Goal: Task Accomplishment & Management: Manage account settings

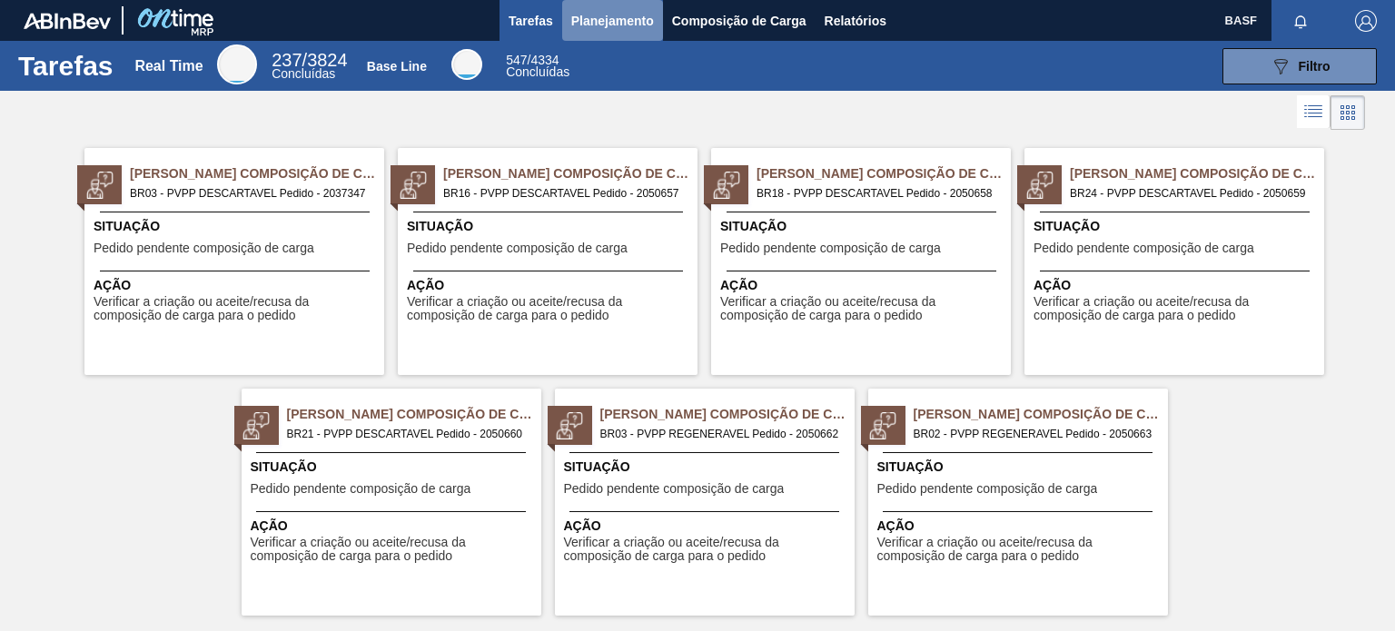
click at [612, 28] on span "Planejamento" at bounding box center [612, 21] width 83 height 22
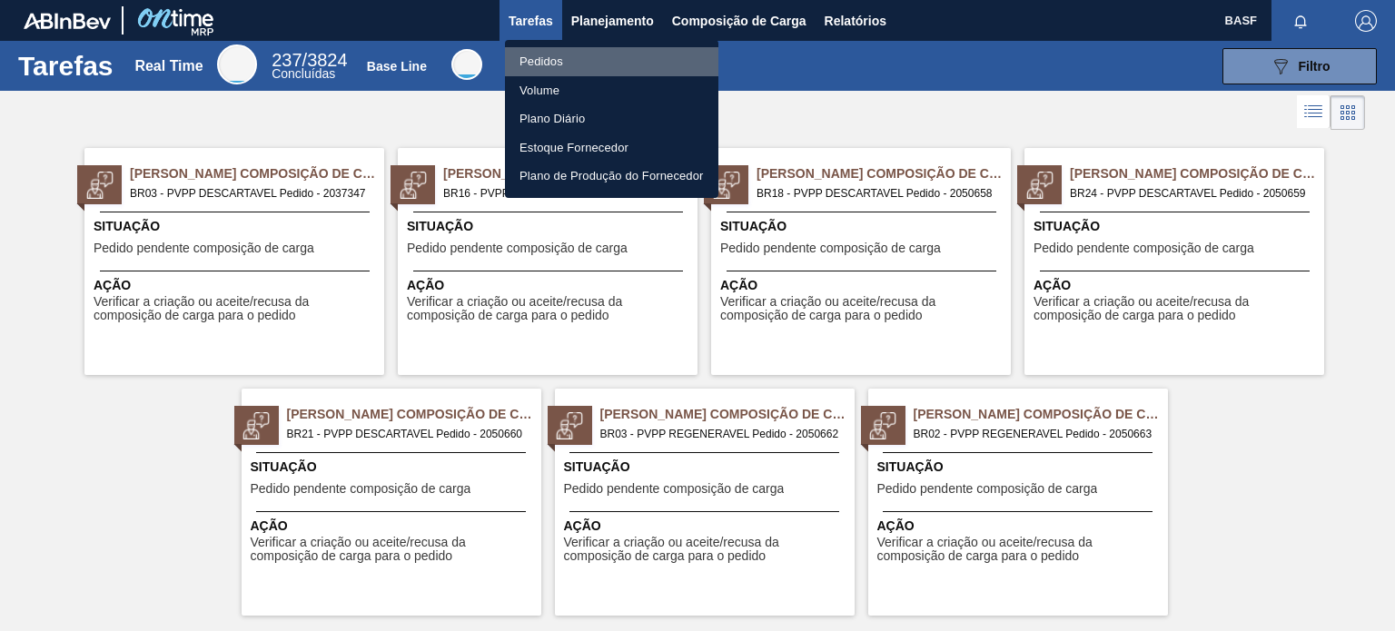
click at [534, 50] on li "Pedidos" at bounding box center [611, 61] width 213 height 29
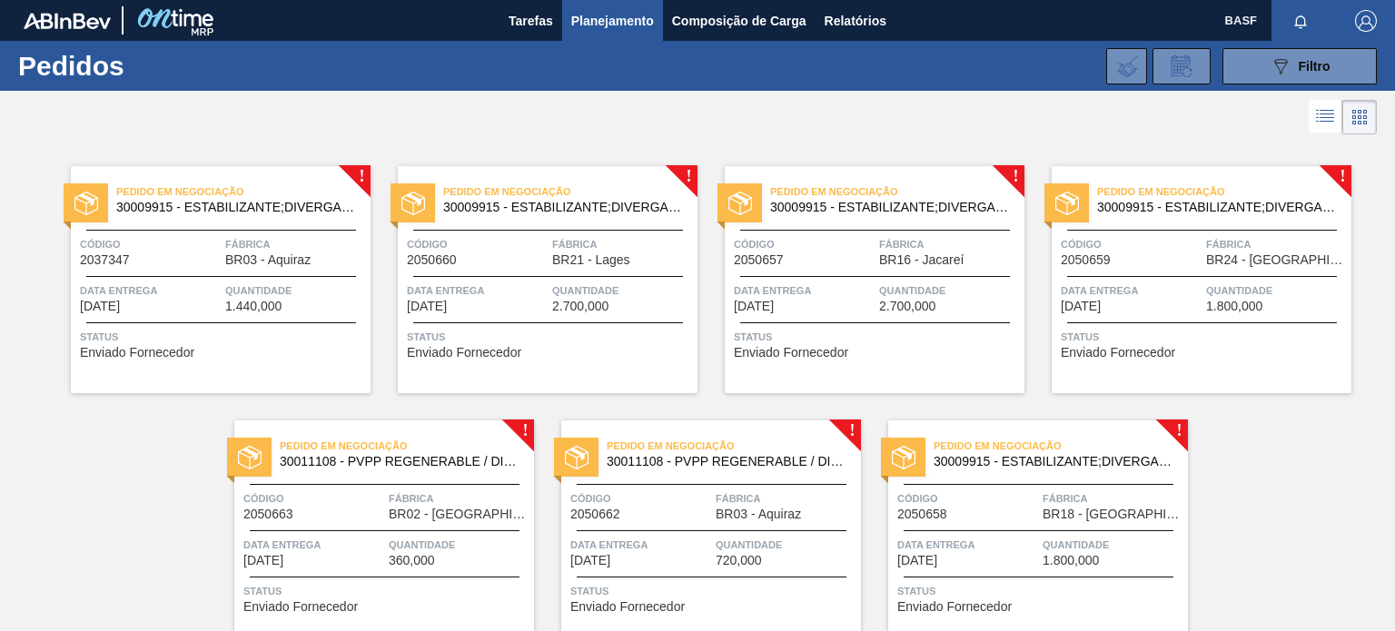
click at [198, 305] on div "Data Entrega [DATE]" at bounding box center [150, 298] width 141 height 32
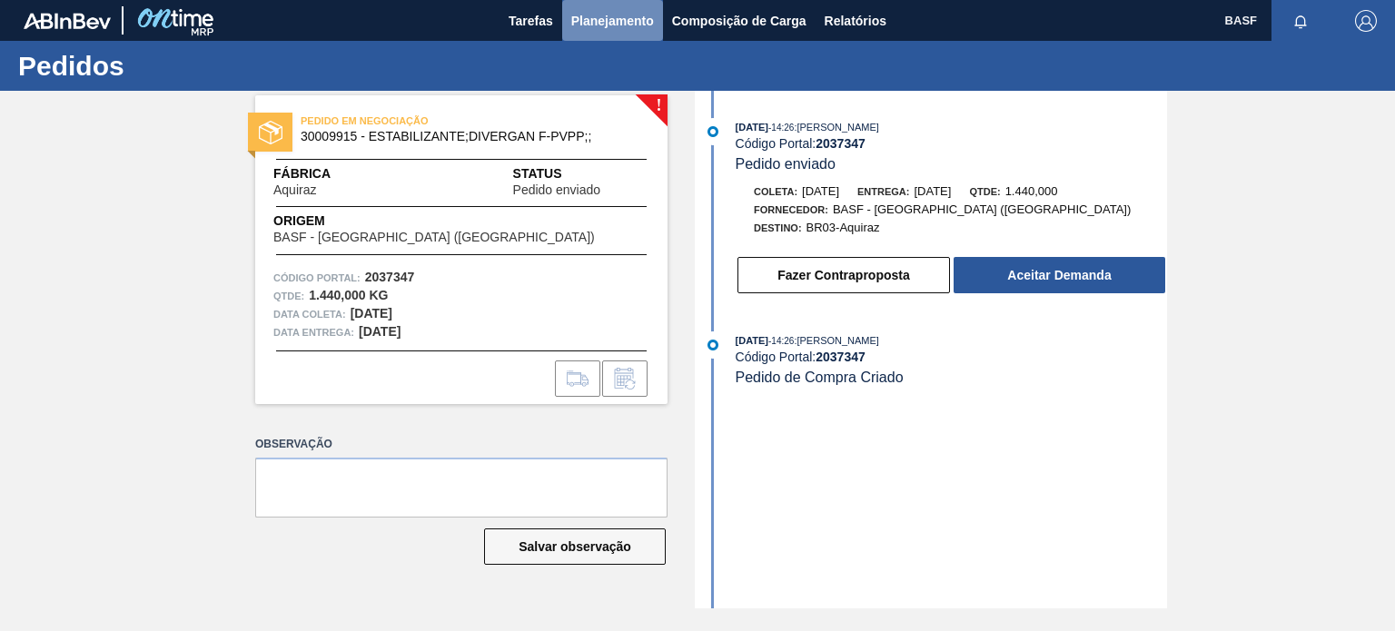
click at [596, 13] on span "Planejamento" at bounding box center [612, 21] width 83 height 22
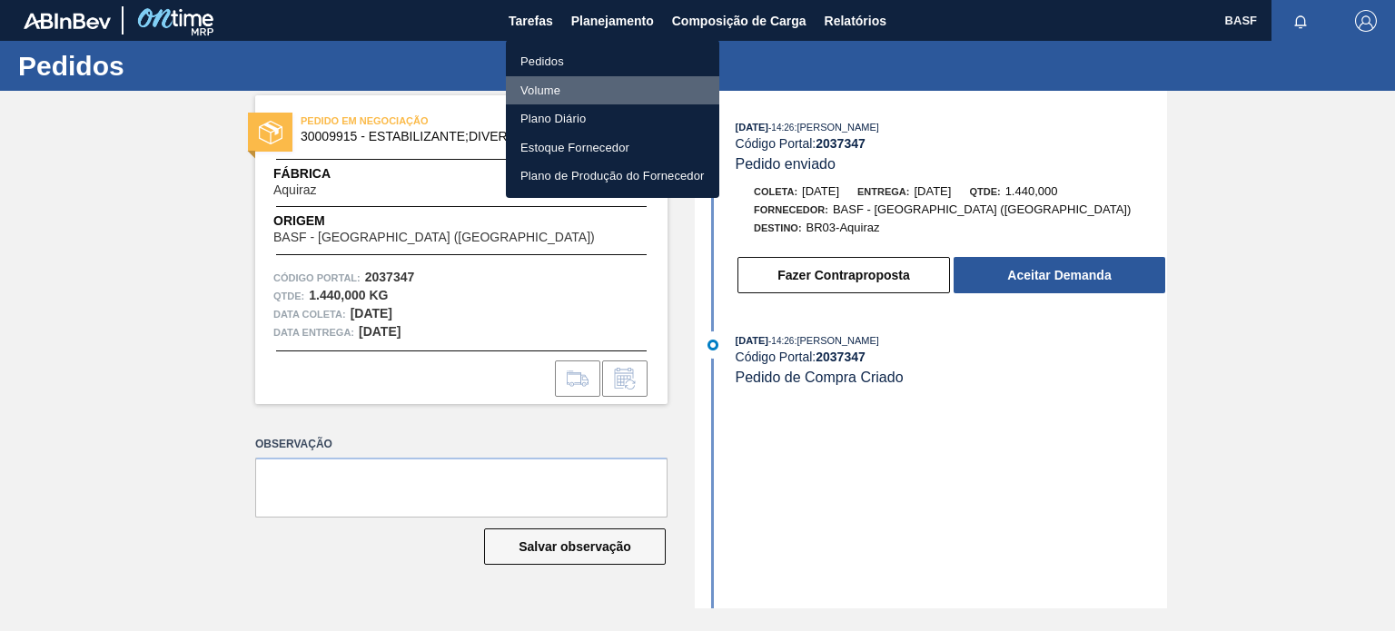
click at [547, 83] on li "Volume" at bounding box center [612, 90] width 213 height 29
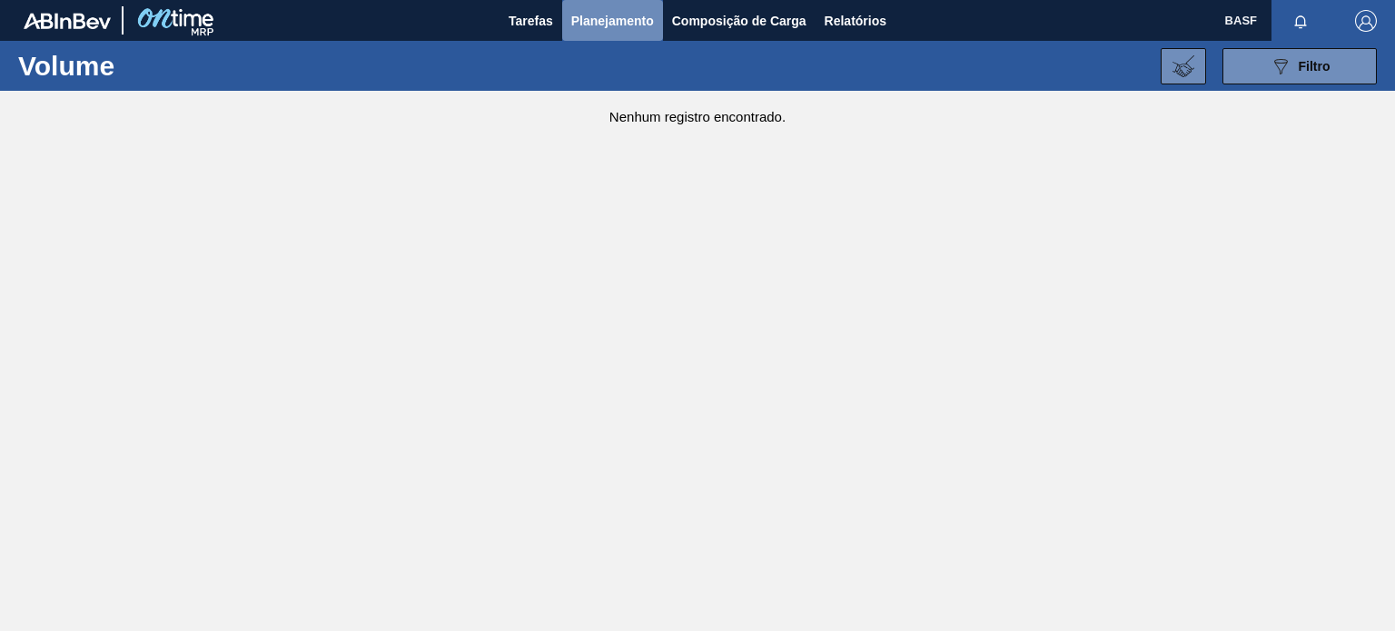
click at [597, 25] on span "Planejamento" at bounding box center [612, 21] width 83 height 22
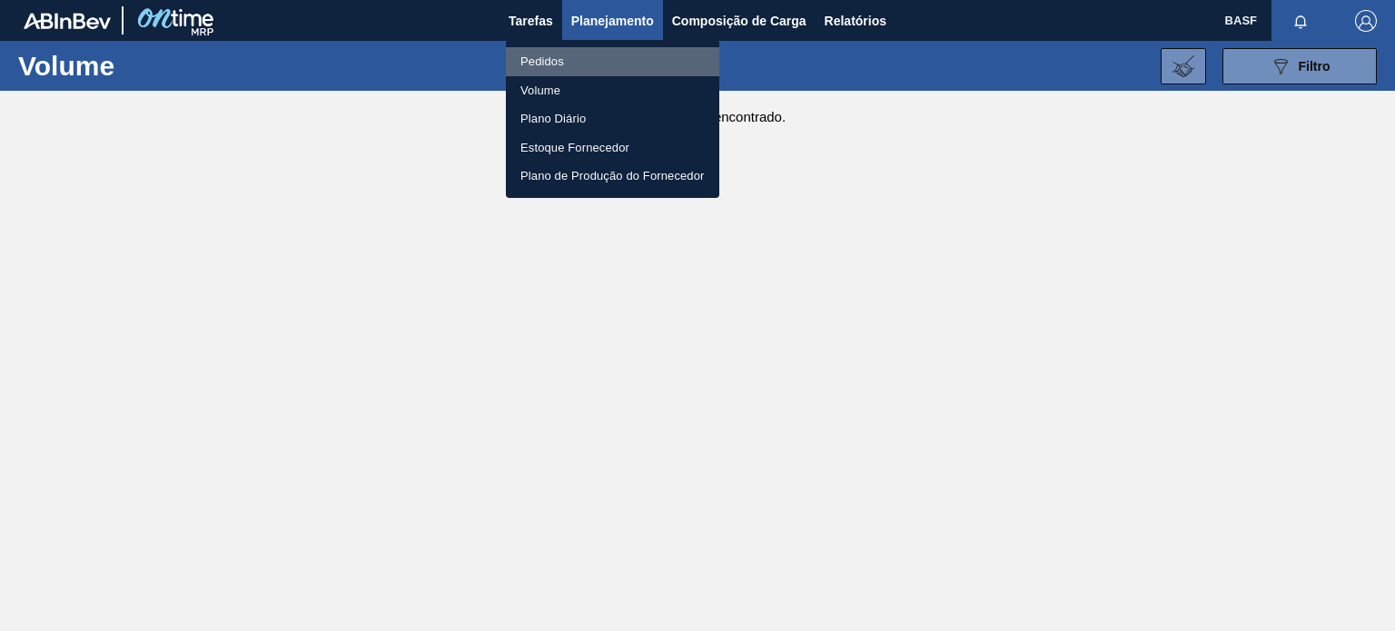
click at [536, 56] on li "Pedidos" at bounding box center [612, 61] width 213 height 29
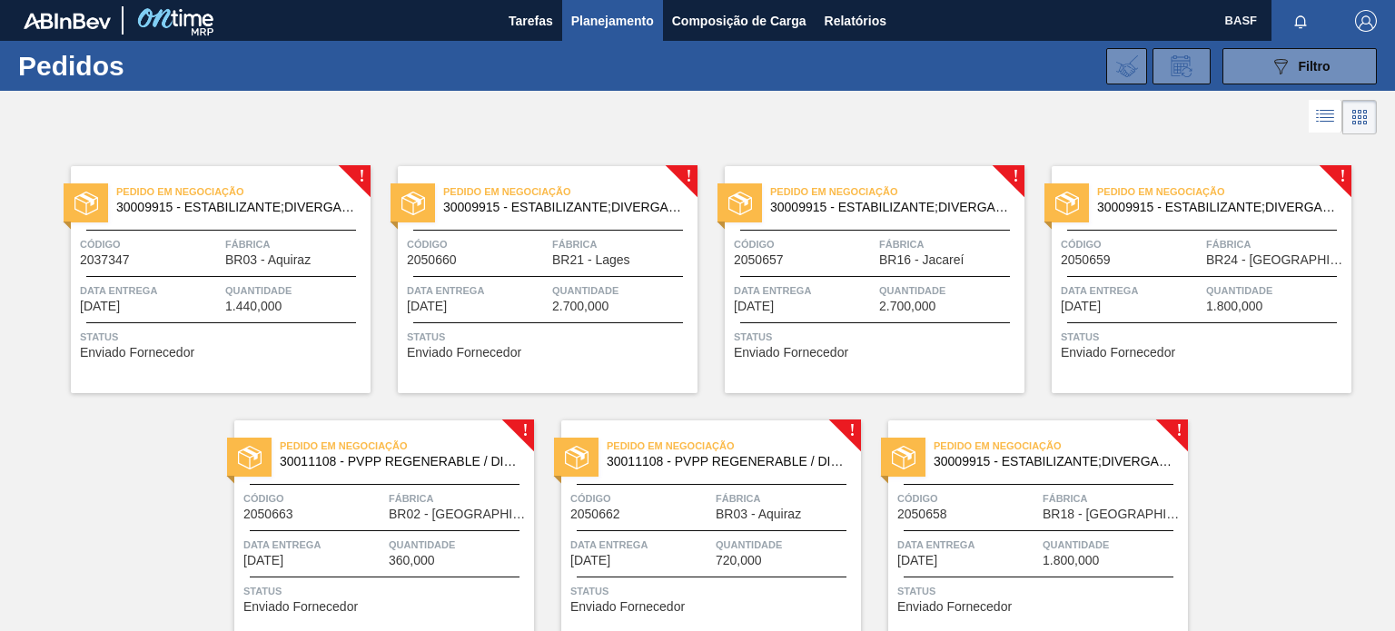
click at [64, 456] on div "! Pedido em Negociação 30009915 - ESTABILIZANTE;DIVERGAN F-PVPP;; Código 203734…" at bounding box center [697, 393] width 1395 height 509
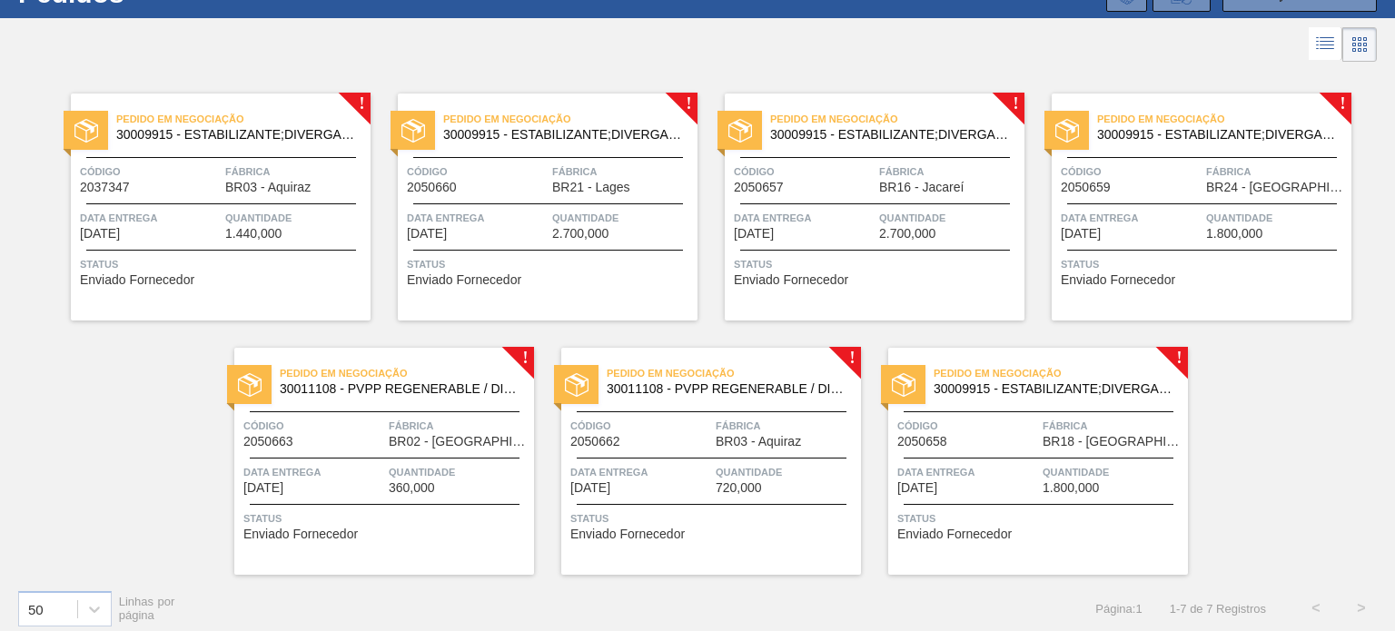
scroll to position [83, 0]
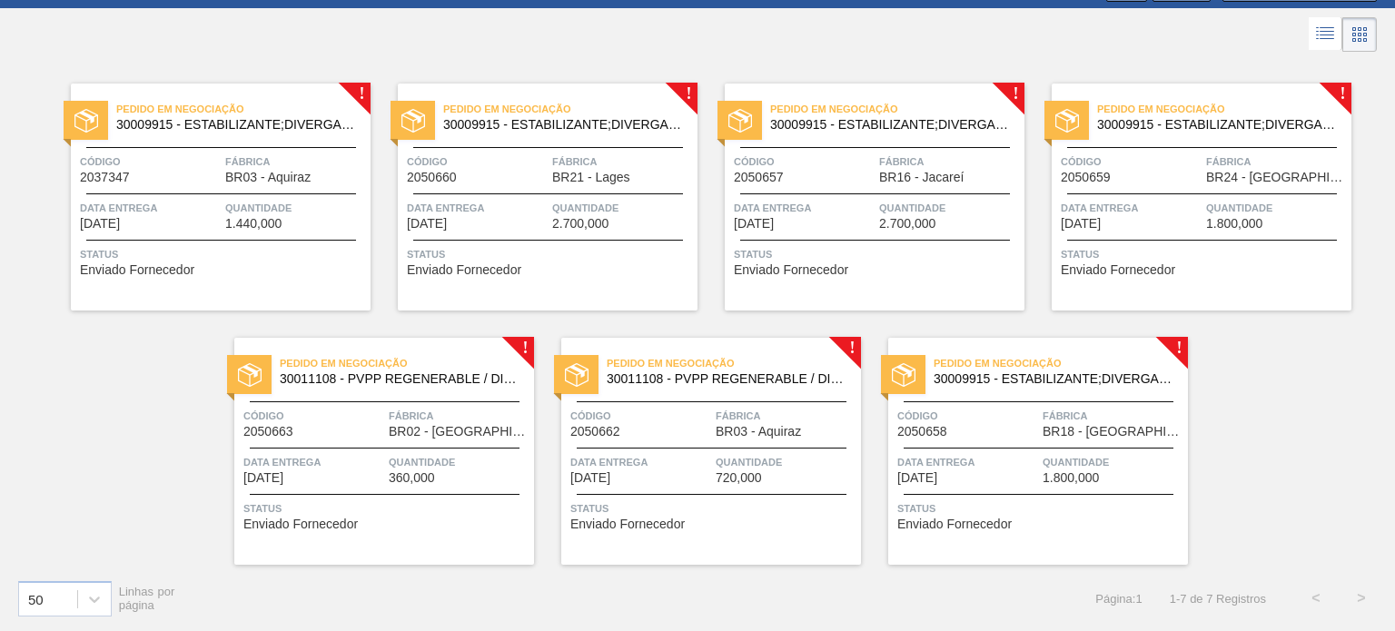
click at [1010, 515] on span "Status" at bounding box center [1040, 509] width 286 height 18
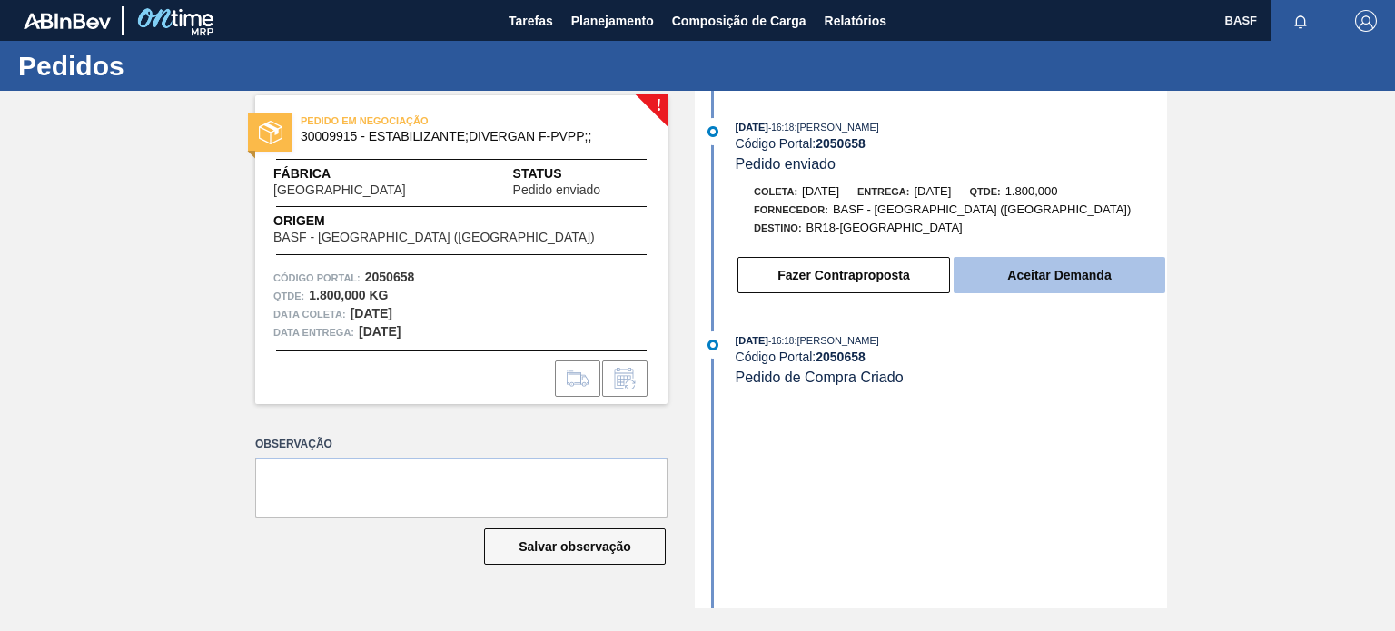
click at [1046, 273] on button "Aceitar Demanda" at bounding box center [1060, 275] width 212 height 36
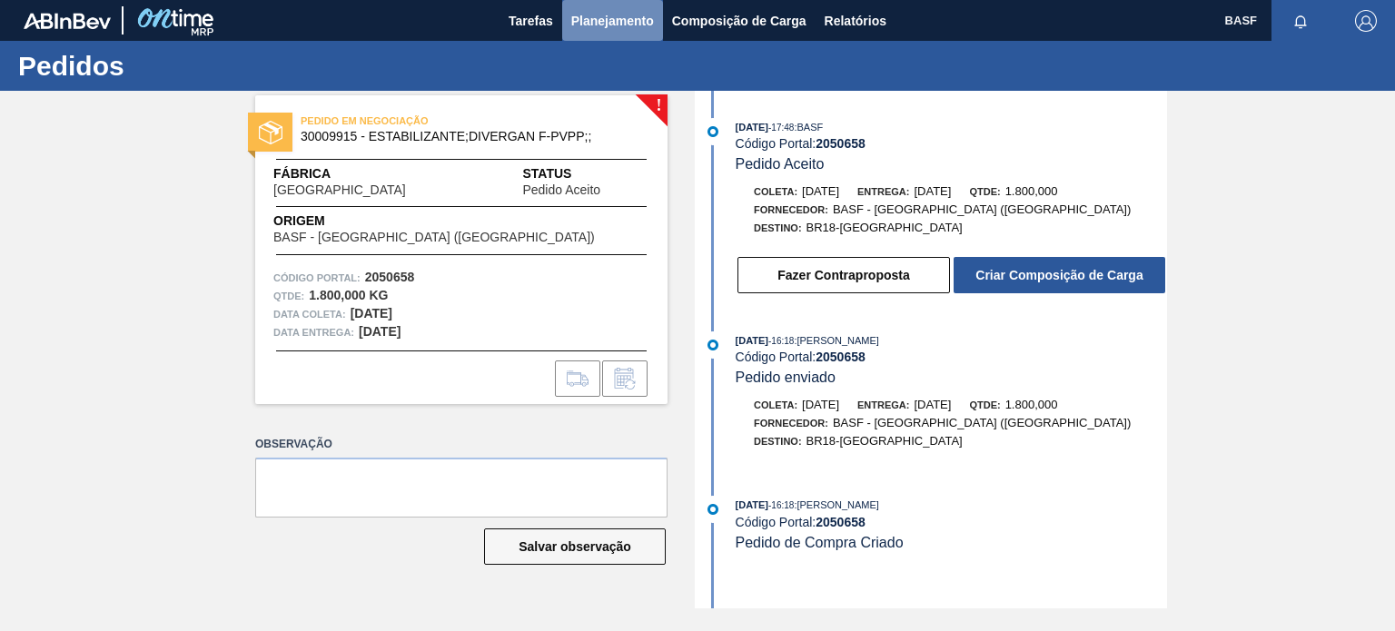
click at [618, 39] on button "Planejamento" at bounding box center [612, 20] width 101 height 41
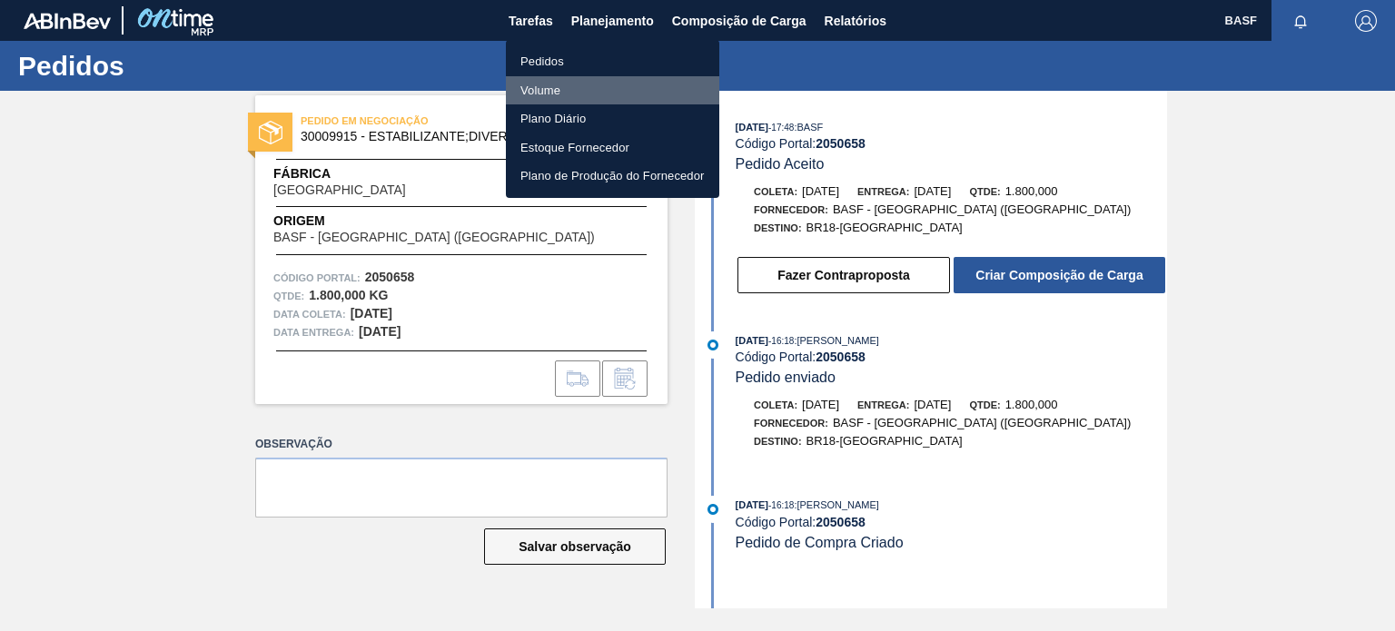
click at [549, 92] on li "Volume" at bounding box center [612, 90] width 213 height 29
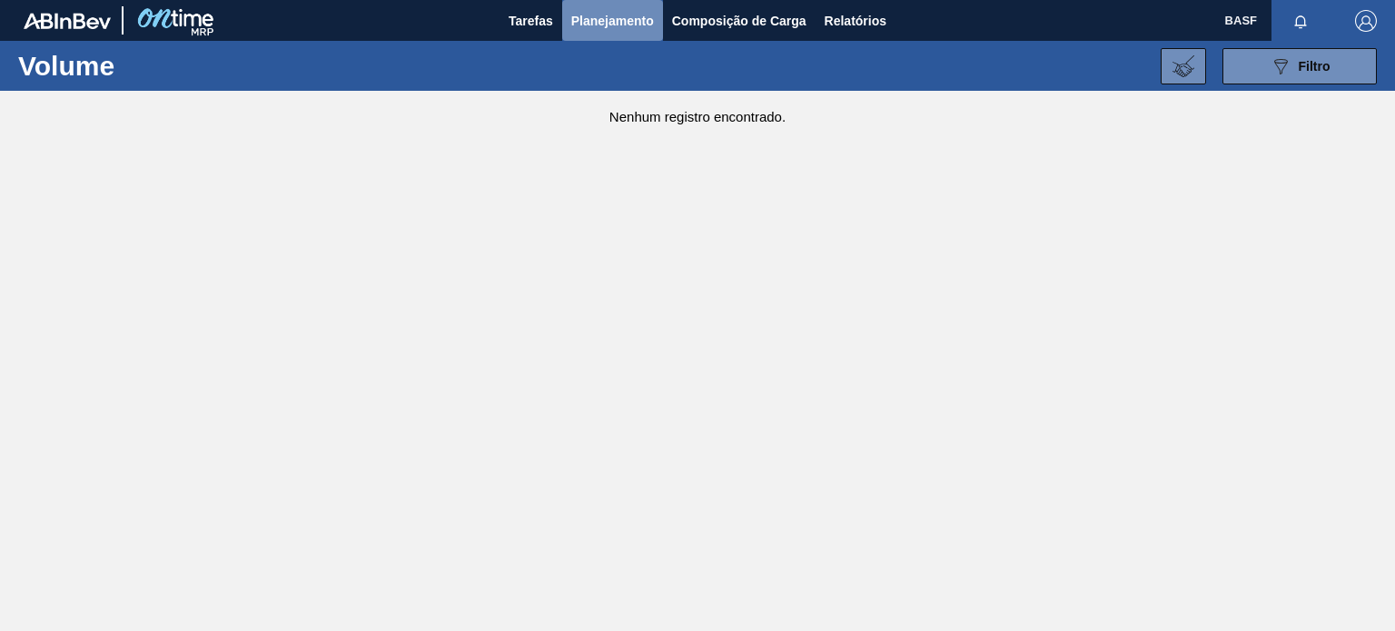
click at [610, 21] on span "Planejamento" at bounding box center [612, 21] width 83 height 22
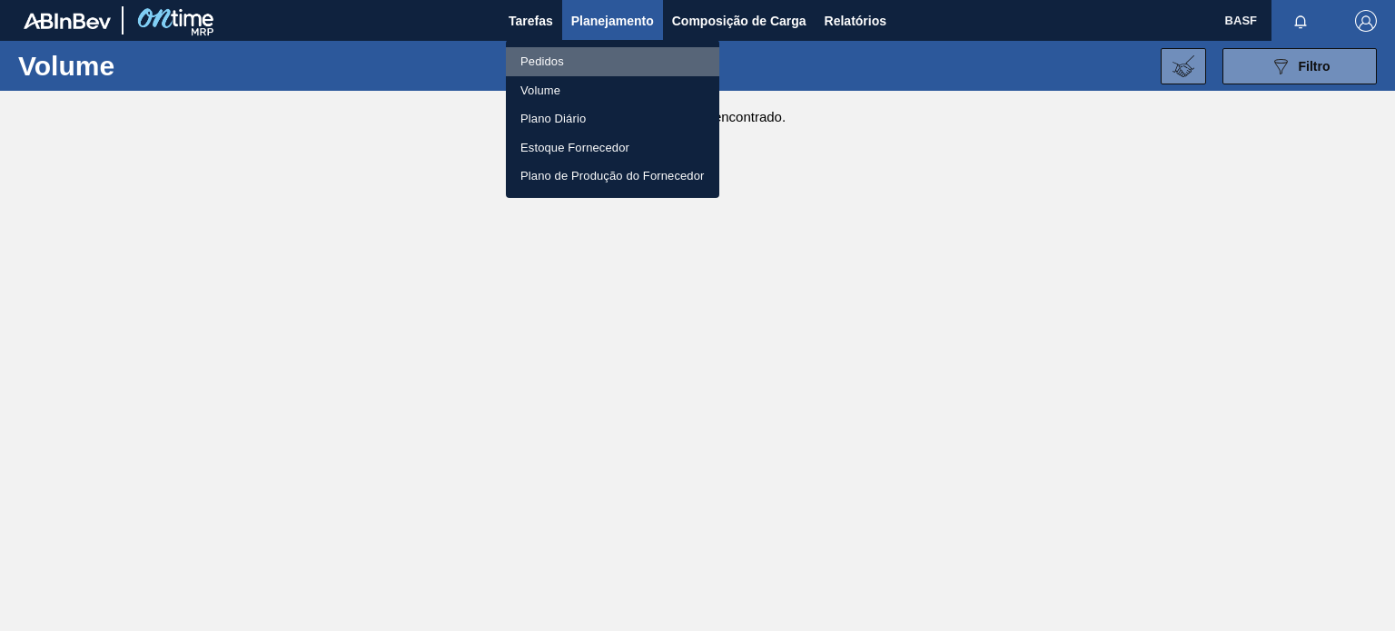
click at [559, 51] on li "Pedidos" at bounding box center [612, 61] width 213 height 29
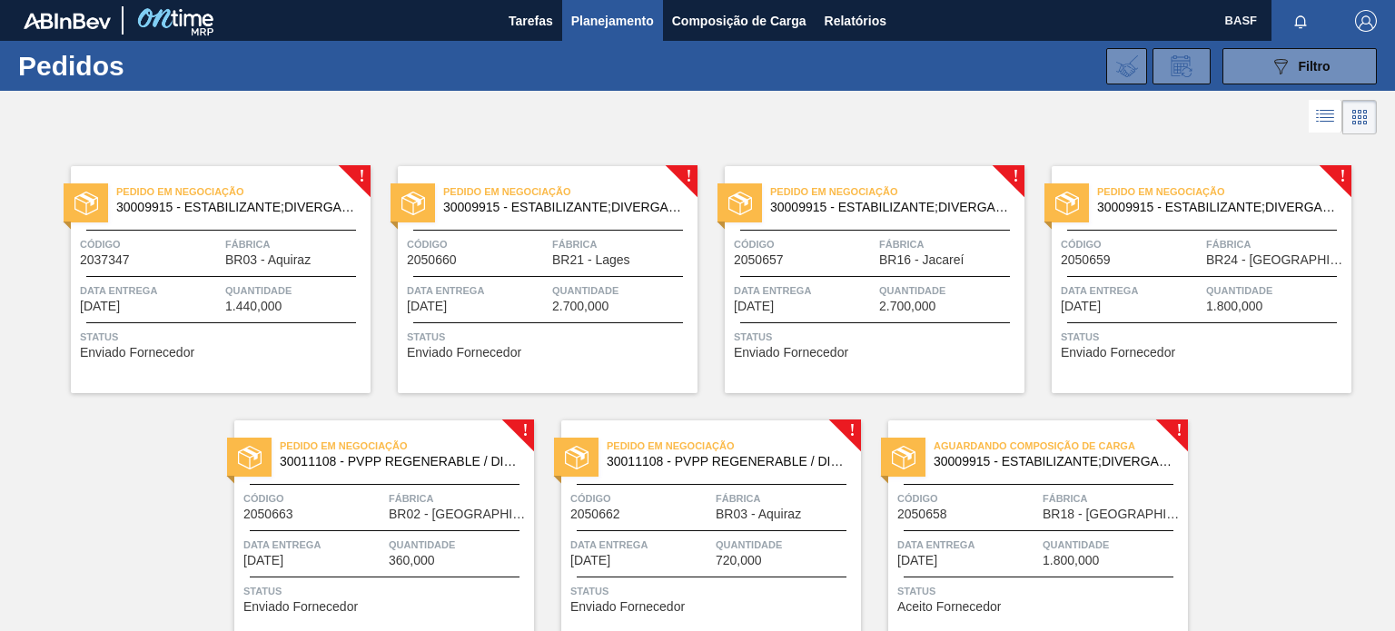
click at [745, 590] on span "Status" at bounding box center [713, 591] width 286 height 18
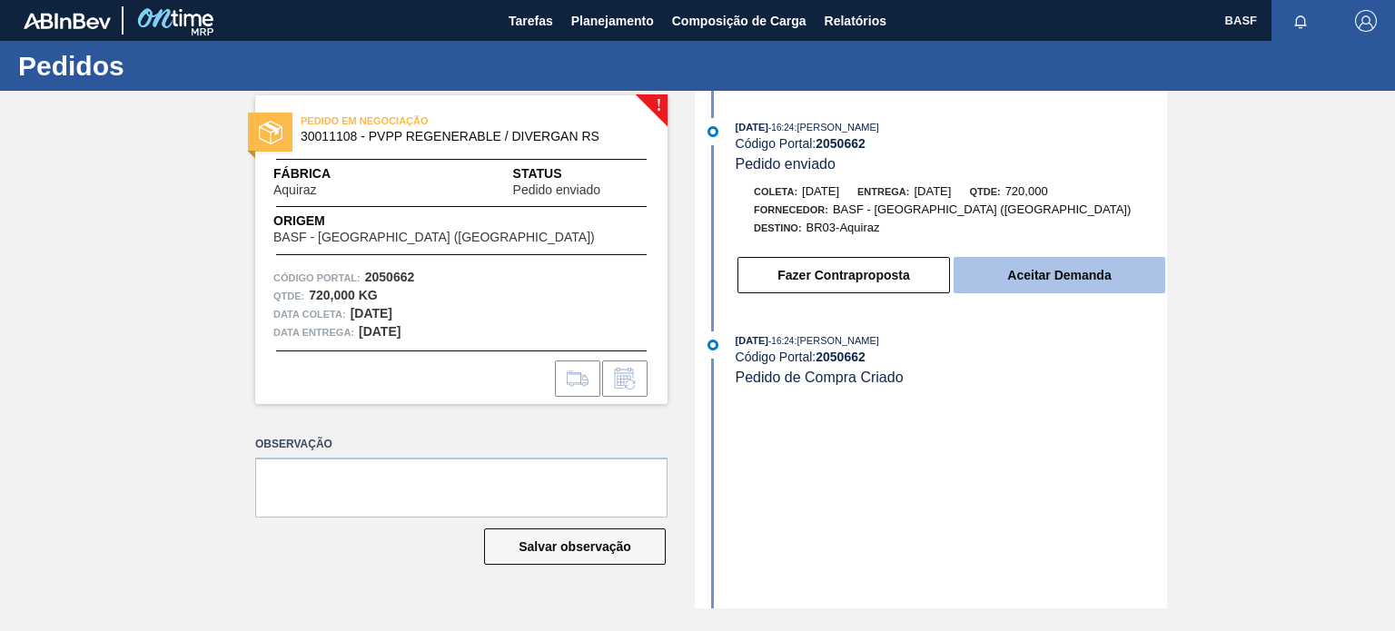
click at [1003, 279] on button "Aceitar Demanda" at bounding box center [1060, 275] width 212 height 36
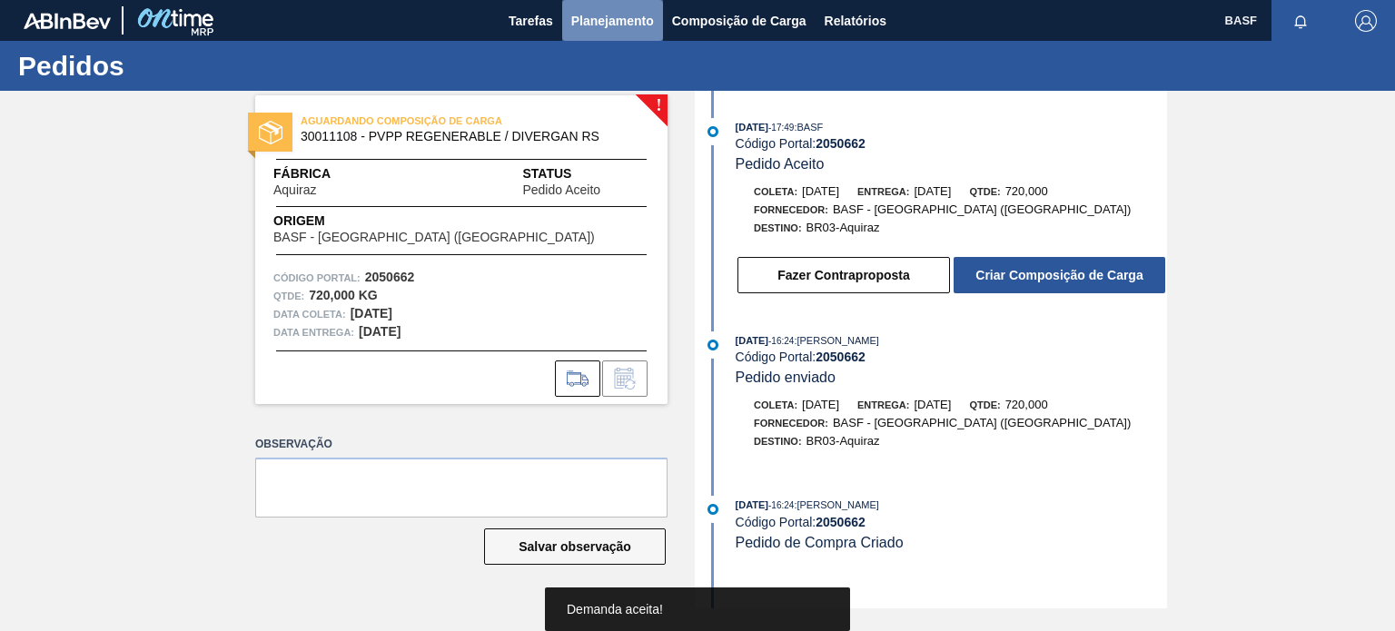
click at [603, 28] on span "Planejamento" at bounding box center [612, 21] width 83 height 22
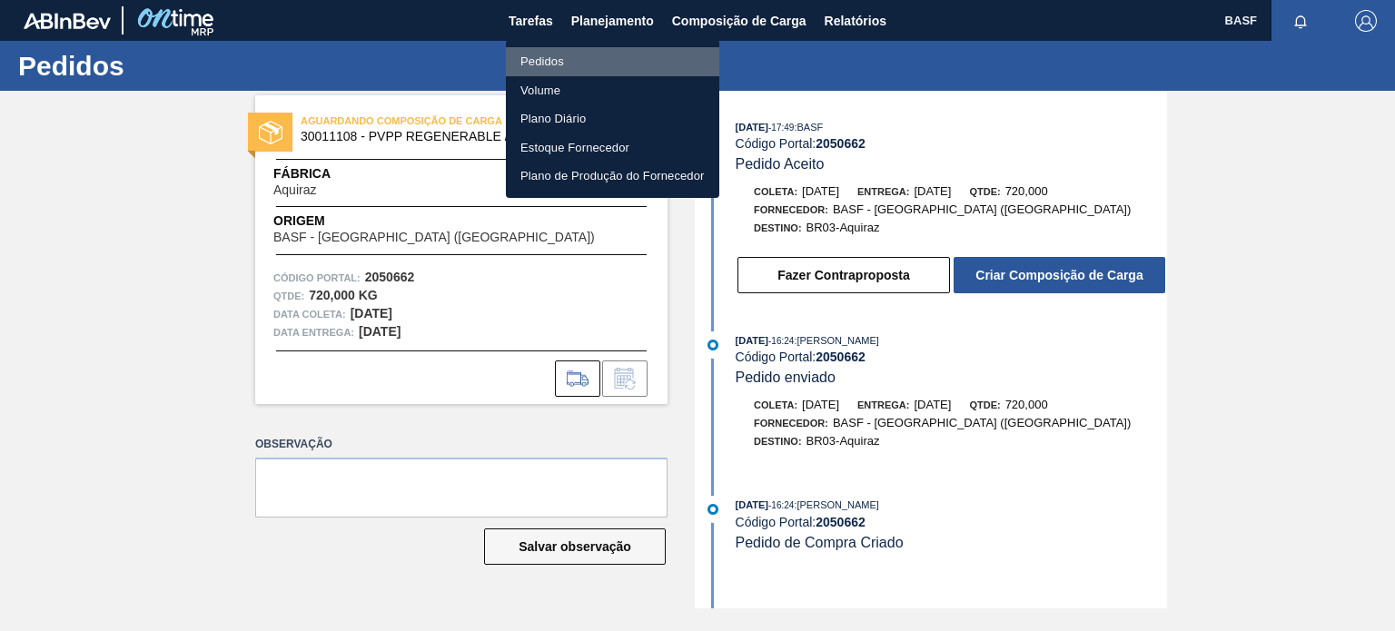
click at [551, 54] on li "Pedidos" at bounding box center [612, 61] width 213 height 29
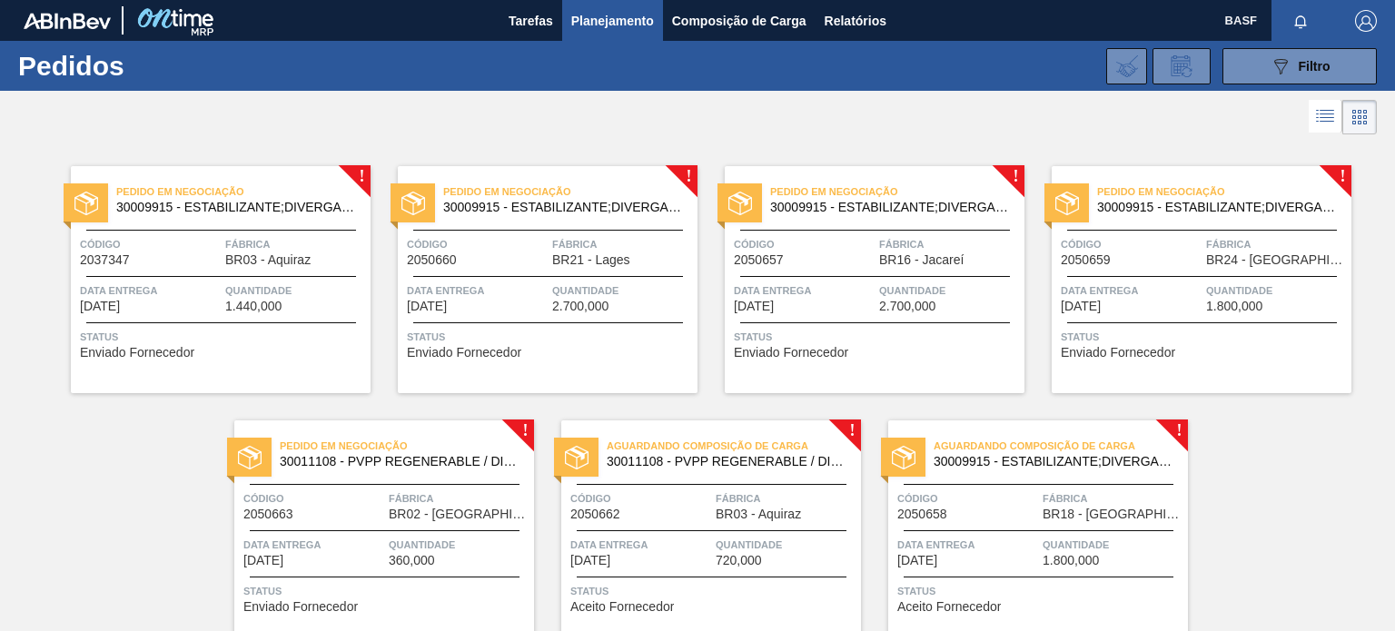
click at [389, 578] on div "Pedido em Negociação 30011108 - PVPP REGENERABLE / DIVERGAN RS Código 2050663 F…" at bounding box center [384, 534] width 300 height 227
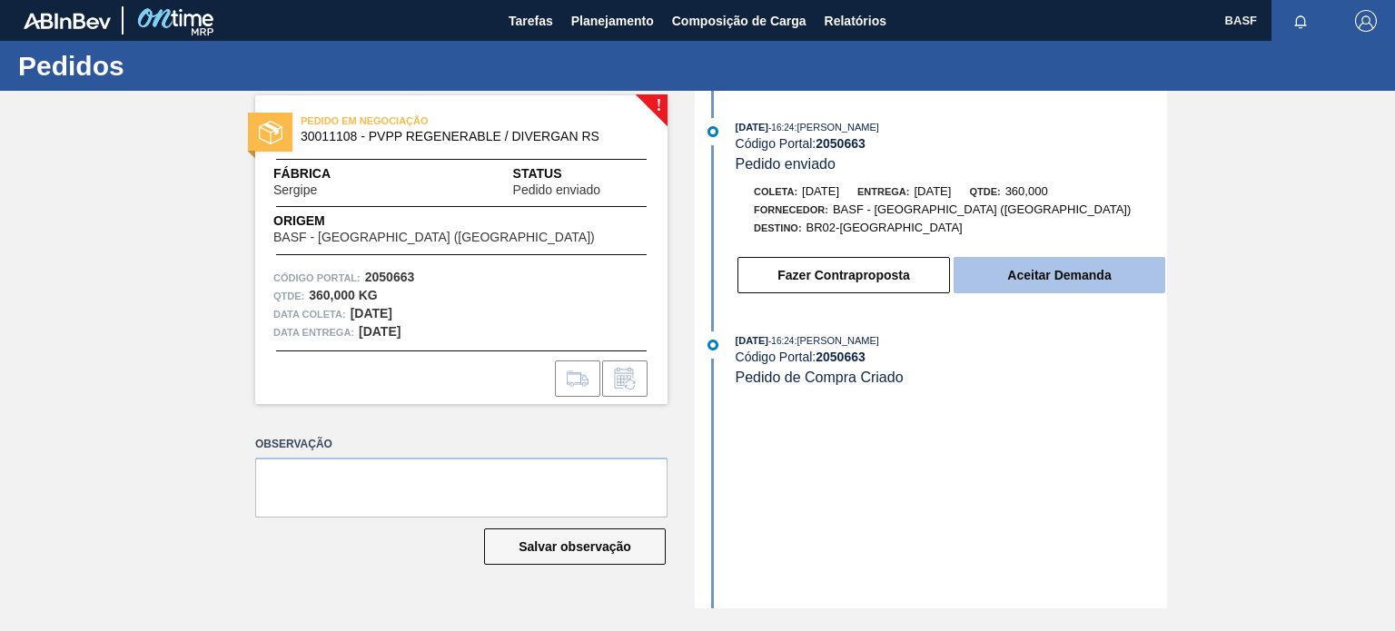
click at [1078, 261] on button "Aceitar Demanda" at bounding box center [1060, 275] width 212 height 36
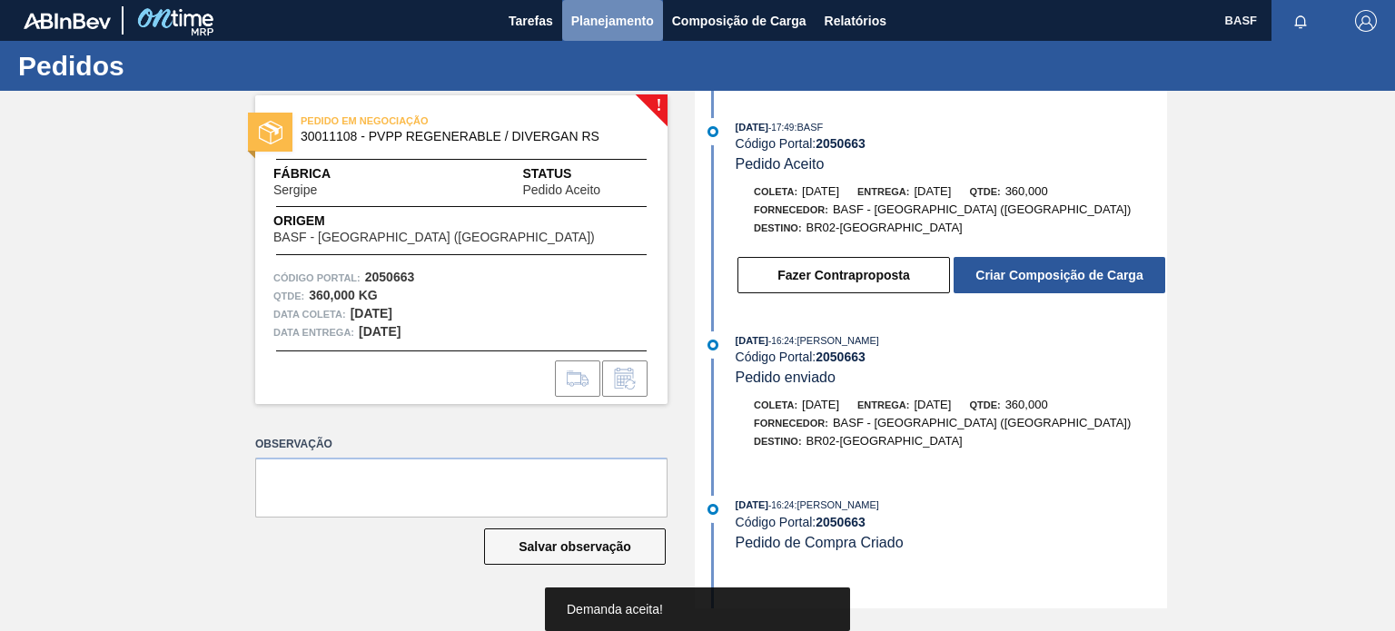
click at [604, 20] on span "Planejamento" at bounding box center [612, 21] width 83 height 22
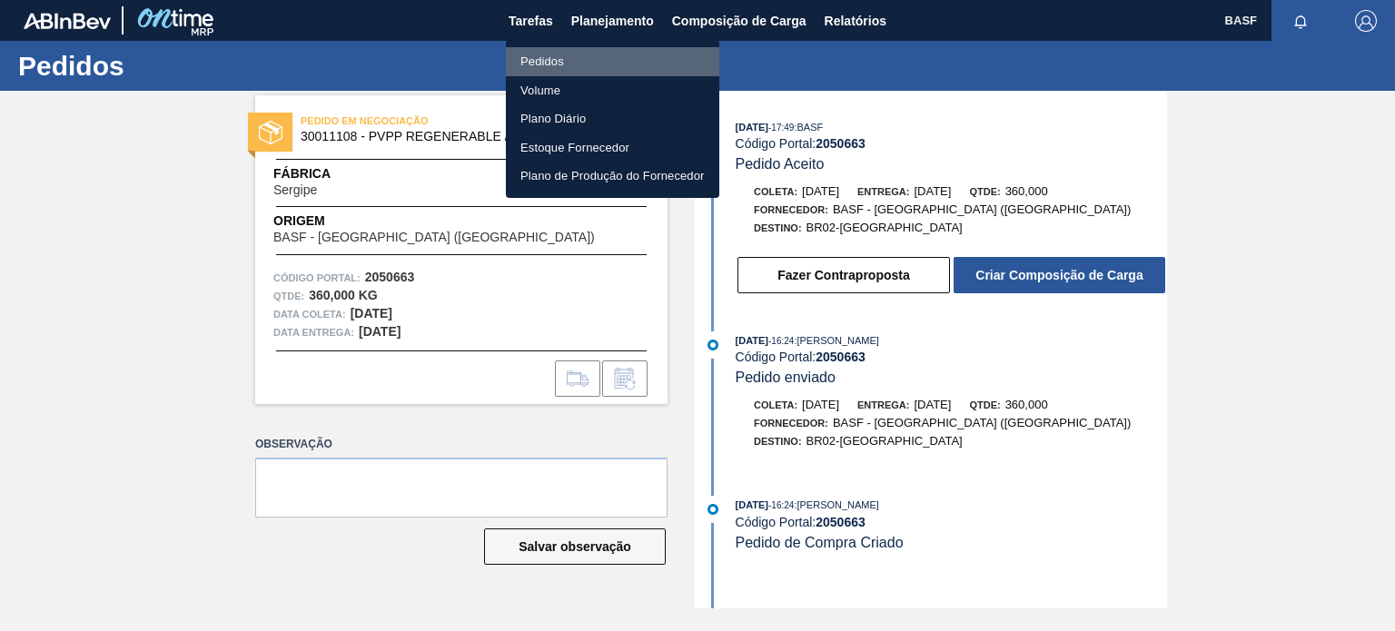
click at [556, 62] on li "Pedidos" at bounding box center [612, 61] width 213 height 29
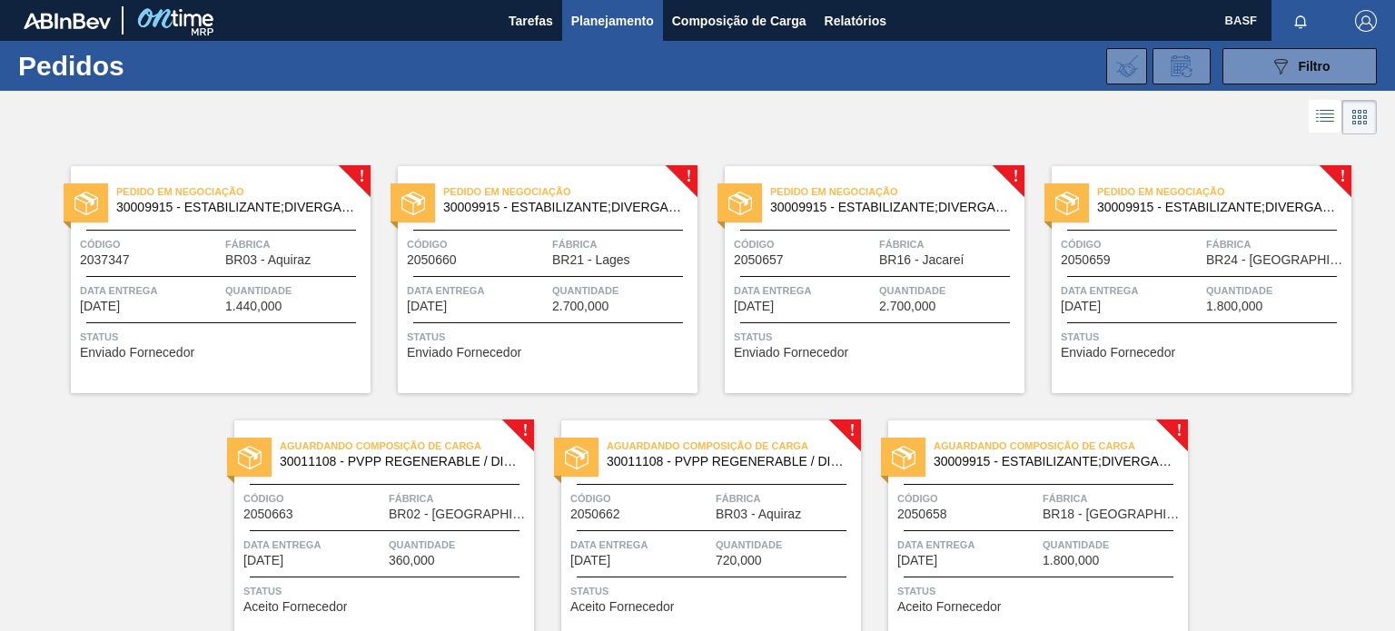
click at [1159, 311] on div "Data Entrega [DATE]" at bounding box center [1131, 298] width 141 height 32
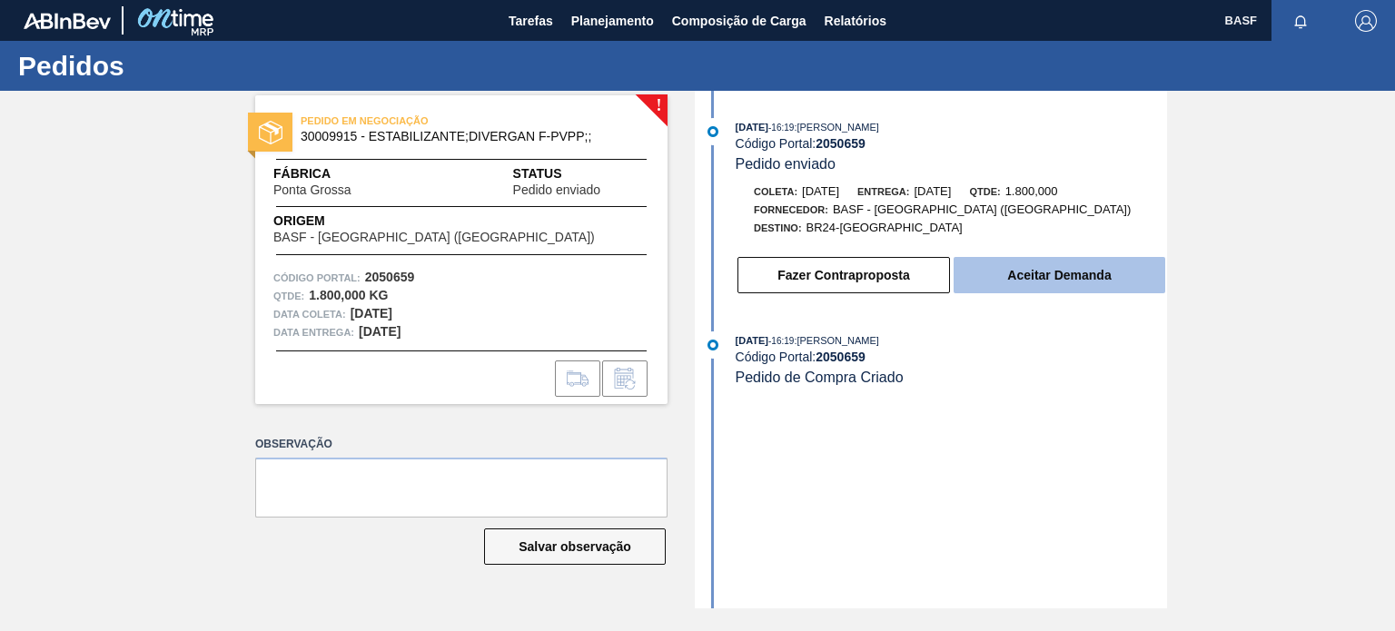
click at [1063, 272] on button "Aceitar Demanda" at bounding box center [1060, 275] width 212 height 36
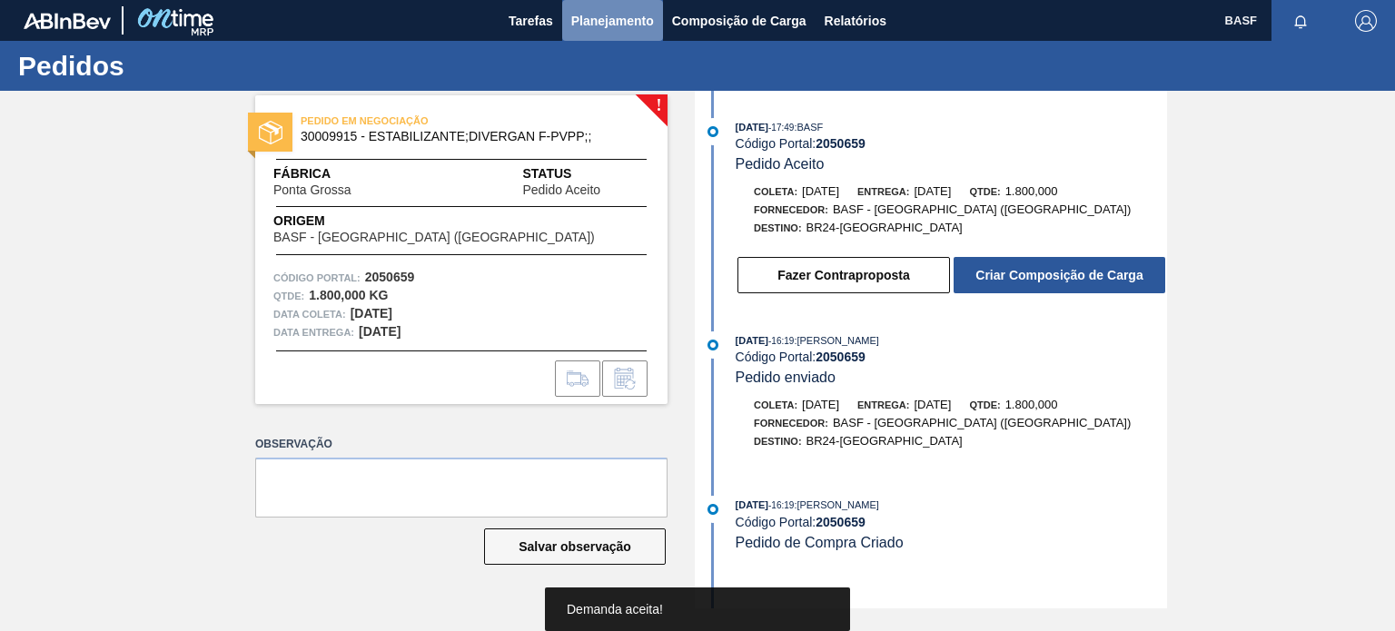
click at [600, 14] on span "Planejamento" at bounding box center [612, 21] width 83 height 22
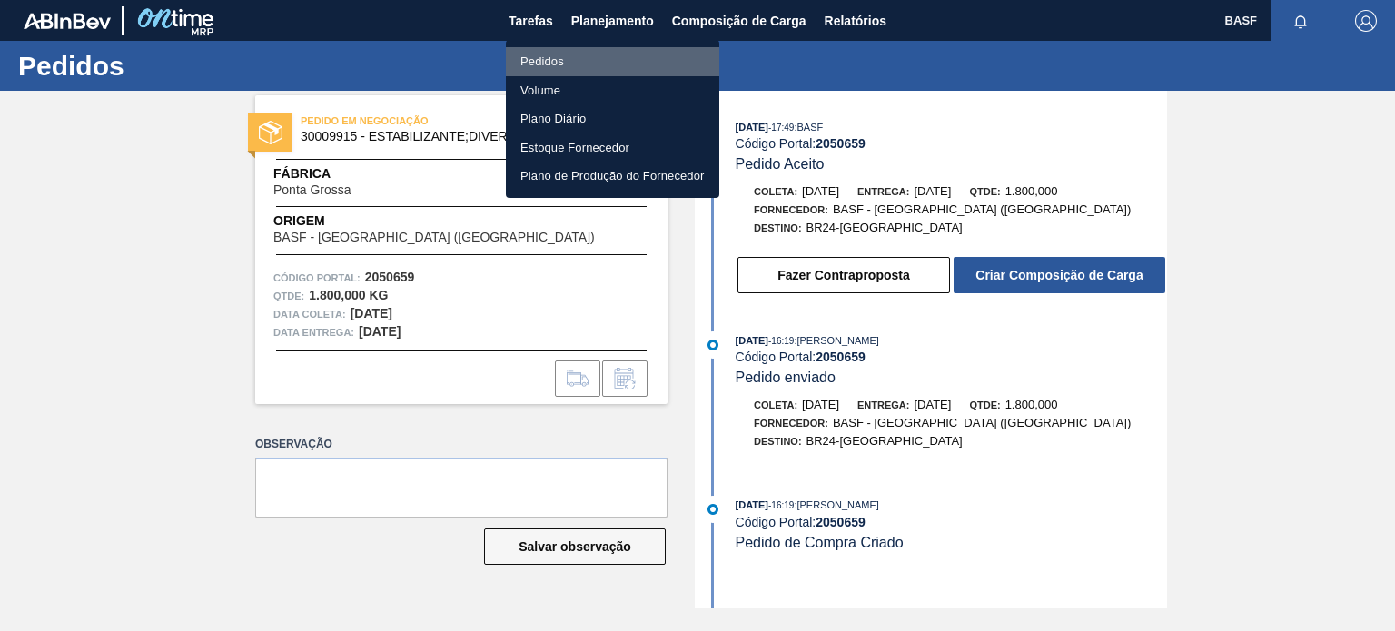
click at [524, 54] on li "Pedidos" at bounding box center [612, 61] width 213 height 29
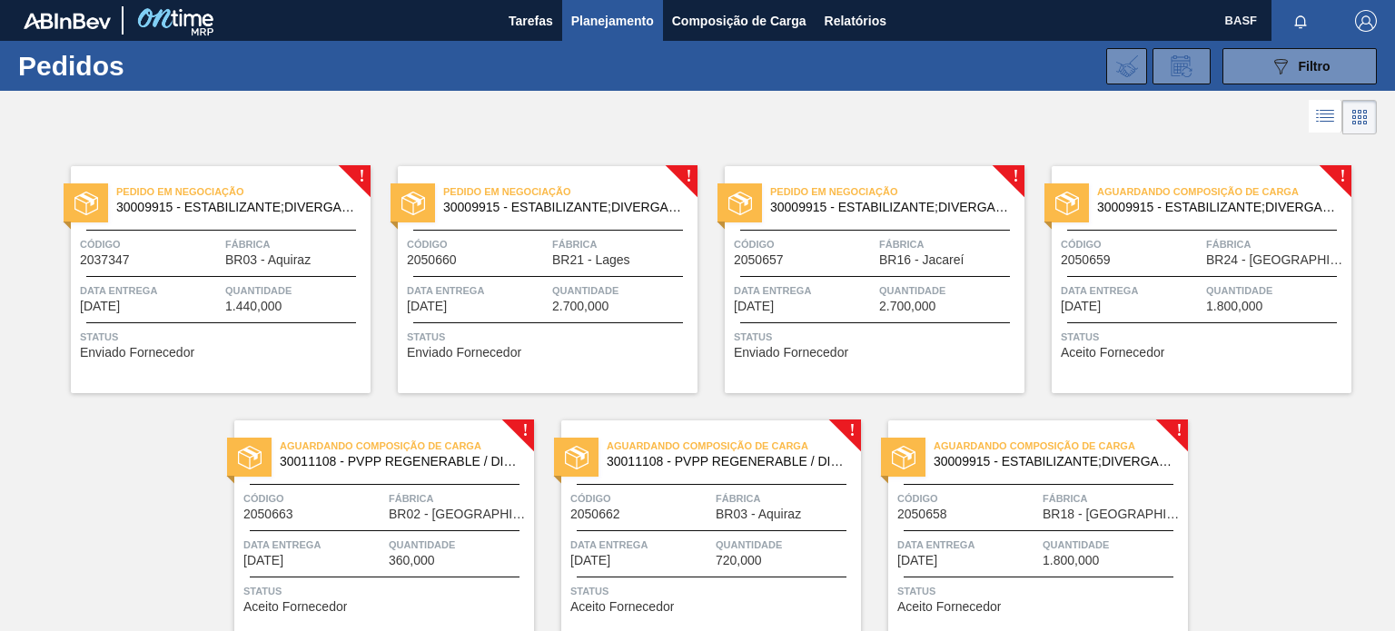
click at [914, 279] on div "Pedido em Negociação 30009915 - ESTABILIZANTE;DIVERGAN F-PVPP;; Código 2050657 …" at bounding box center [875, 279] width 300 height 227
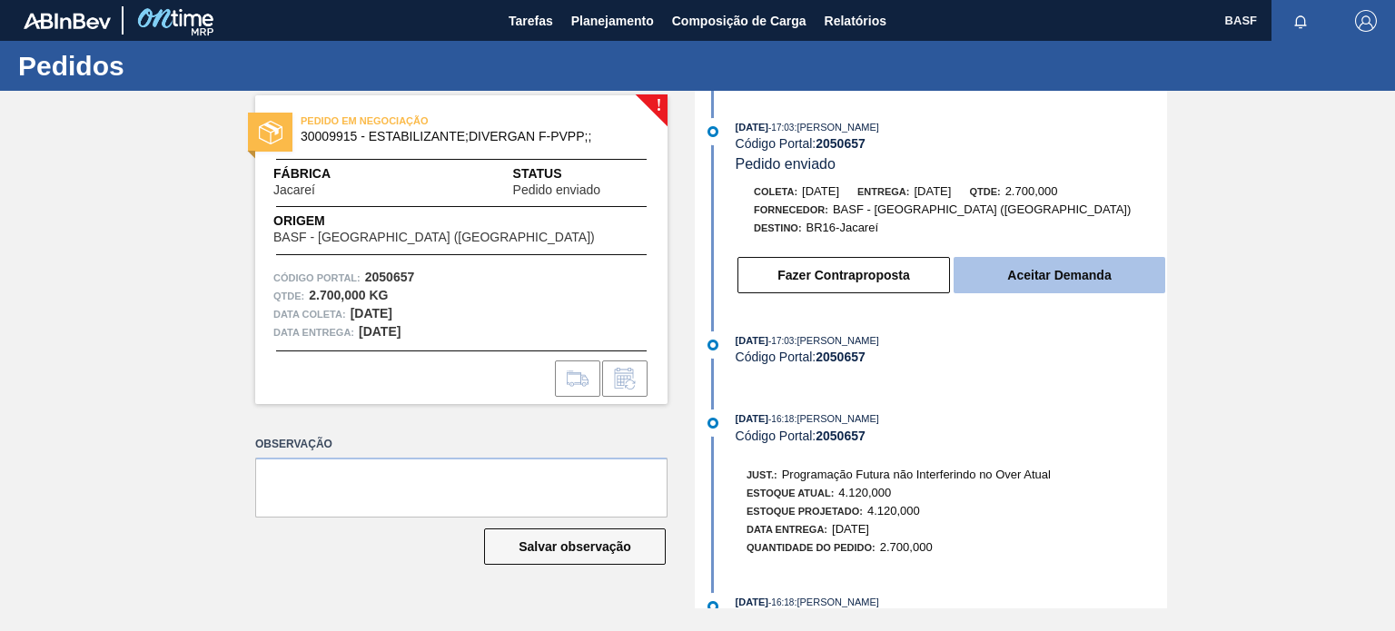
click at [1064, 278] on button "Aceitar Demanda" at bounding box center [1060, 275] width 212 height 36
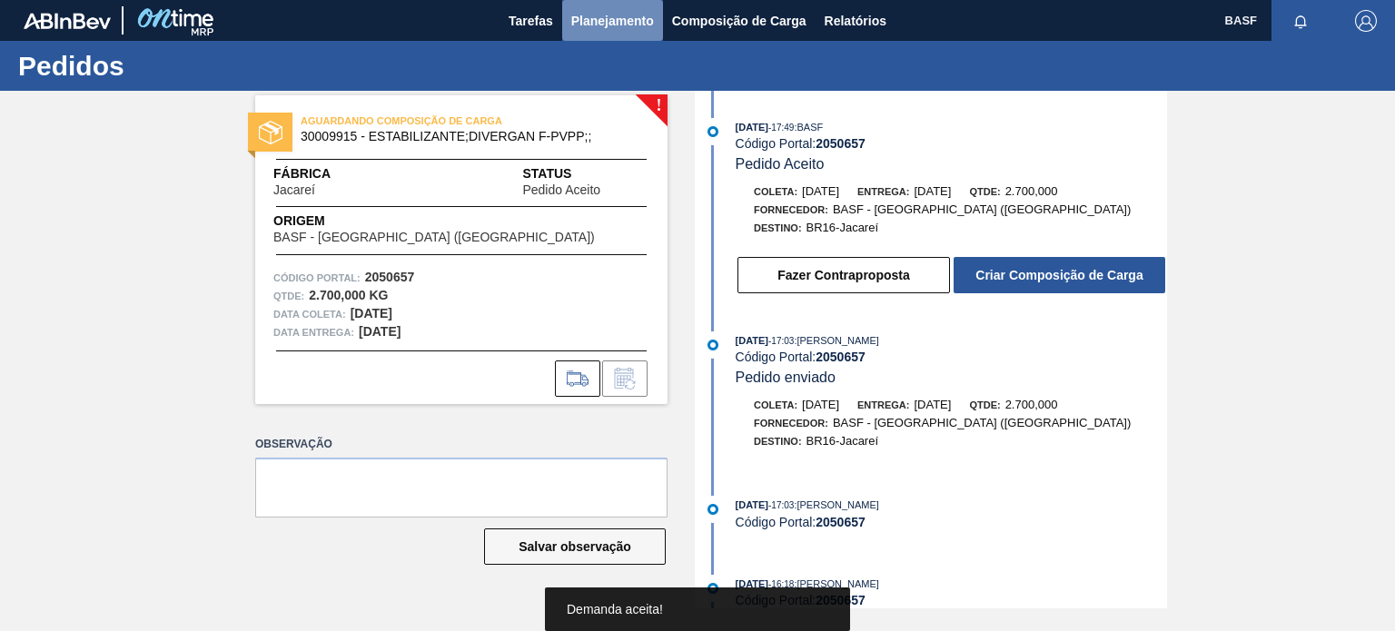
click at [602, 21] on span "Planejamento" at bounding box center [612, 21] width 83 height 22
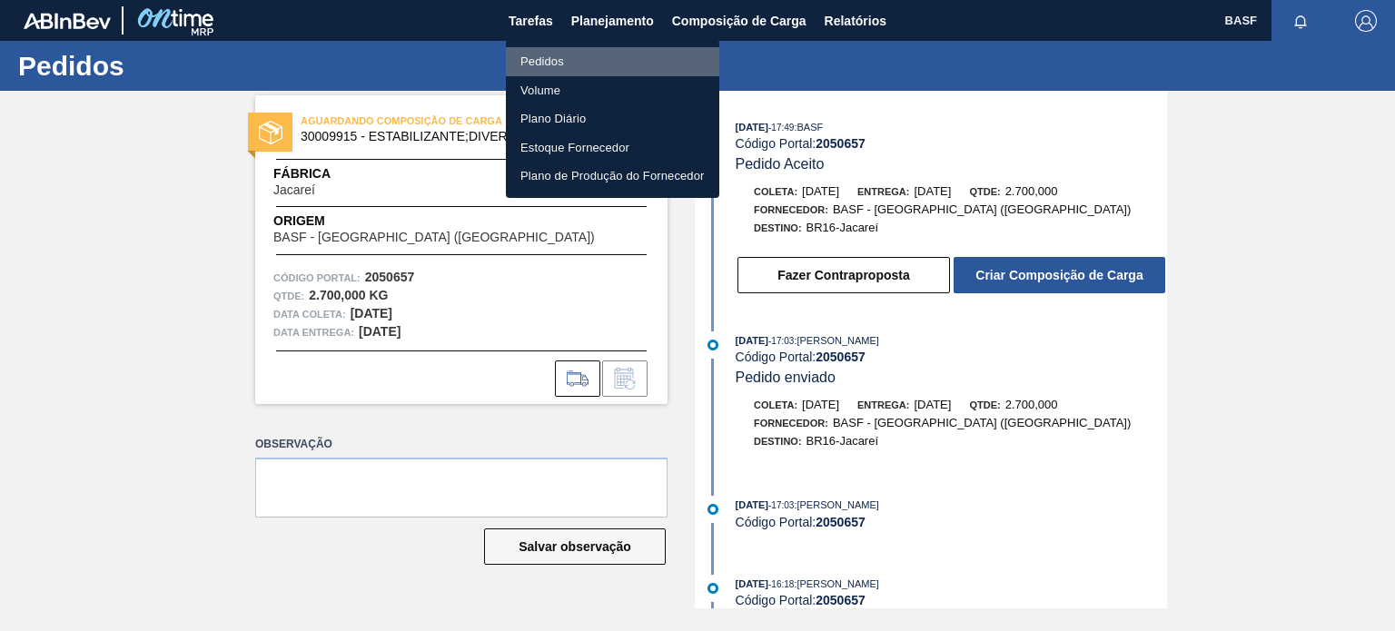
click at [553, 49] on li "Pedidos" at bounding box center [612, 61] width 213 height 29
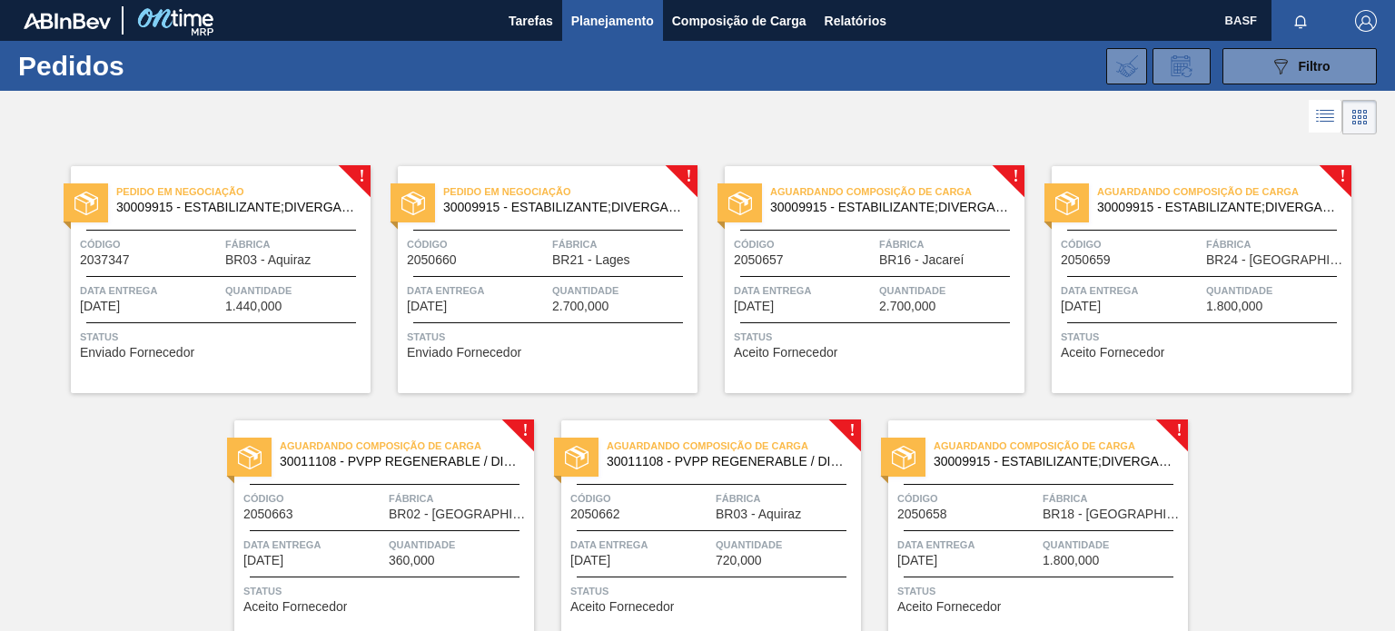
click at [923, 300] on span "2.700,000" at bounding box center [907, 307] width 56 height 14
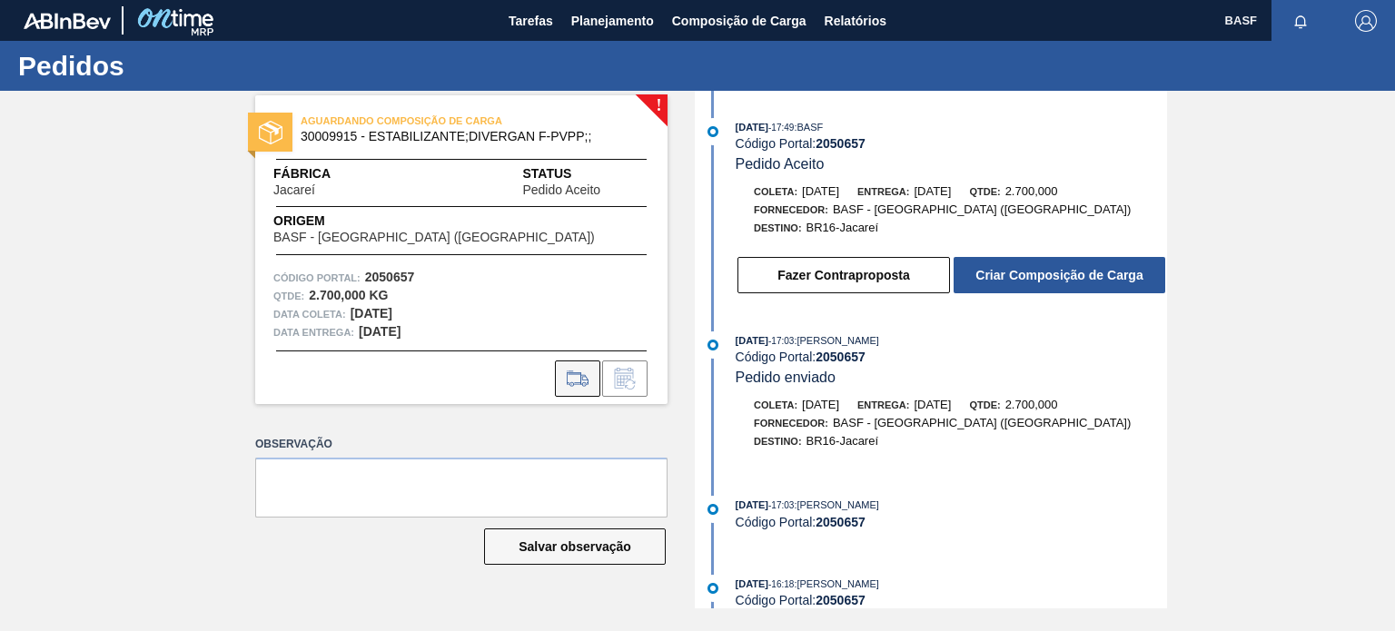
click at [559, 380] on button at bounding box center [577, 379] width 45 height 36
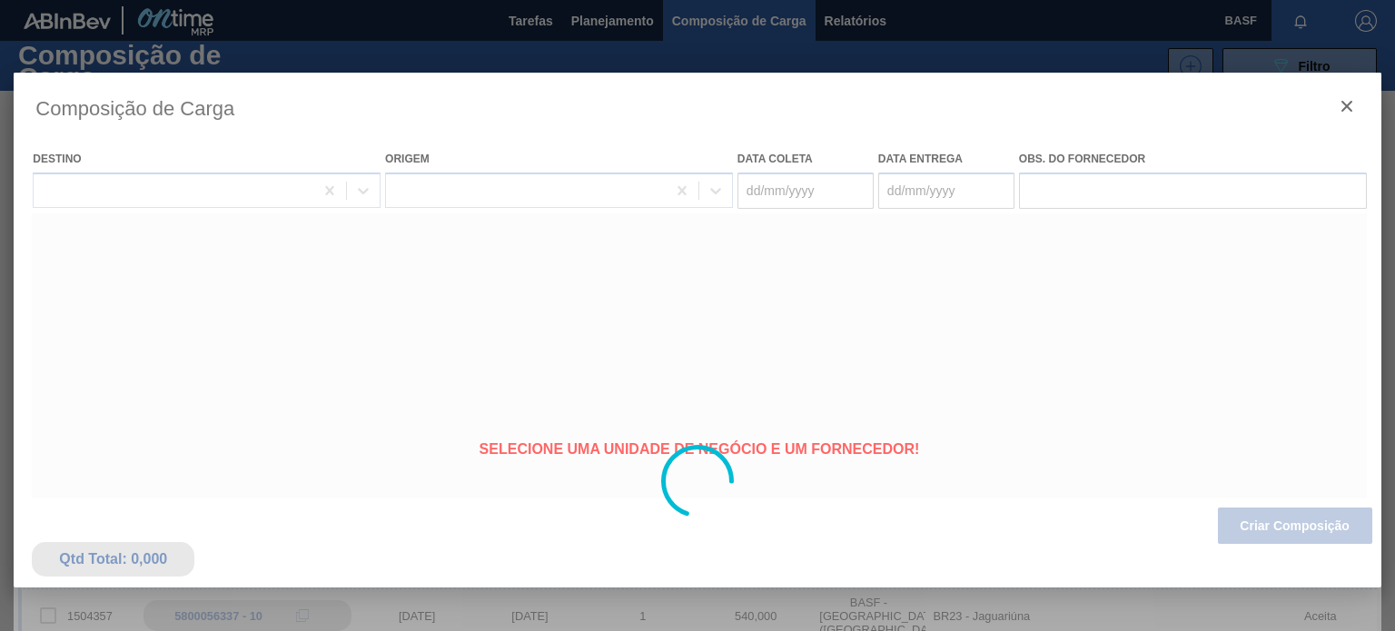
type coleta "[DATE]"
type Entrega "[DATE]"
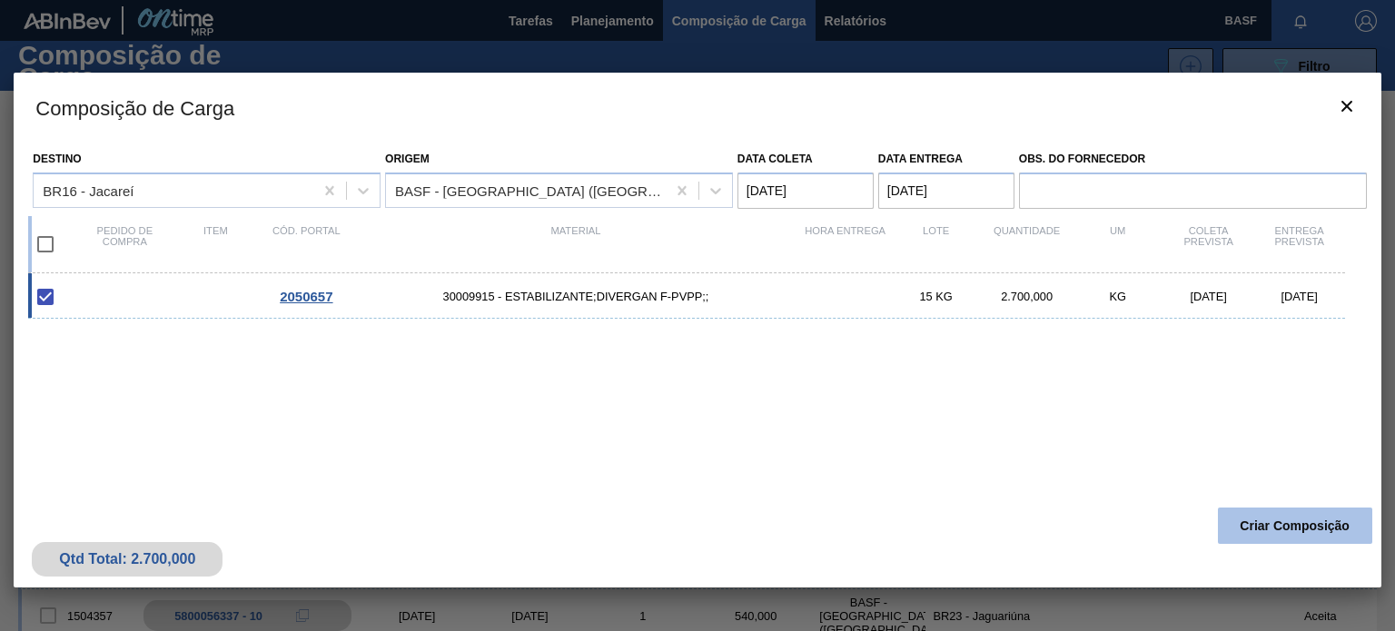
click at [1272, 538] on button "Criar Composição" at bounding box center [1295, 526] width 154 height 36
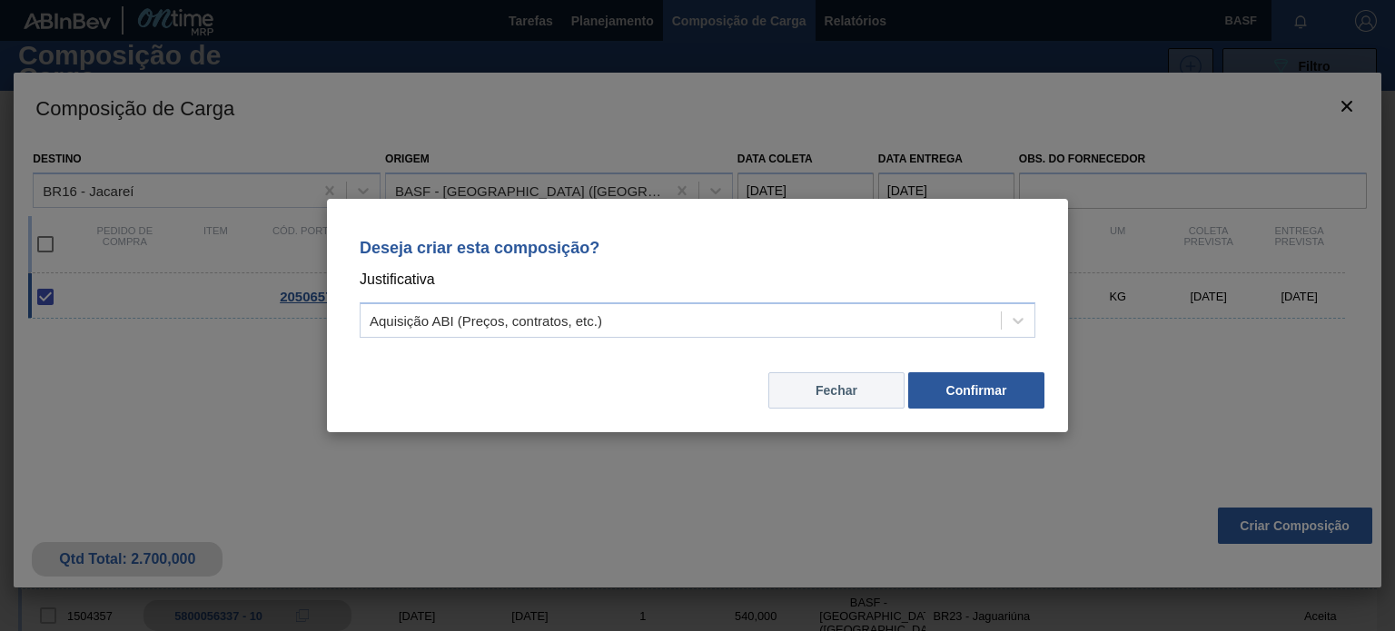
click at [866, 393] on button "Fechar" at bounding box center [836, 390] width 136 height 36
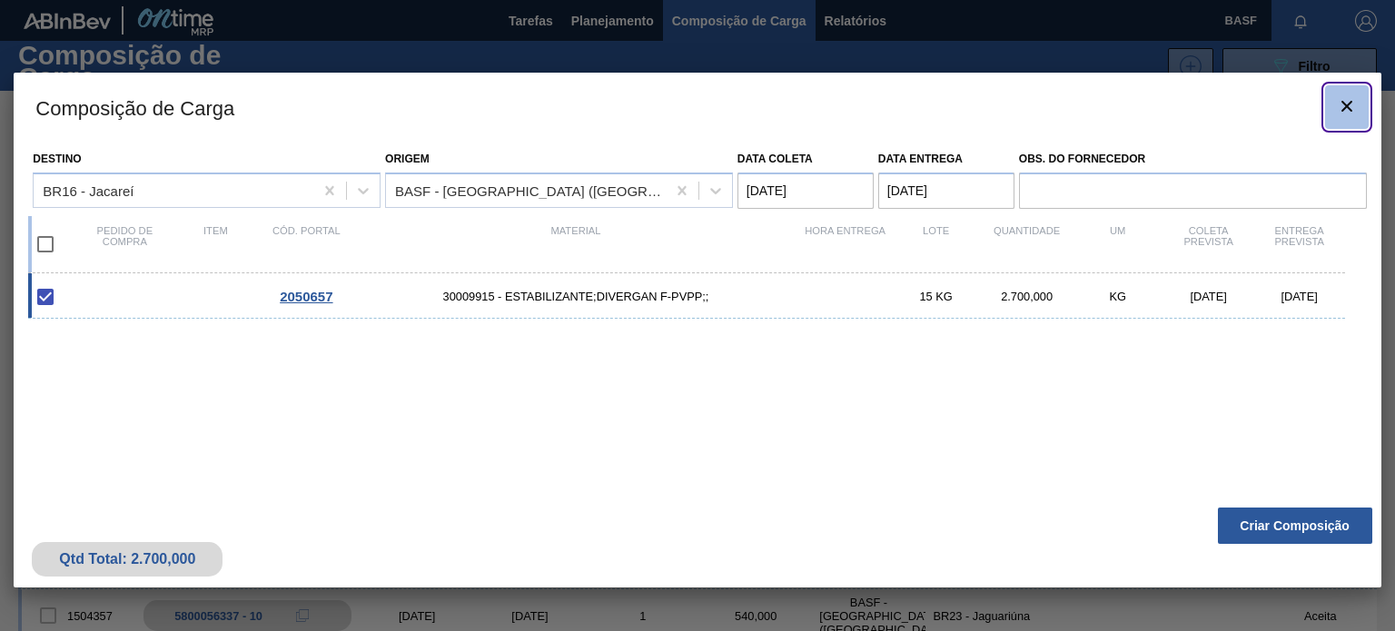
click at [1340, 98] on icon "botão de ícone" at bounding box center [1347, 106] width 22 height 22
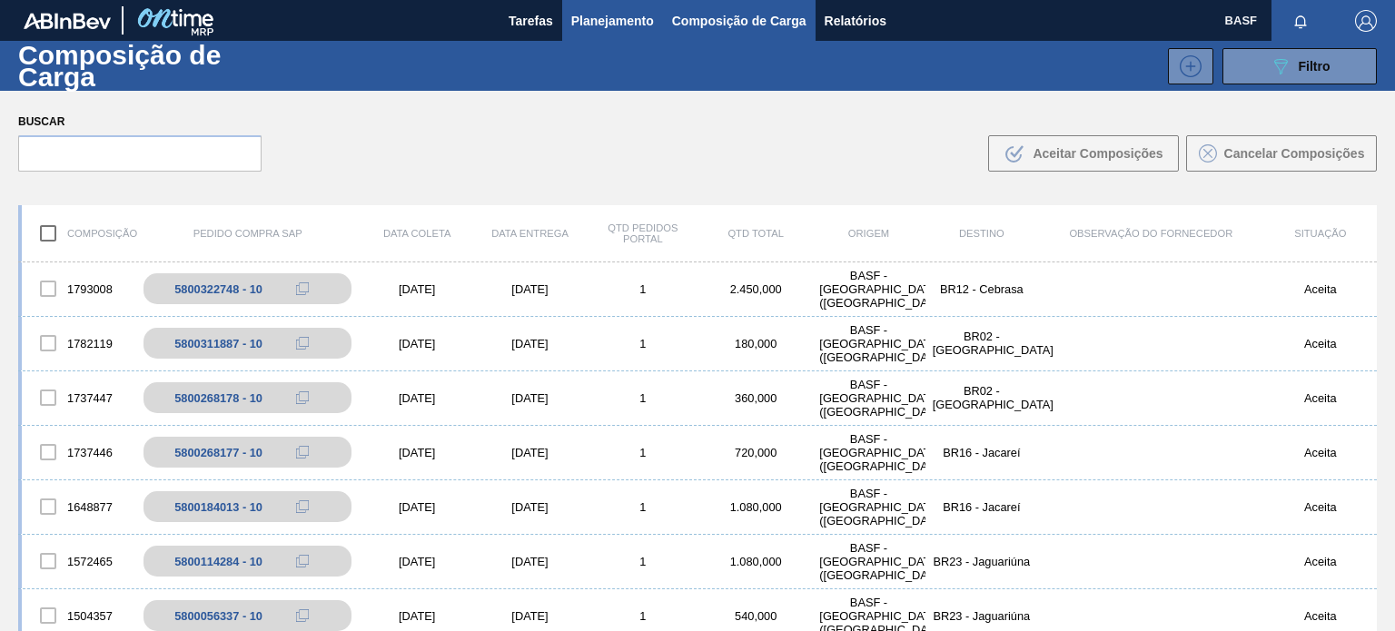
click at [619, 17] on span "Planejamento" at bounding box center [612, 21] width 83 height 22
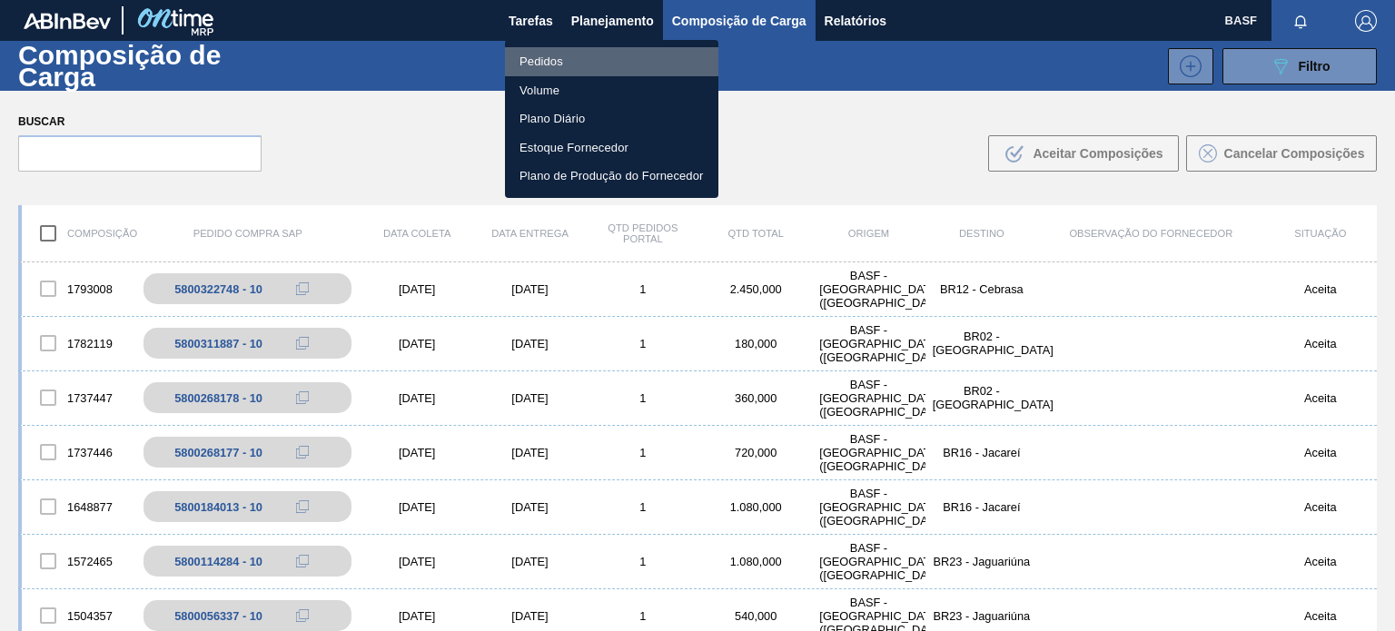
click at [534, 65] on li "Pedidos" at bounding box center [611, 61] width 213 height 29
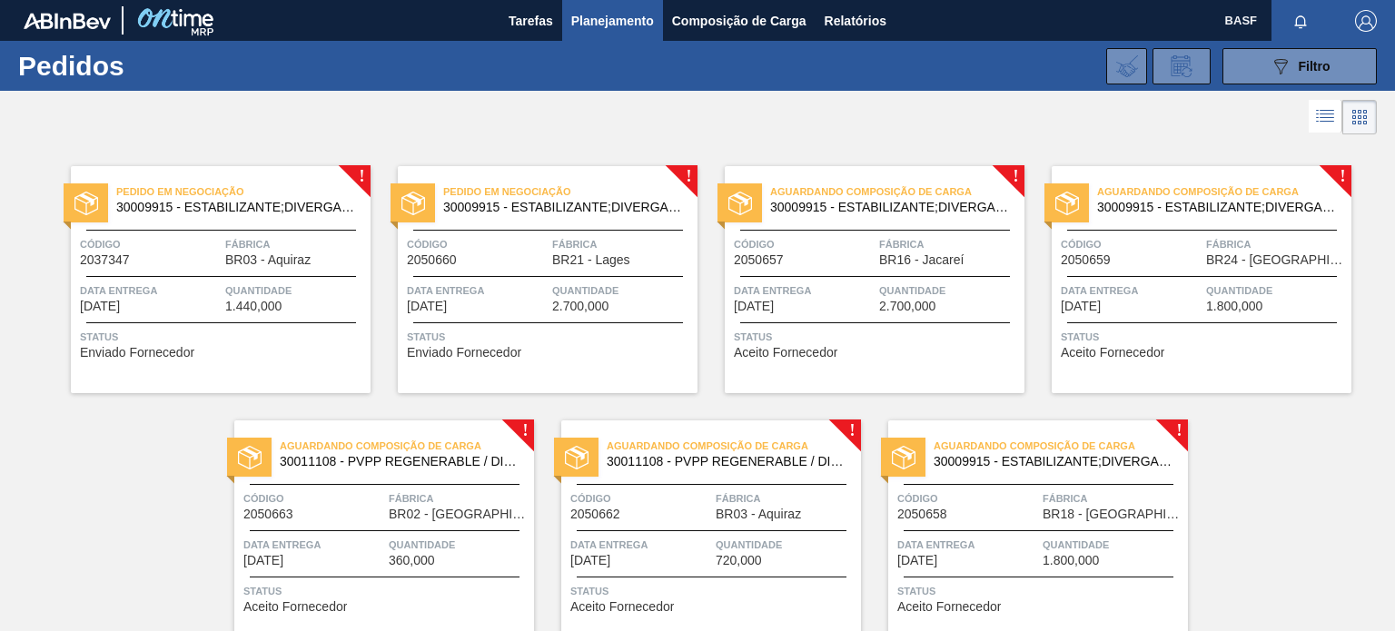
click at [607, 312] on span "2.700,000" at bounding box center [580, 307] width 56 height 14
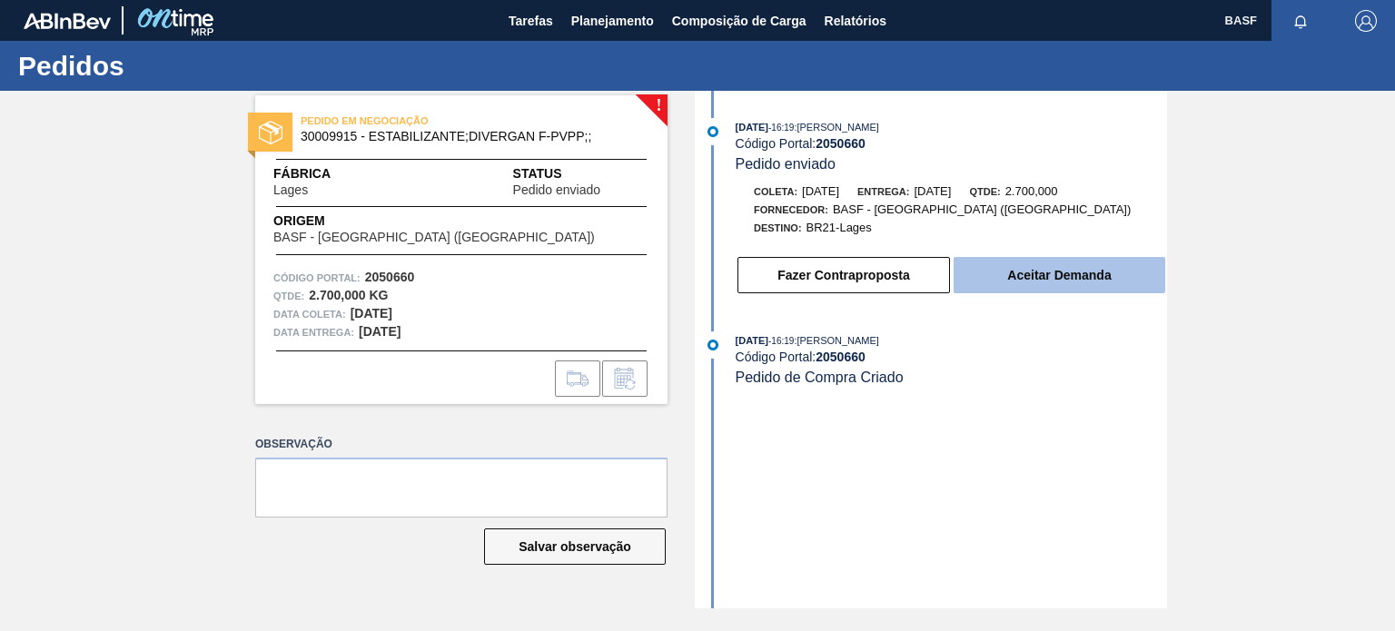
click at [1043, 276] on button "Aceitar Demanda" at bounding box center [1060, 275] width 212 height 36
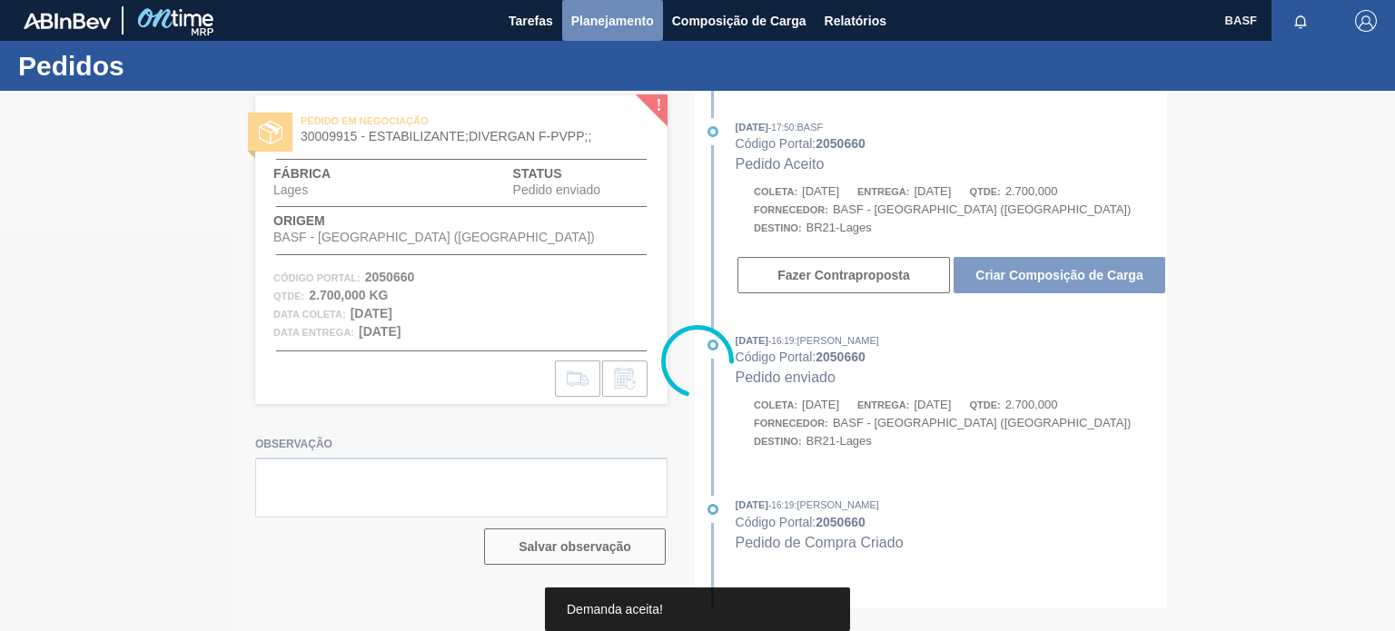
click at [609, 17] on span "Planejamento" at bounding box center [612, 21] width 83 height 22
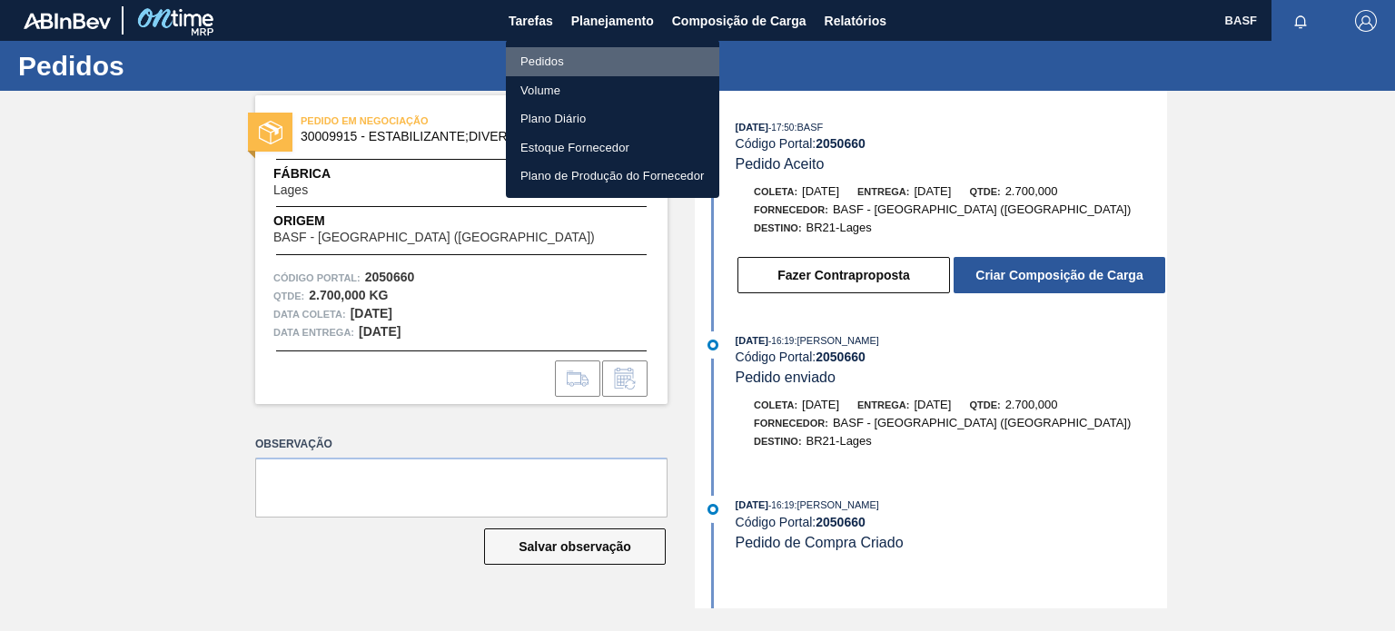
click at [564, 68] on li "Pedidos" at bounding box center [612, 61] width 213 height 29
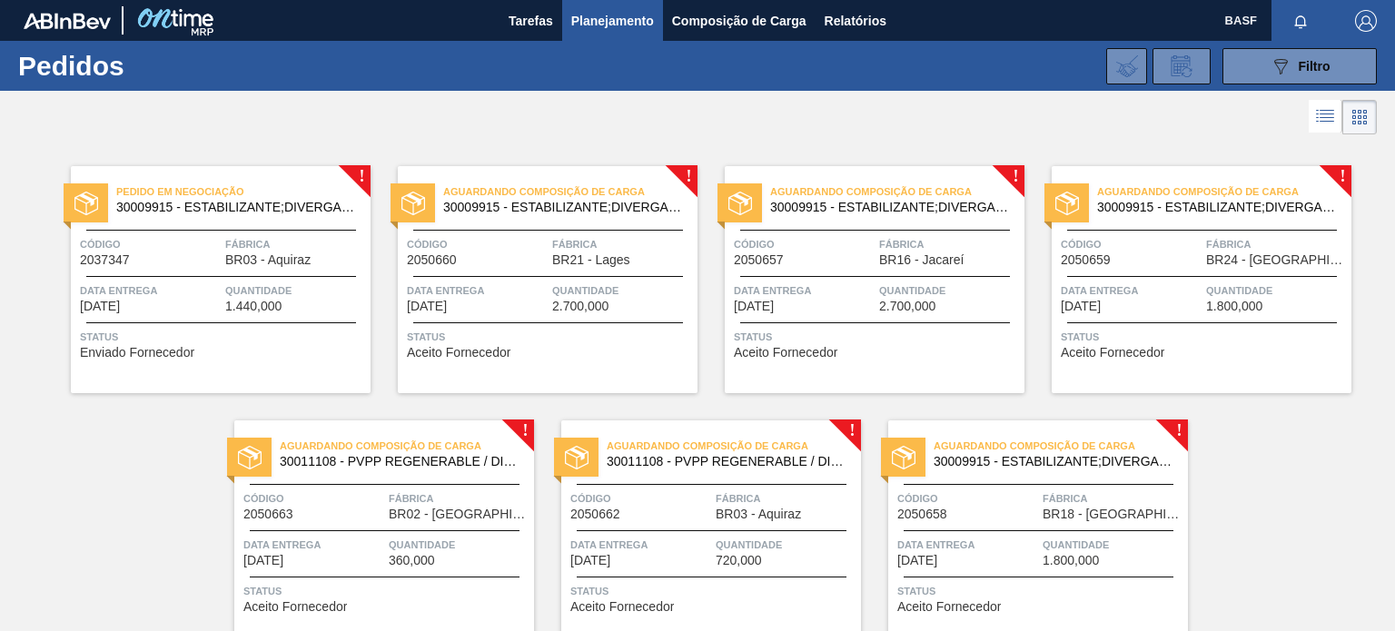
click at [351, 317] on div "Pedido em Negociação 30009915 - ESTABILIZANTE;DIVERGAN F-PVPP;; Código 2037347 …" at bounding box center [221, 279] width 300 height 227
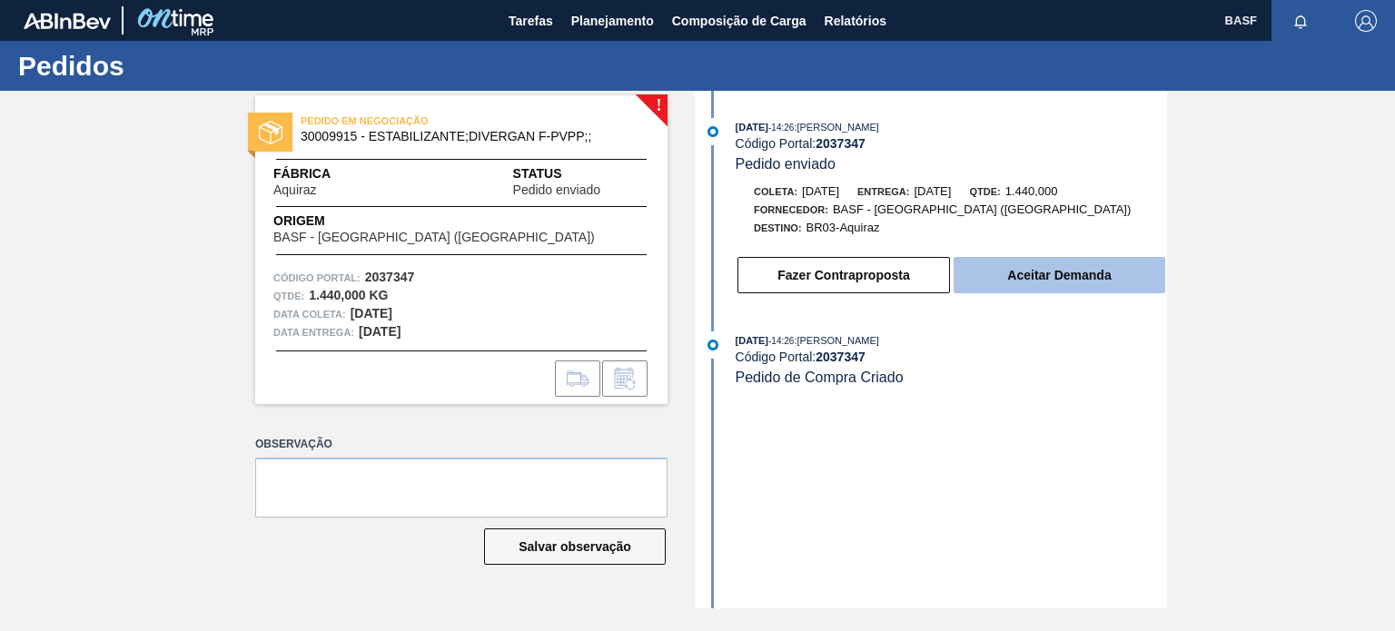
click at [1024, 279] on button "Aceitar Demanda" at bounding box center [1060, 275] width 212 height 36
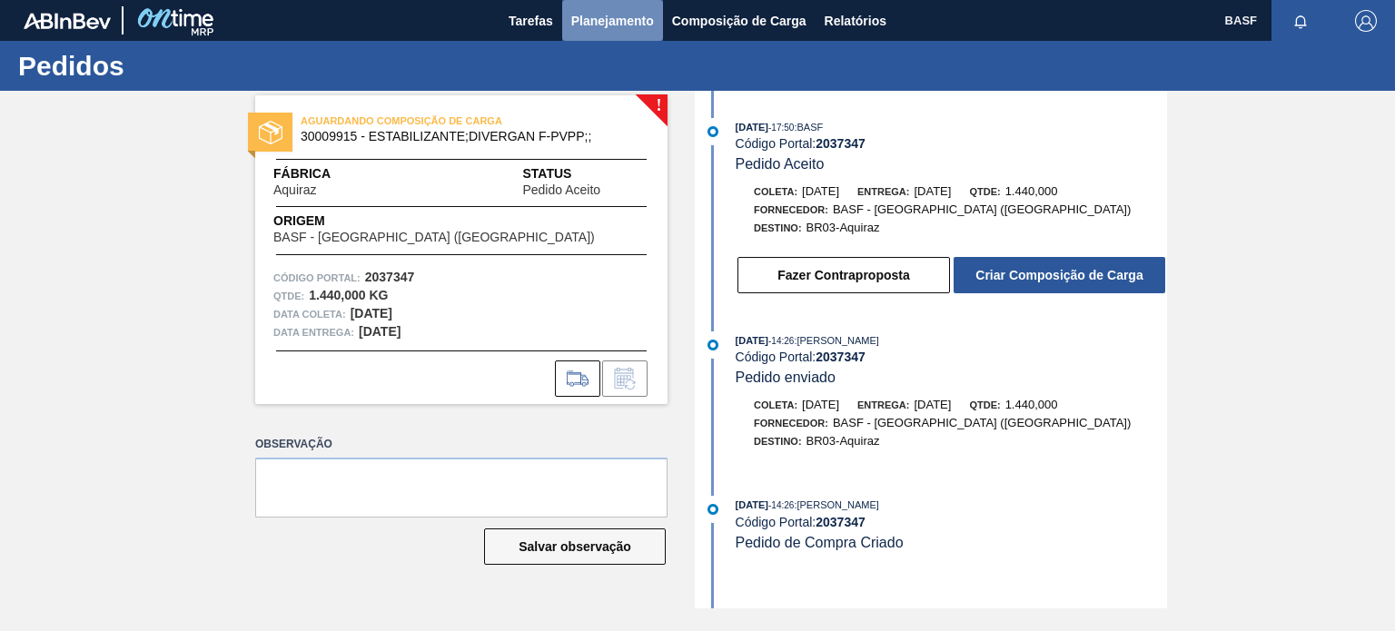
click at [599, 16] on span "Planejamento" at bounding box center [612, 21] width 83 height 22
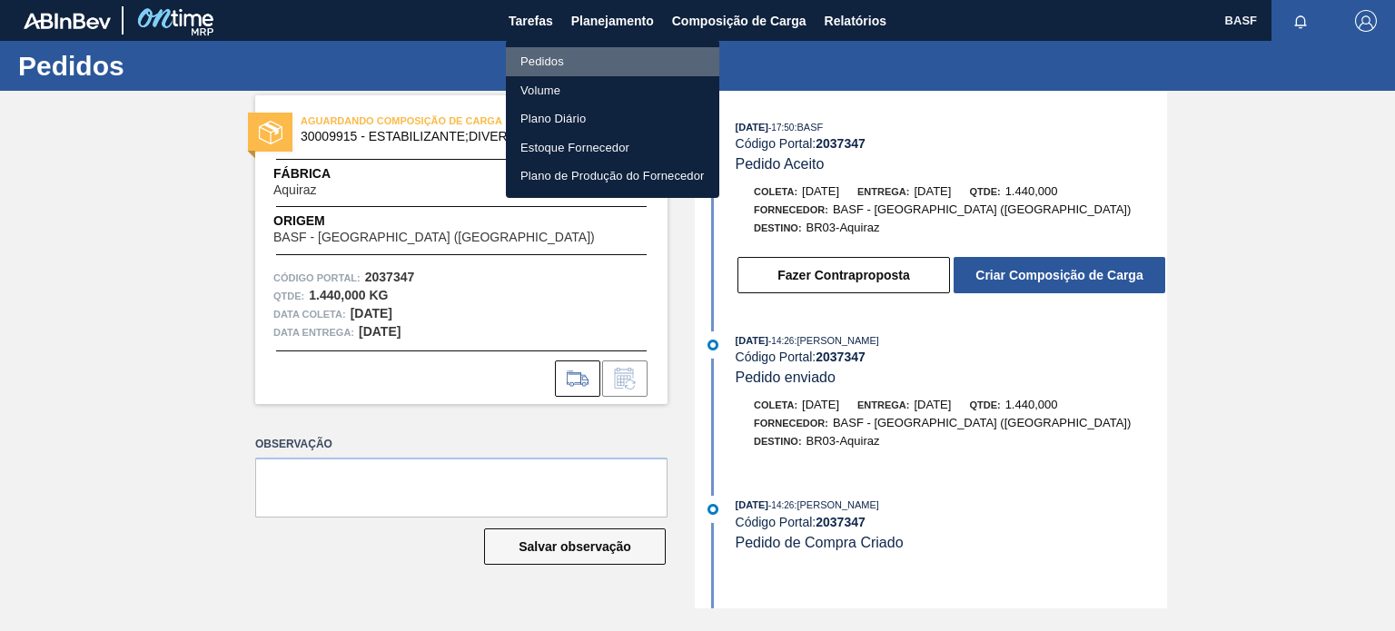
click at [548, 61] on li "Pedidos" at bounding box center [612, 61] width 213 height 29
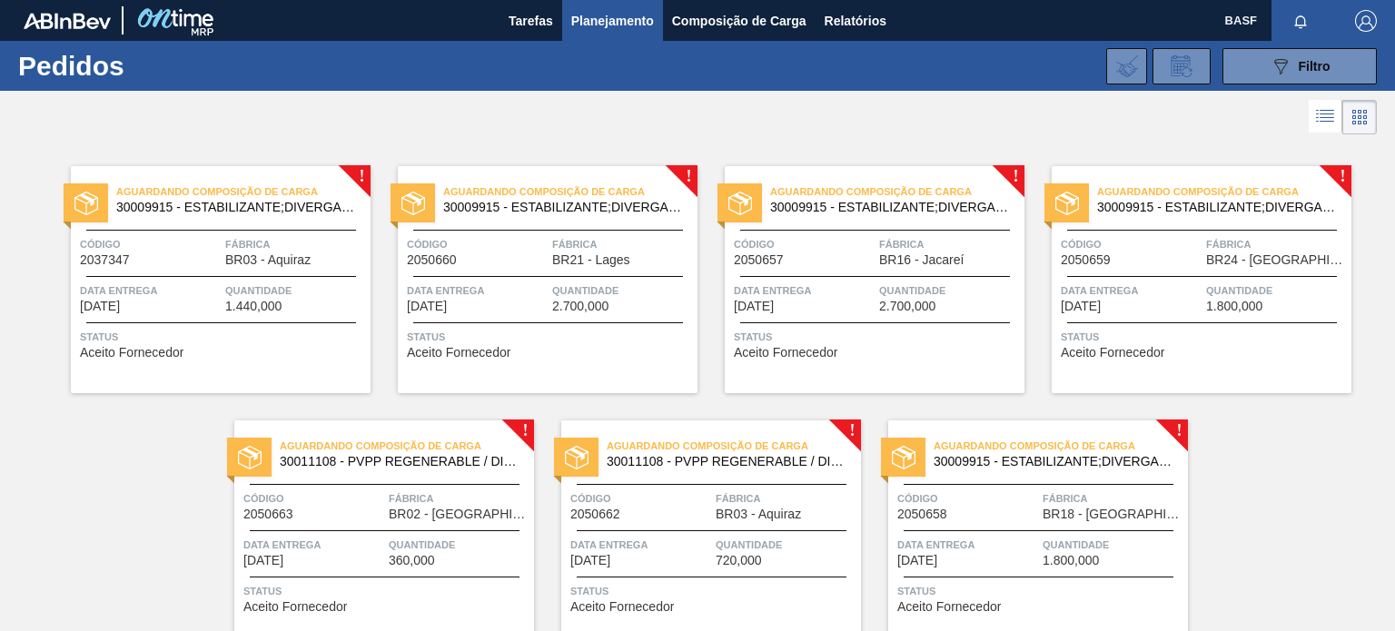
click at [979, 530] on div "Aguardando Composição de Carga 30009915 - ESTABILIZANTE;DIVERGAN F-PVPP;; Códig…" at bounding box center [1038, 534] width 300 height 227
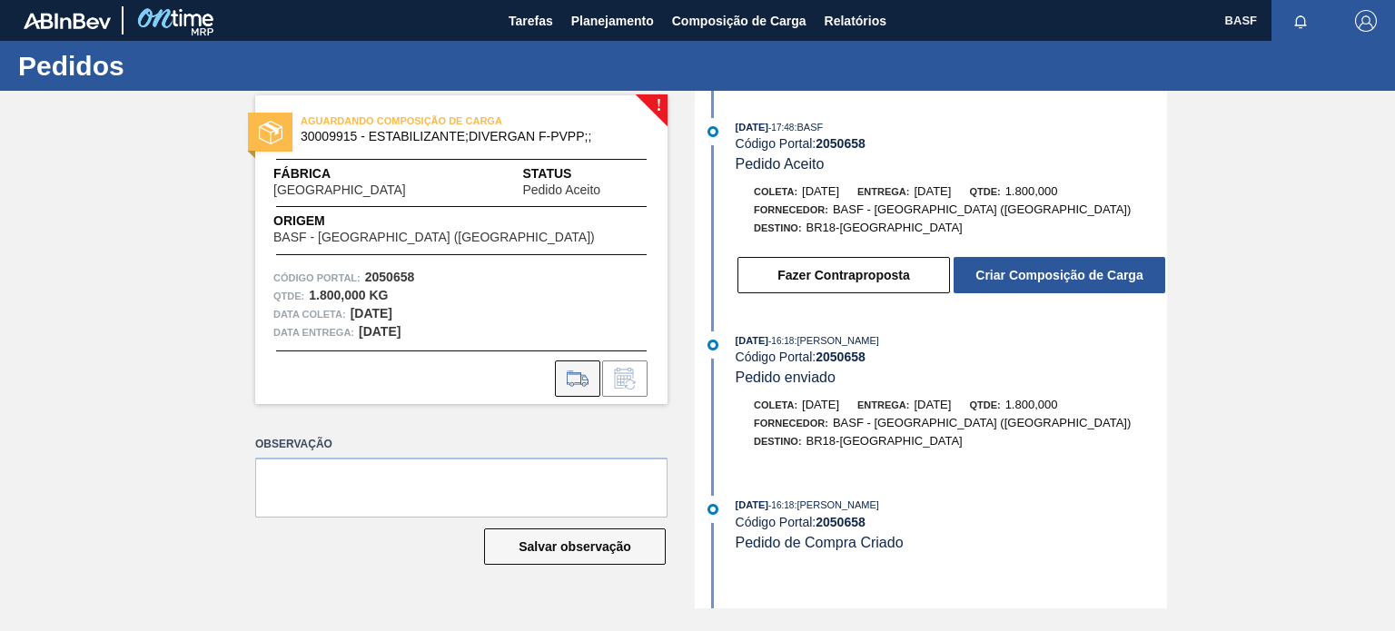
click at [571, 375] on icon at bounding box center [577, 379] width 29 height 22
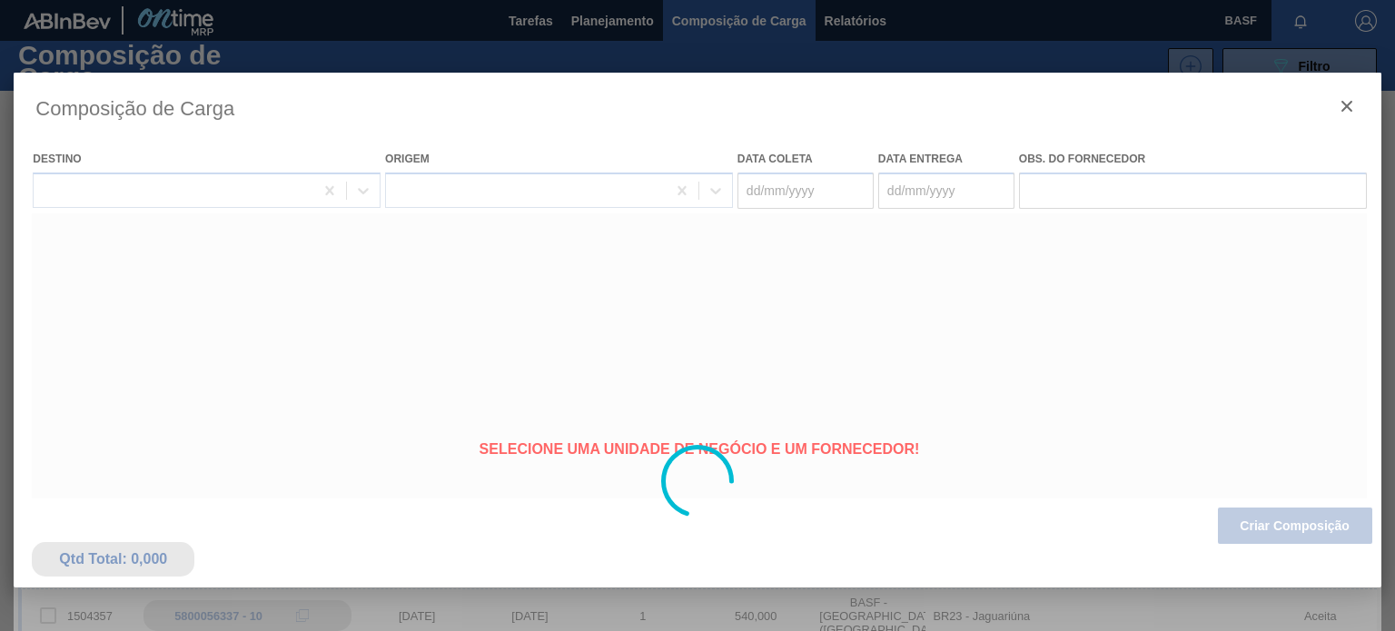
type coleta "[DATE]"
type Entrega "[DATE]"
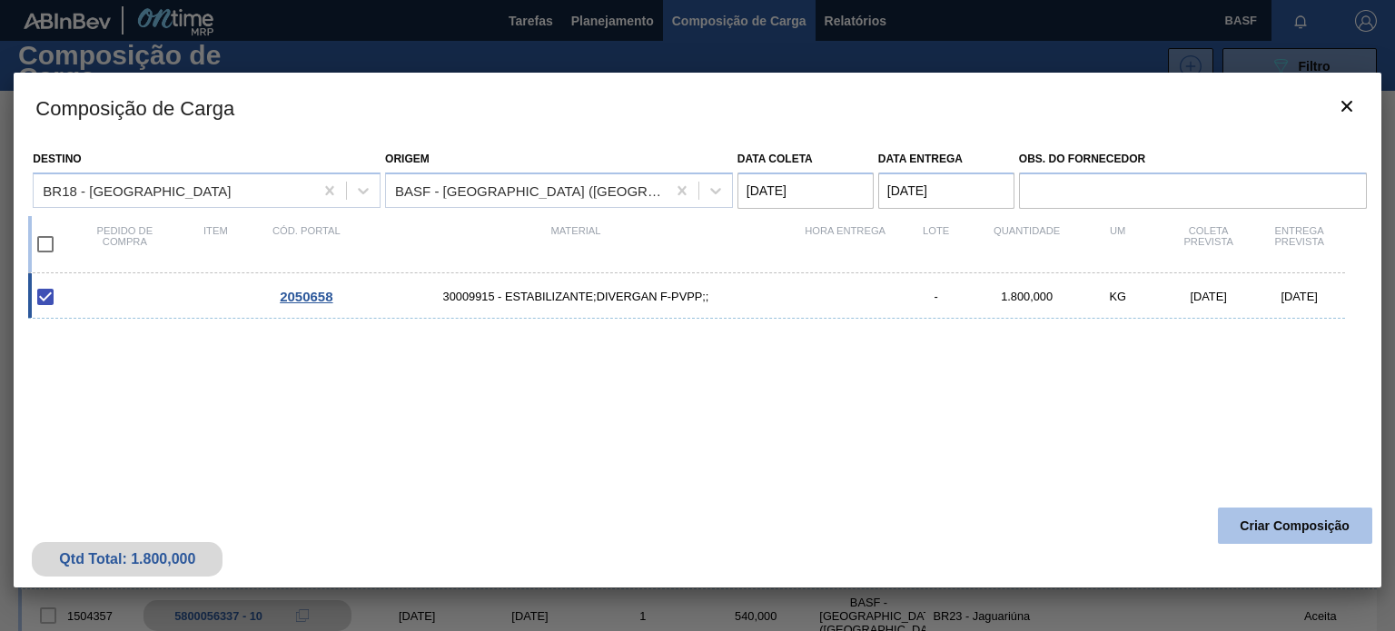
click at [1273, 529] on button "Criar Composição" at bounding box center [1295, 526] width 154 height 36
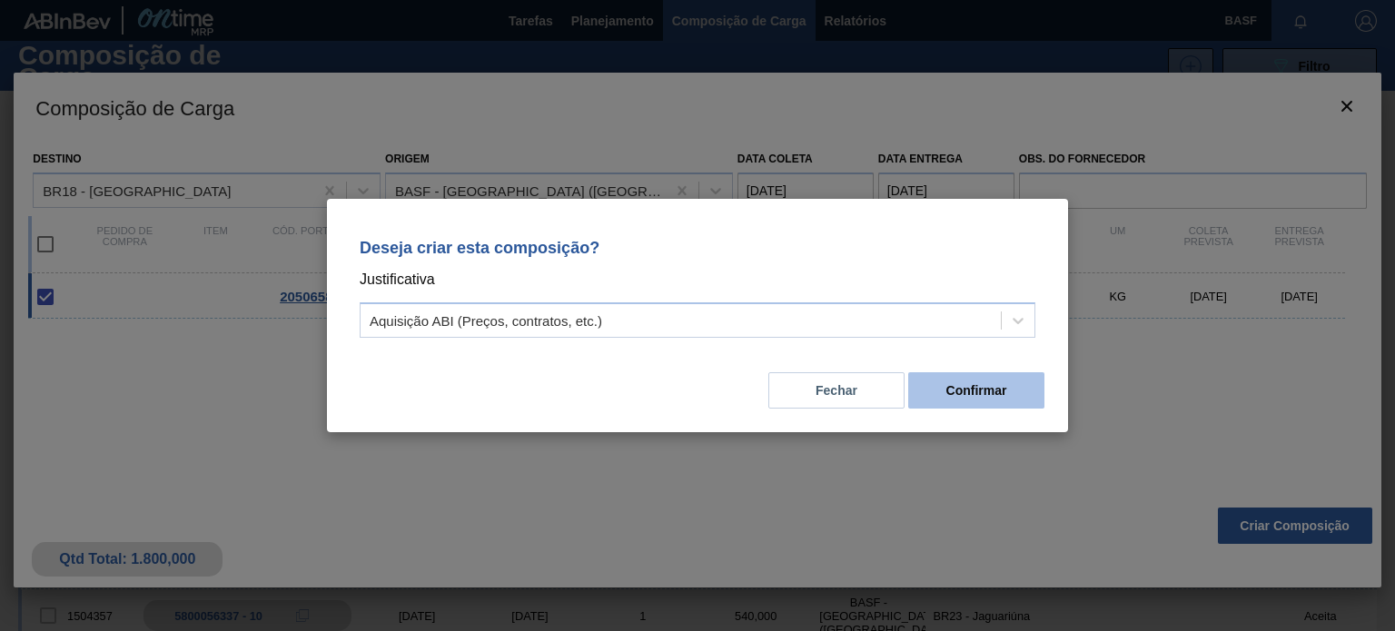
click at [992, 387] on button "Confirmar" at bounding box center [976, 390] width 136 height 36
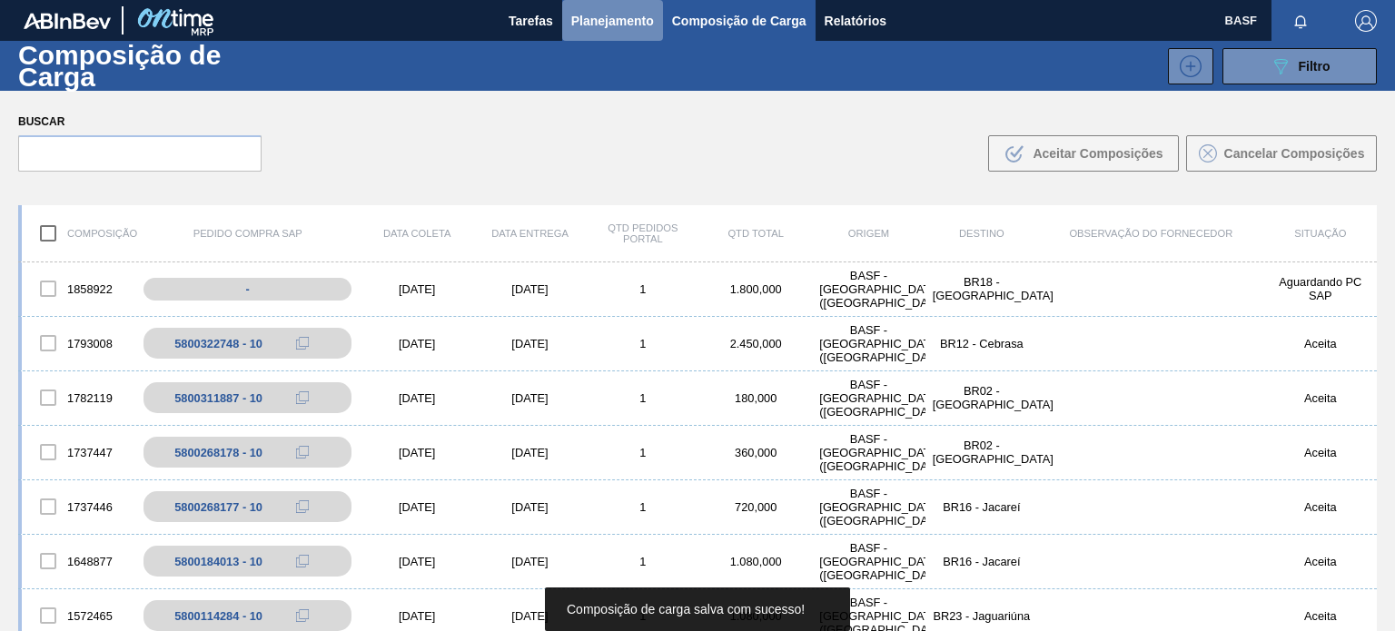
click at [622, 32] on button "Planejamento" at bounding box center [612, 20] width 101 height 41
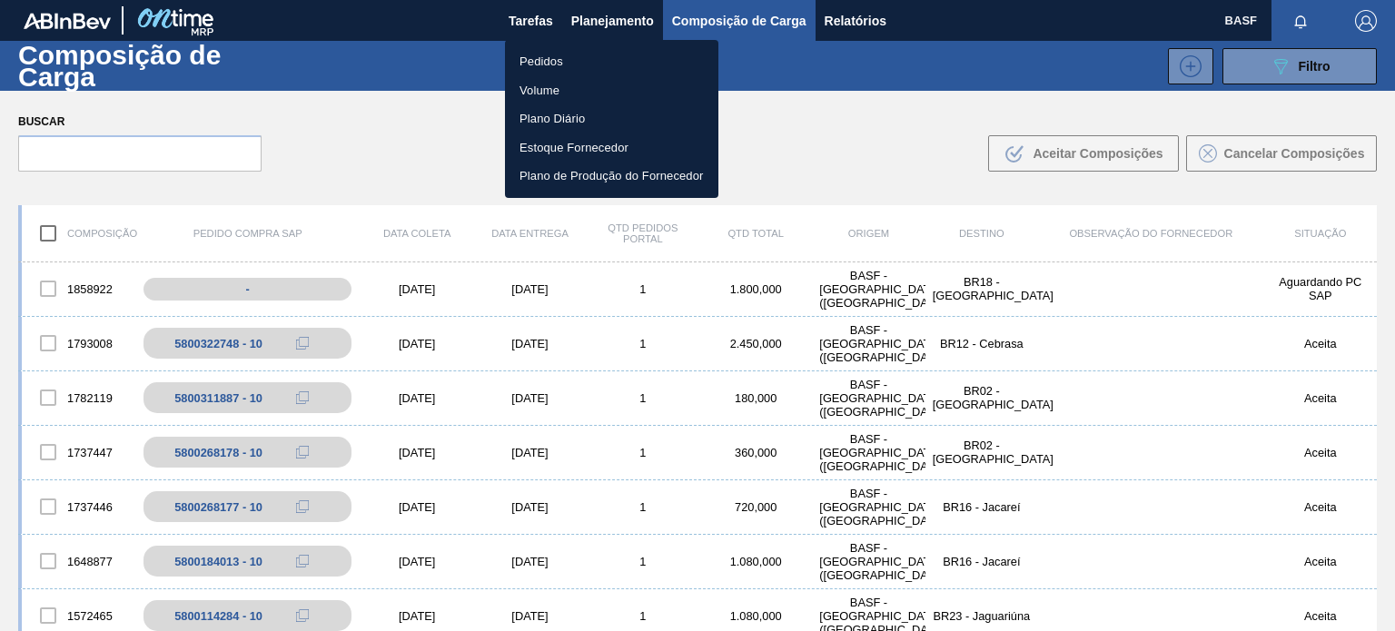
click at [534, 67] on li "Pedidos" at bounding box center [611, 61] width 213 height 29
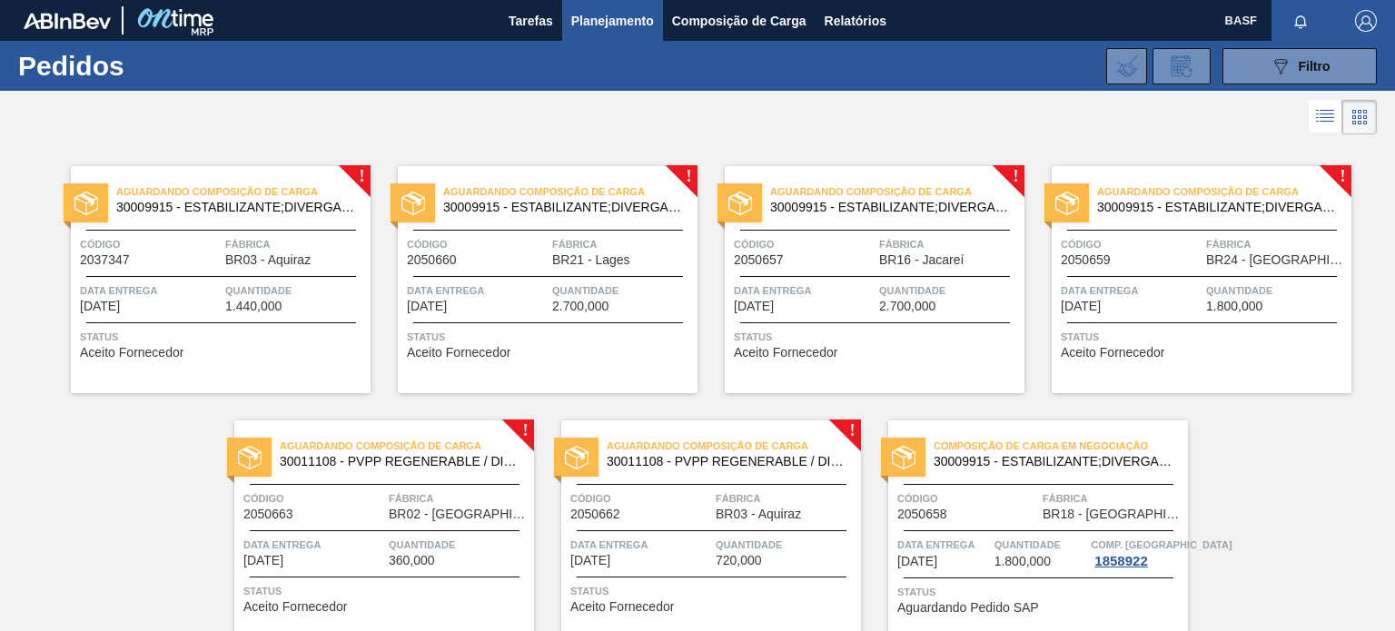
click at [805, 549] on span "Quantidade" at bounding box center [786, 545] width 141 height 18
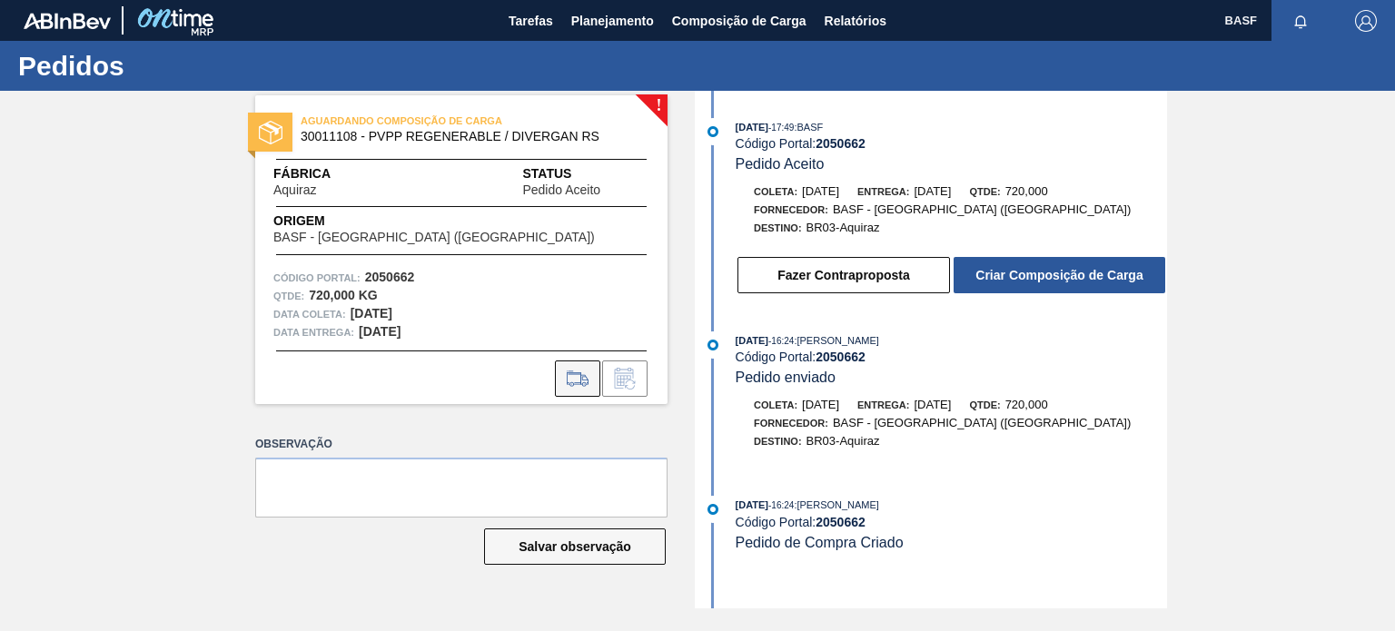
click at [567, 381] on icon at bounding box center [577, 378] width 21 height 13
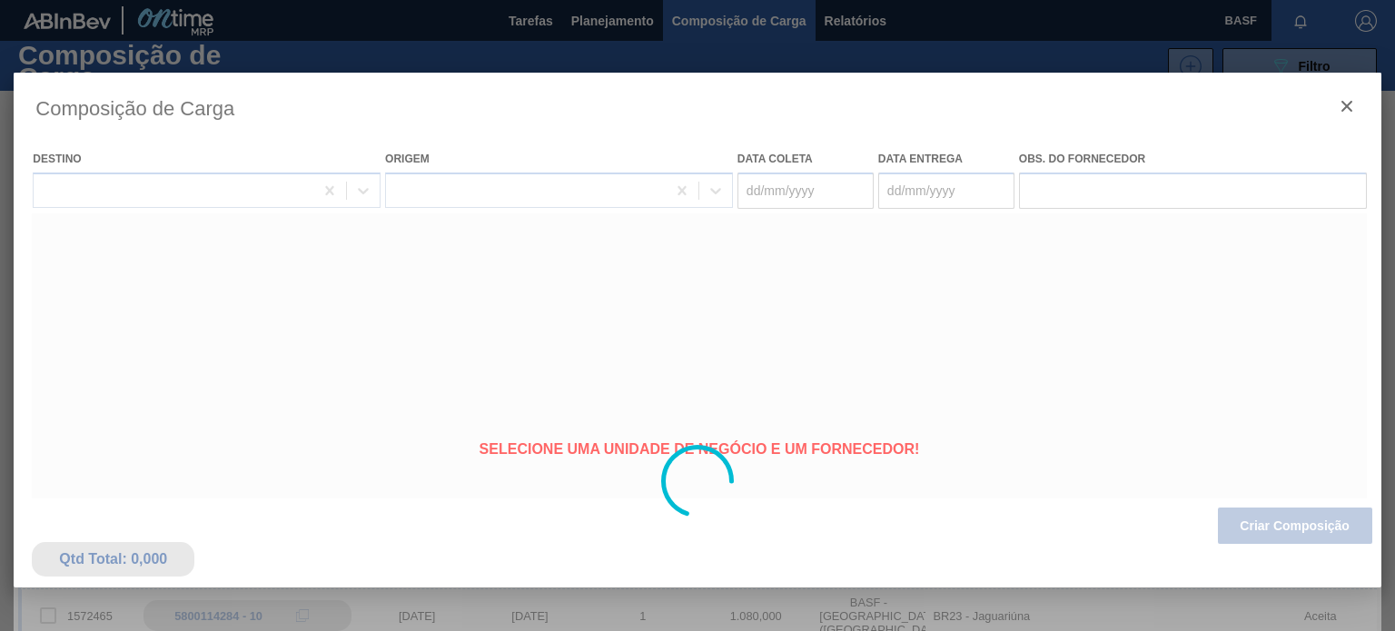
type coleta "[DATE]"
type Entrega "[DATE]"
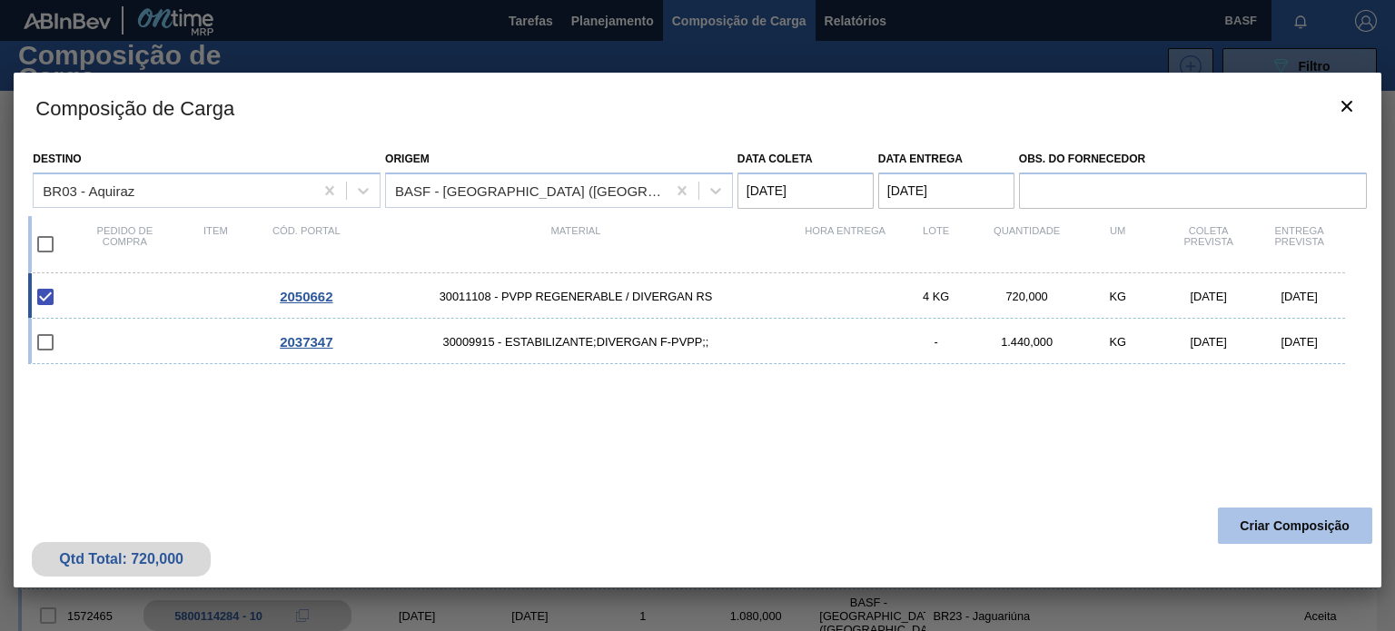
click at [1282, 524] on button "Criar Composição" at bounding box center [1295, 526] width 154 height 36
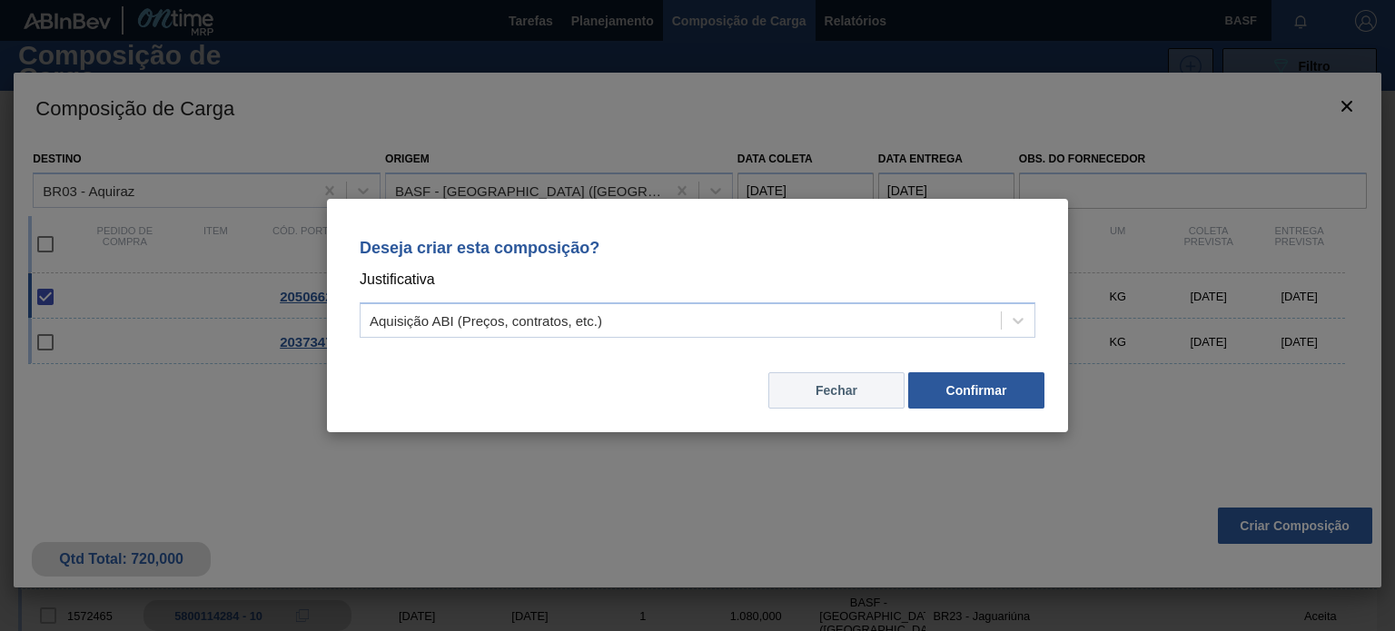
click at [883, 381] on button "Fechar" at bounding box center [836, 390] width 136 height 36
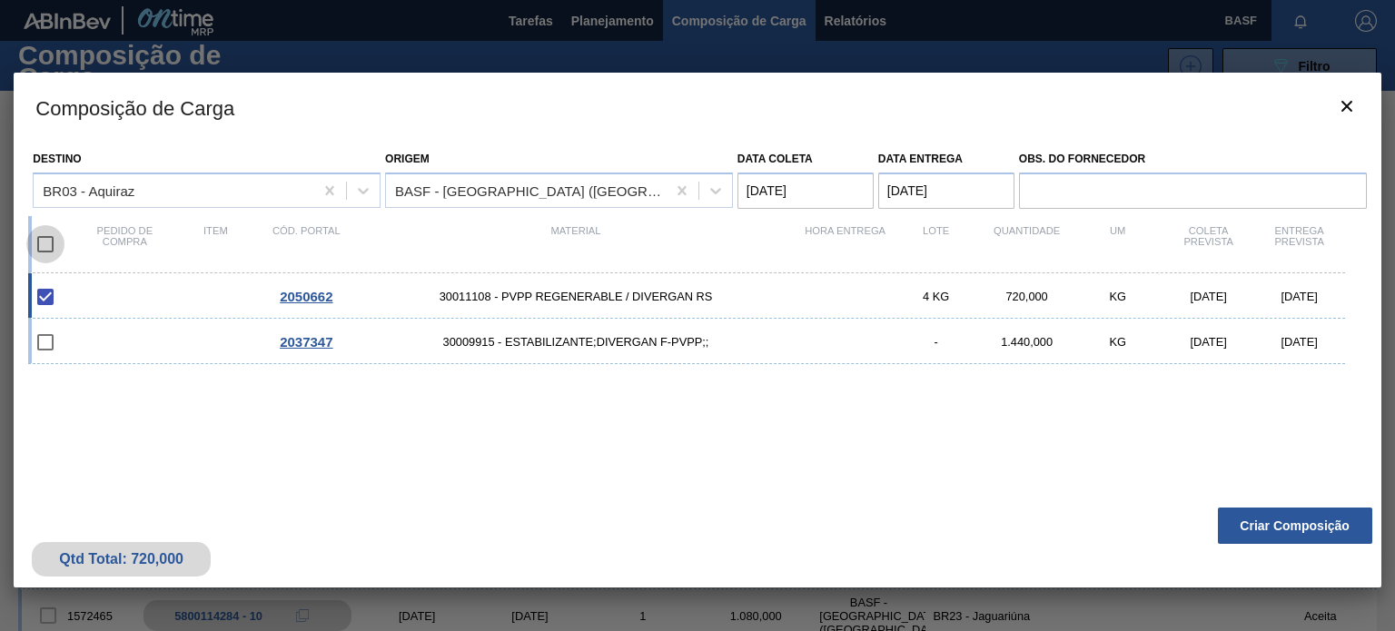
click at [45, 246] on input "checkbox" at bounding box center [45, 244] width 38 height 38
checkbox input "true"
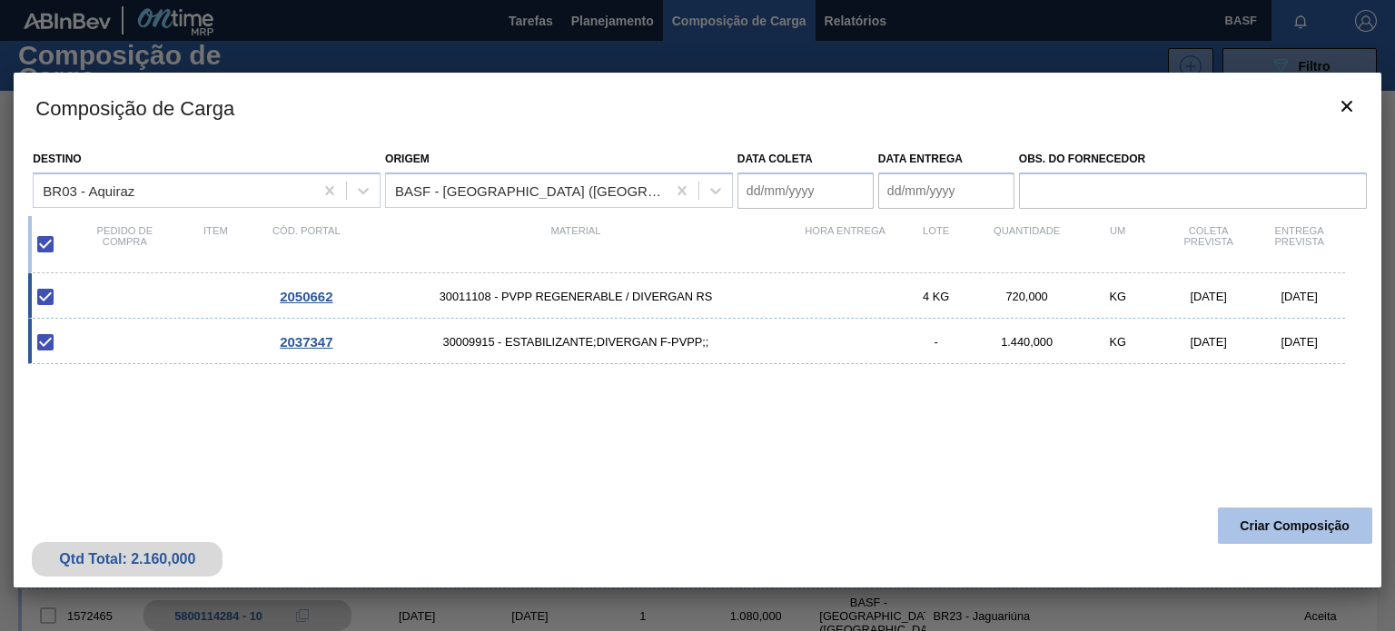
click at [1257, 528] on button "Criar Composição" at bounding box center [1295, 526] width 154 height 36
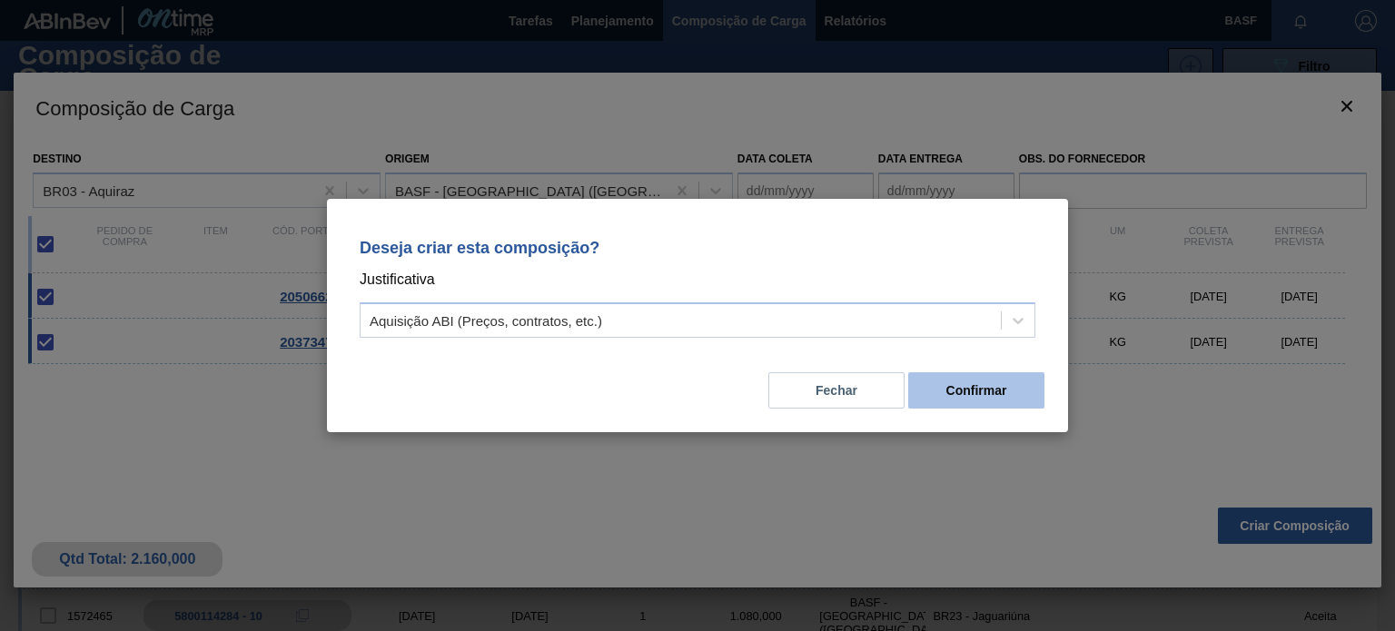
click at [961, 384] on button "Confirmar" at bounding box center [976, 390] width 136 height 36
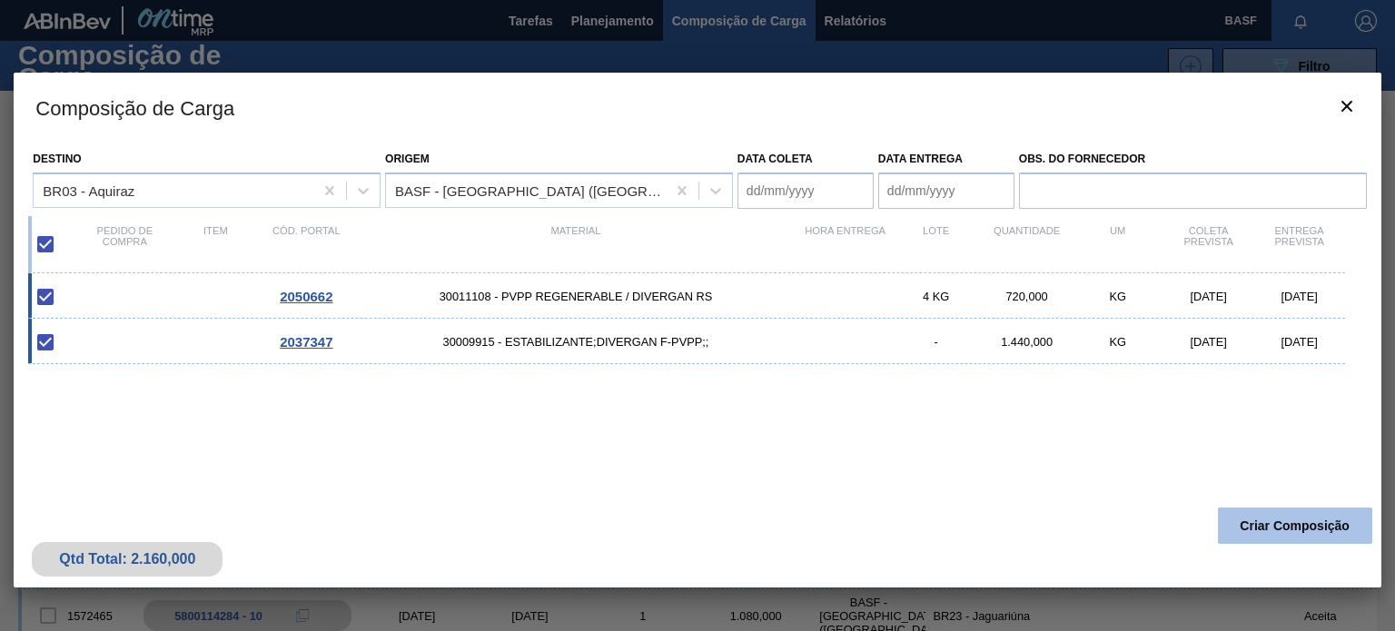
click at [1250, 525] on button "Criar Composição" at bounding box center [1295, 526] width 154 height 36
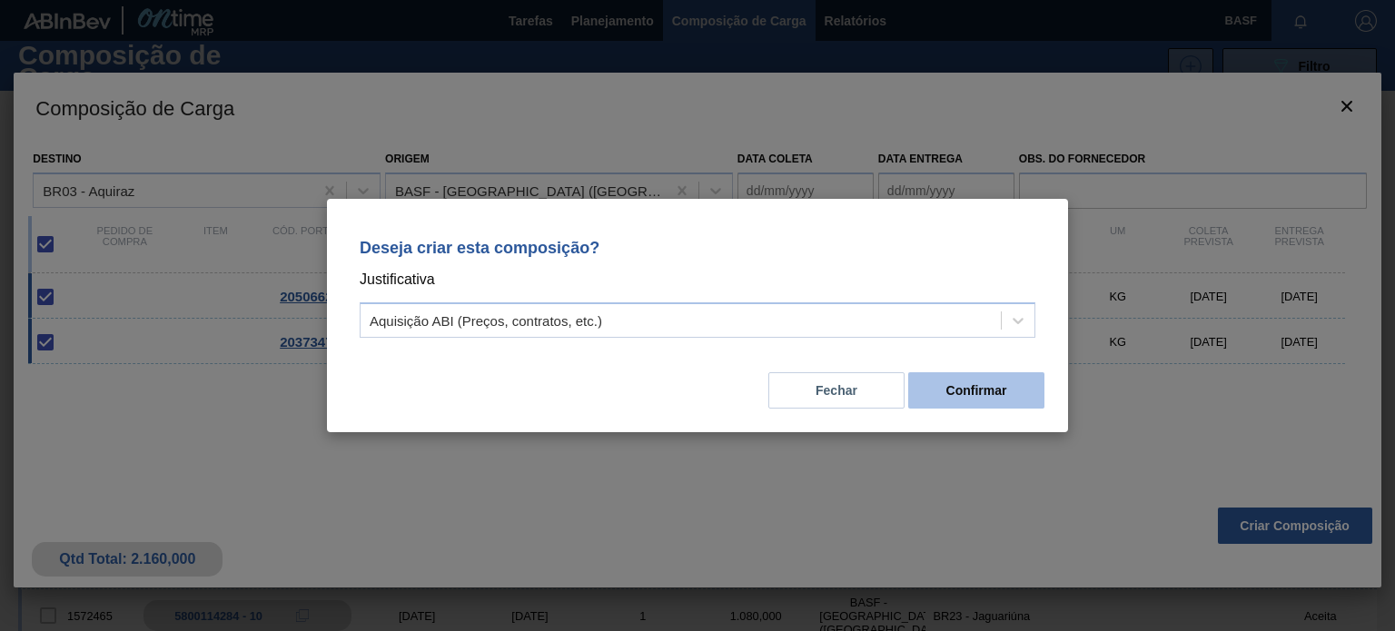
click at [980, 391] on button "Confirmar" at bounding box center [976, 390] width 136 height 36
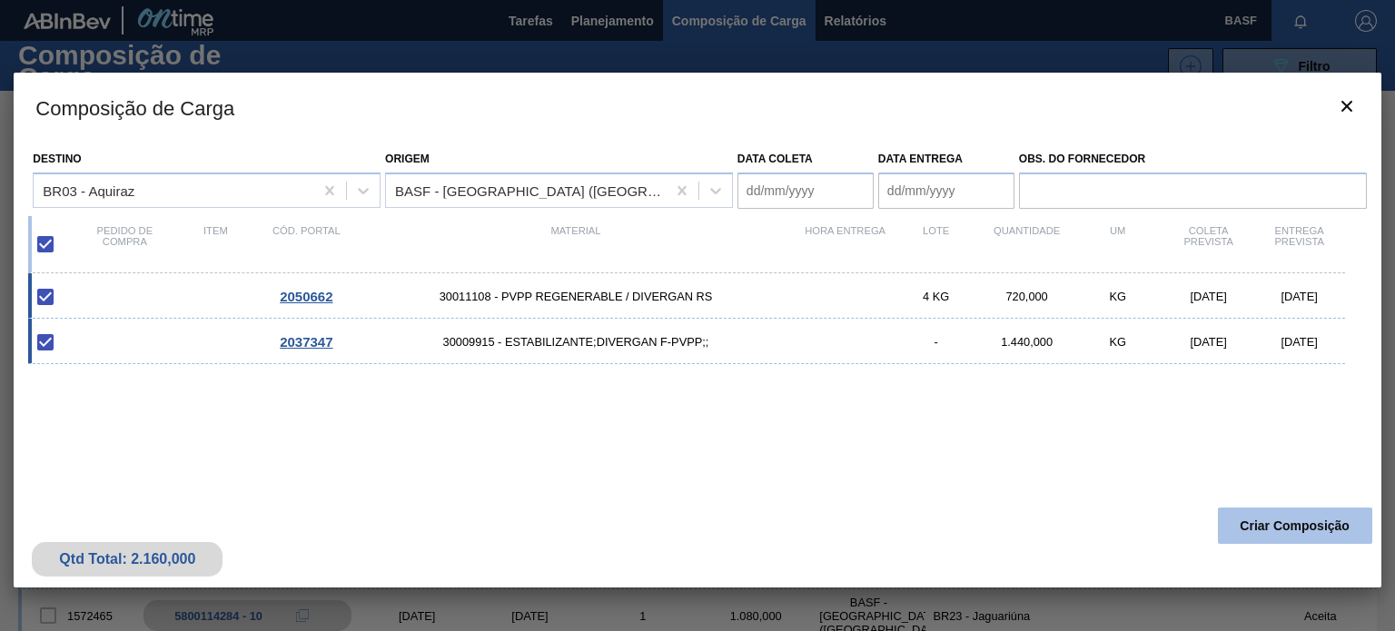
click at [1242, 524] on button "Criar Composição" at bounding box center [1295, 526] width 154 height 36
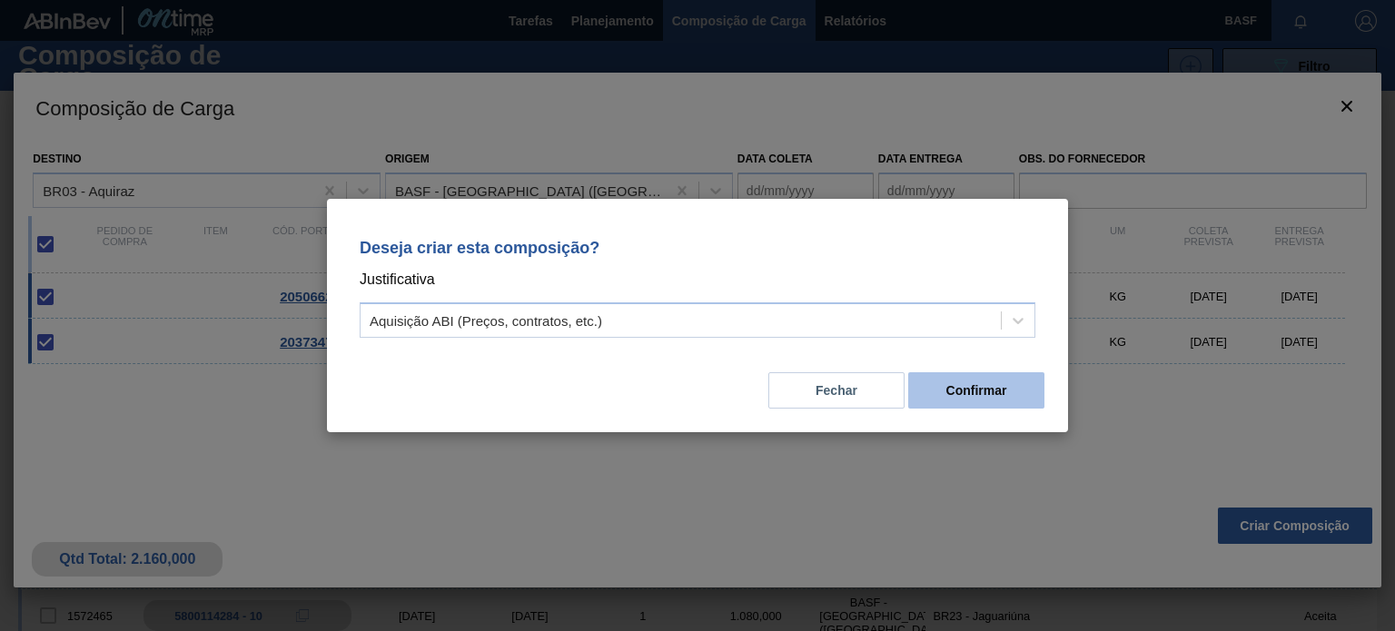
click at [995, 397] on button "Confirmar" at bounding box center [976, 390] width 136 height 36
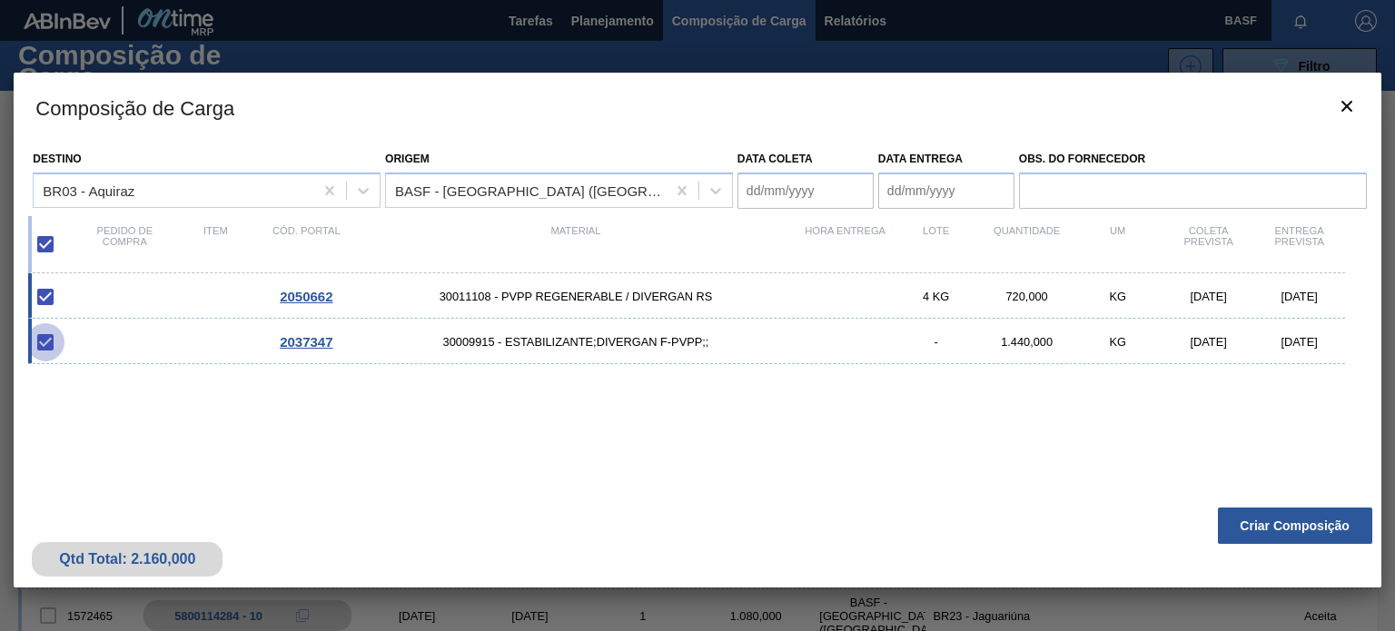
click at [46, 345] on input "checkbox" at bounding box center [45, 342] width 38 height 38
checkbox input "true"
click at [48, 254] on input "checkbox" at bounding box center [45, 244] width 38 height 38
checkbox input "false"
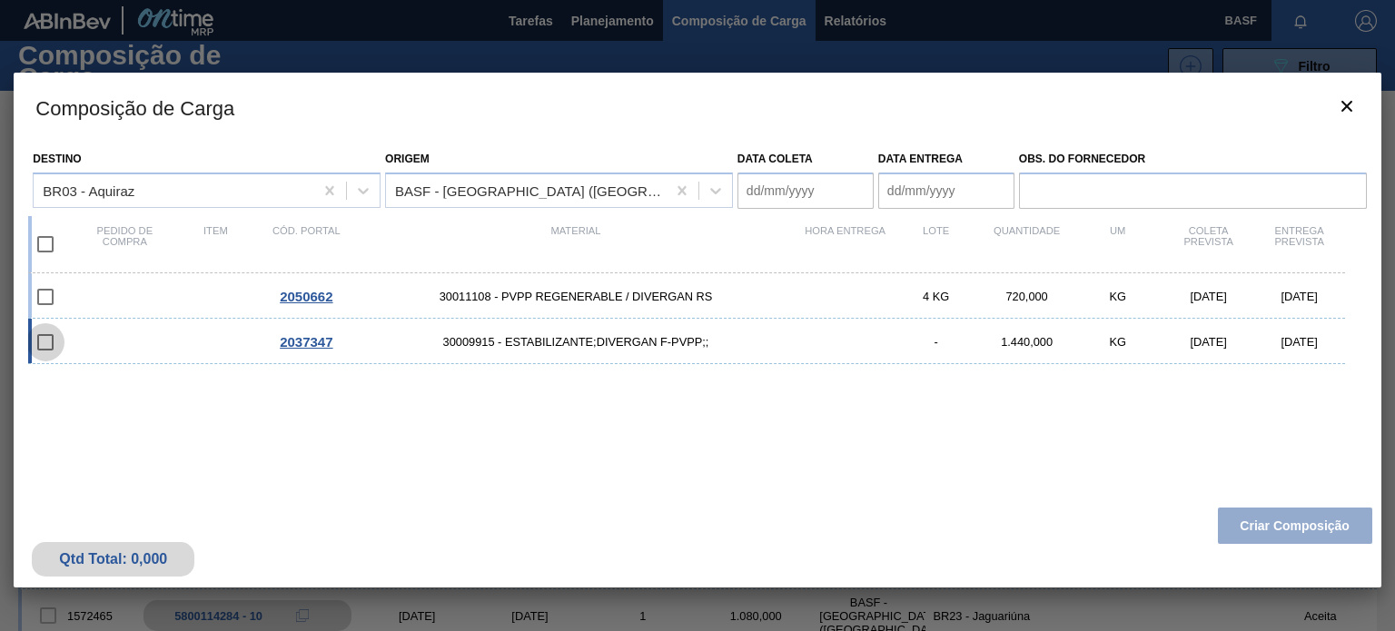
click at [54, 347] on input "checkbox" at bounding box center [45, 342] width 38 height 38
checkbox input "false"
click at [38, 289] on input "checkbox" at bounding box center [45, 297] width 38 height 38
click at [37, 298] on input "checkbox" at bounding box center [45, 297] width 38 height 38
click at [38, 297] on input "checkbox" at bounding box center [45, 297] width 38 height 38
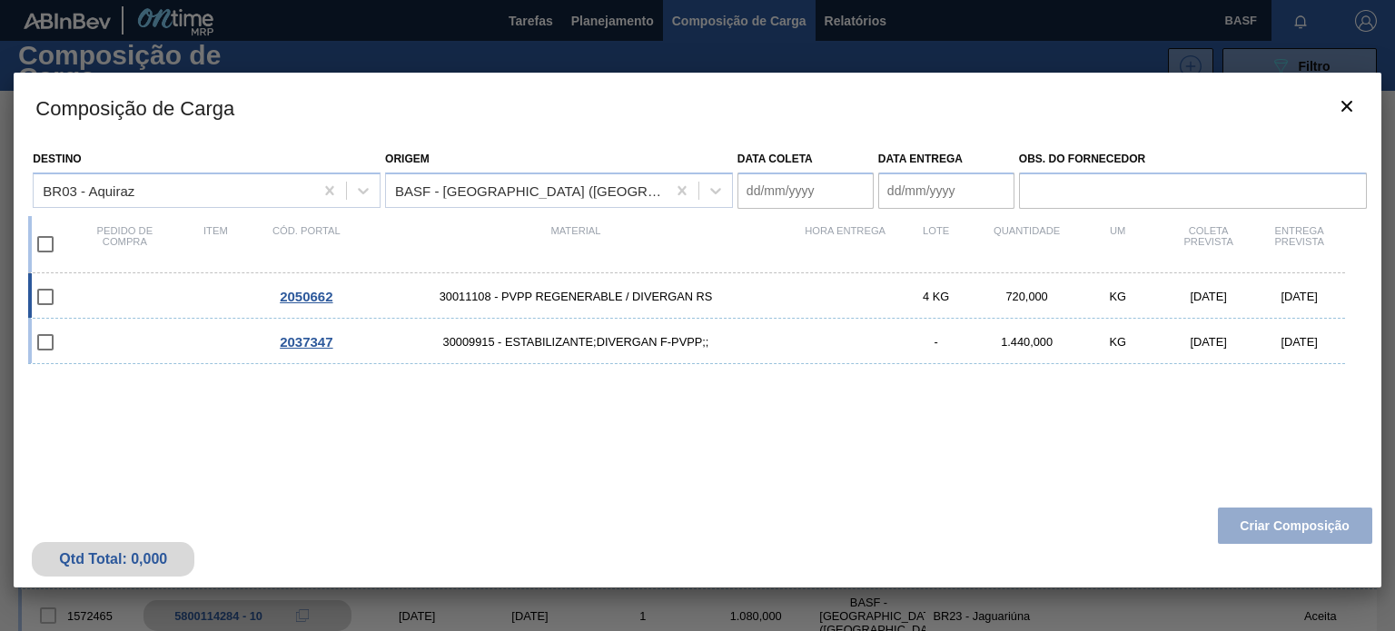
click at [47, 294] on input "checkbox" at bounding box center [45, 297] width 38 height 38
checkbox input "false"
click at [1342, 104] on icon "botão de ícone" at bounding box center [1347, 106] width 22 height 22
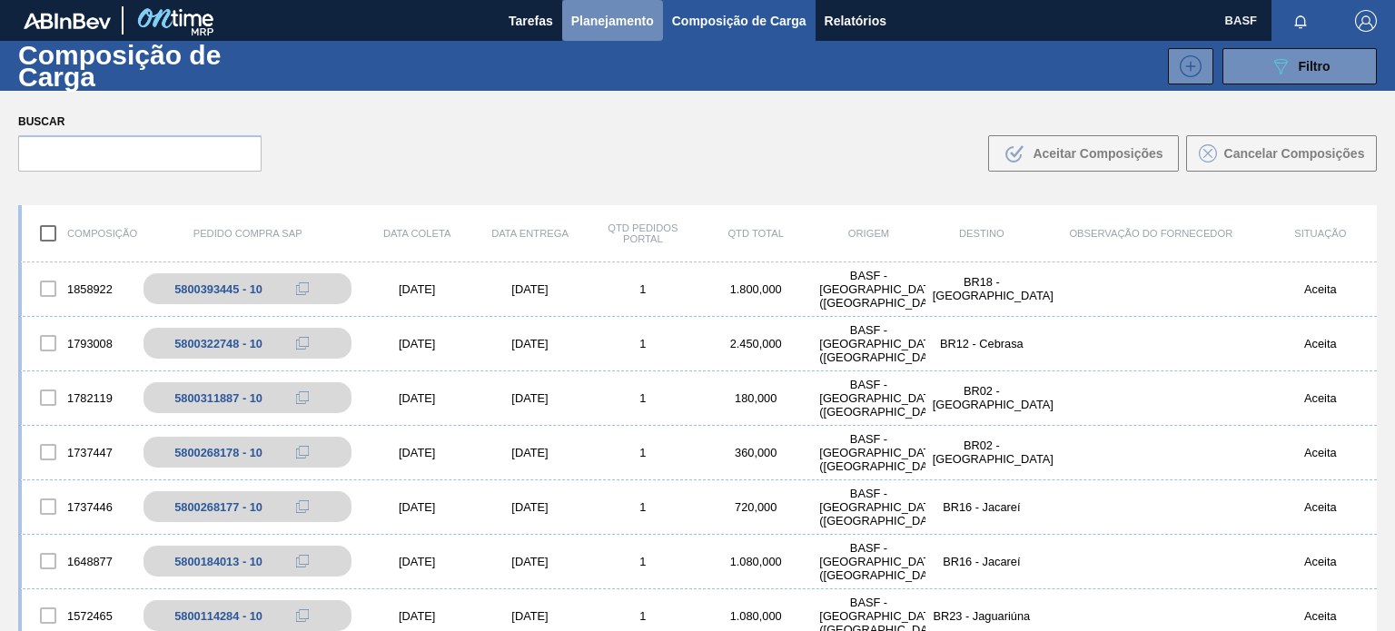
click at [585, 19] on span "Planejamento" at bounding box center [612, 21] width 83 height 22
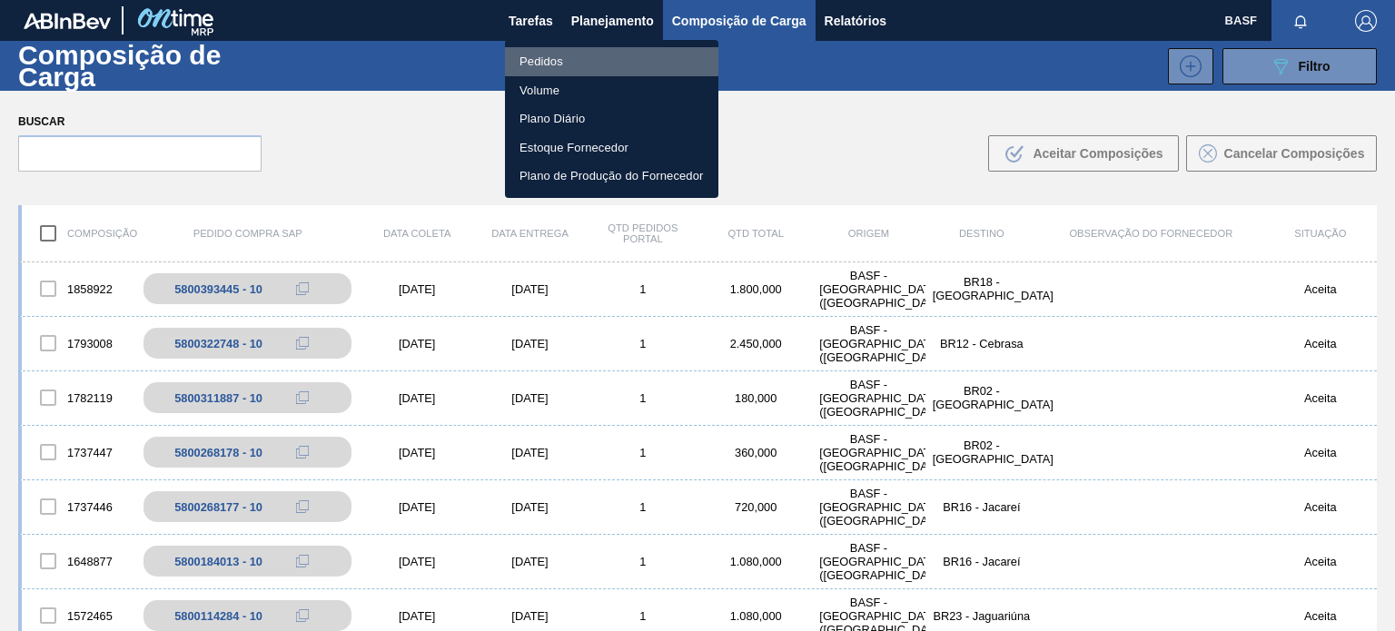
click at [553, 59] on li "Pedidos" at bounding box center [611, 61] width 213 height 29
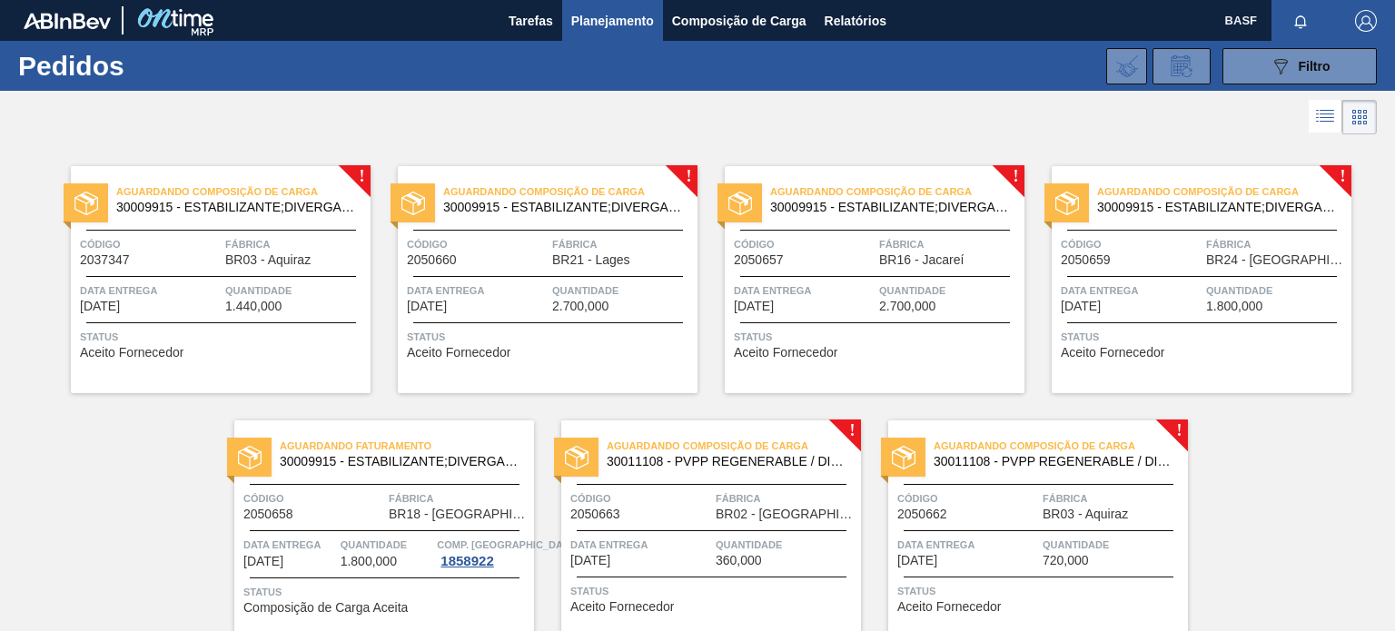
click at [619, 525] on div "Aguardando Composição de Carga 30011108 - PVPP REGENERABLE / DIVERGAN RS Código…" at bounding box center [711, 534] width 300 height 227
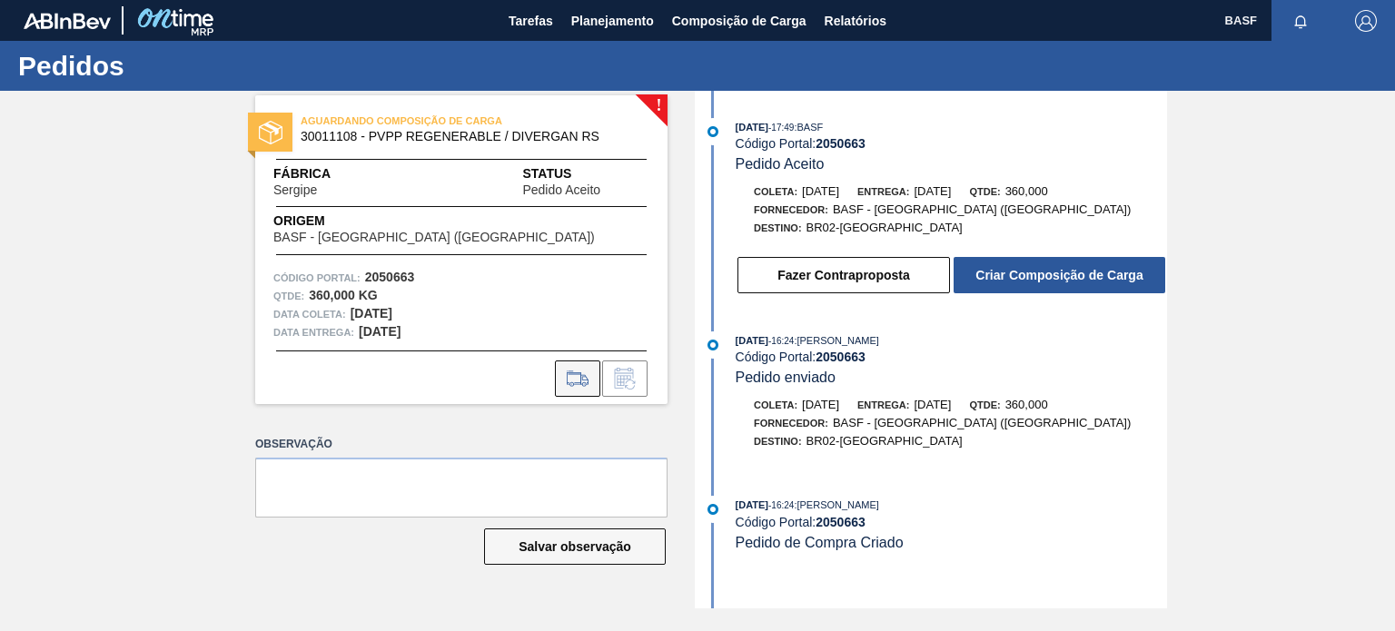
click at [559, 370] on button at bounding box center [577, 379] width 45 height 36
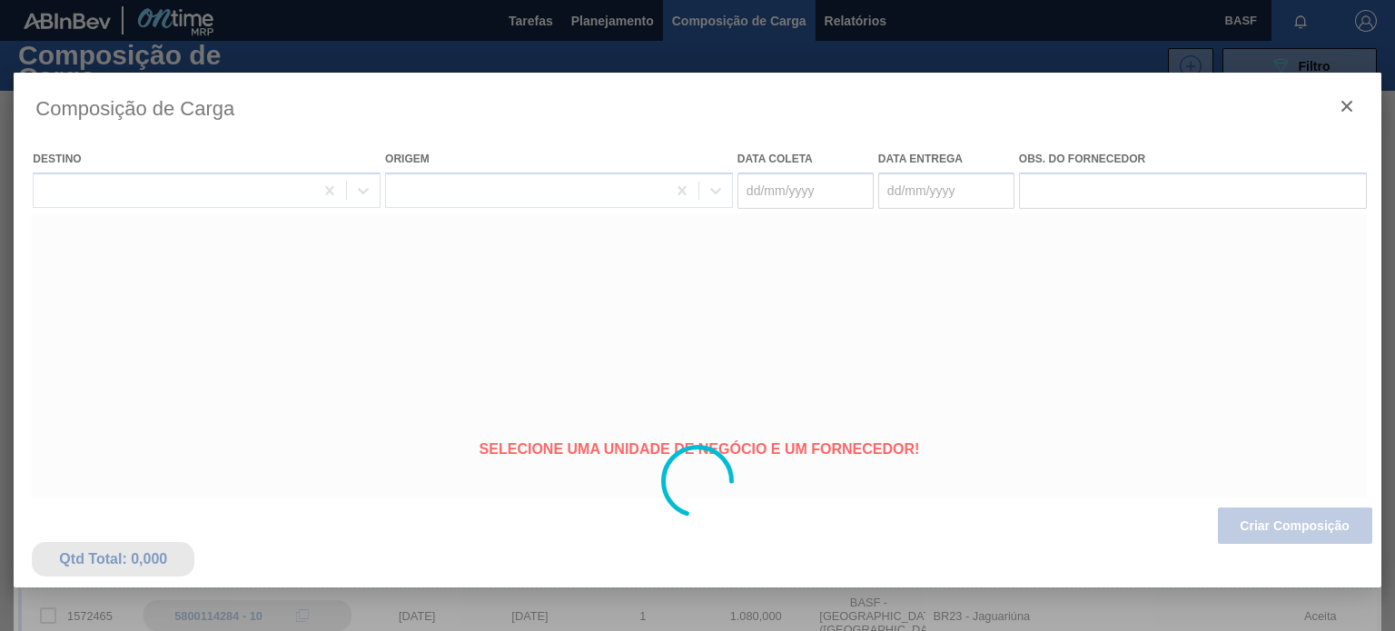
type coleta "[DATE]"
type Entrega "[DATE]"
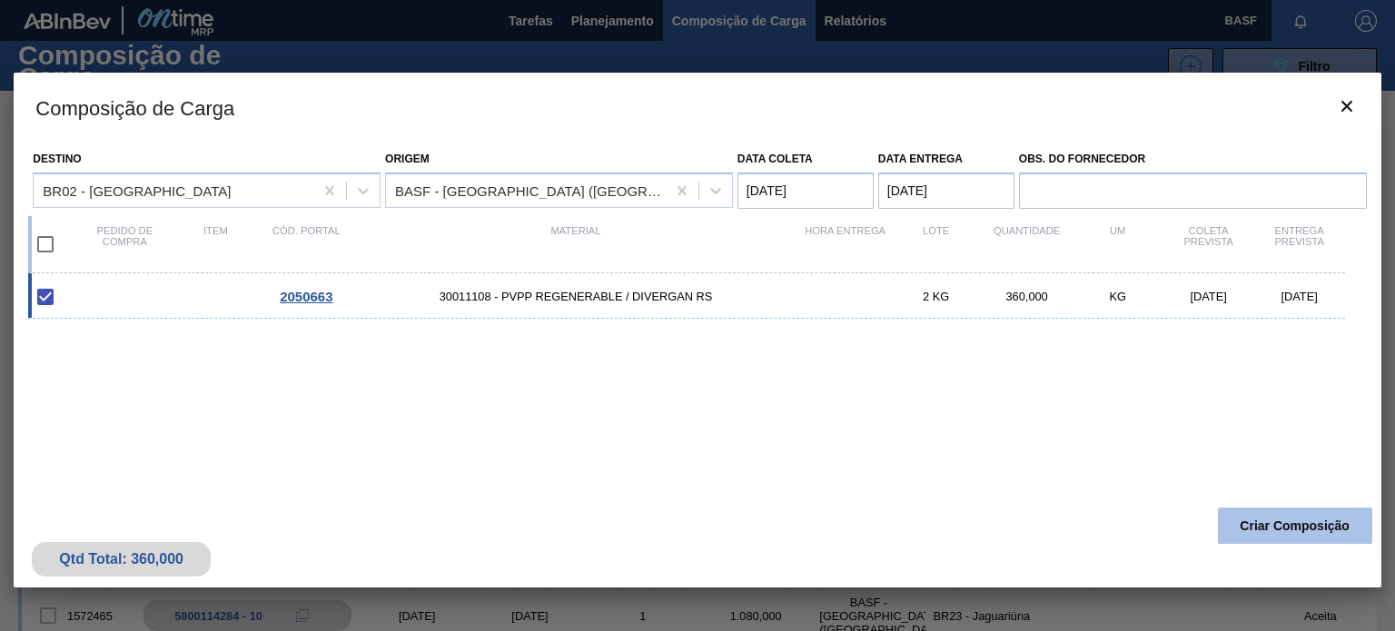
click at [1267, 518] on button "Criar Composição" at bounding box center [1295, 526] width 154 height 36
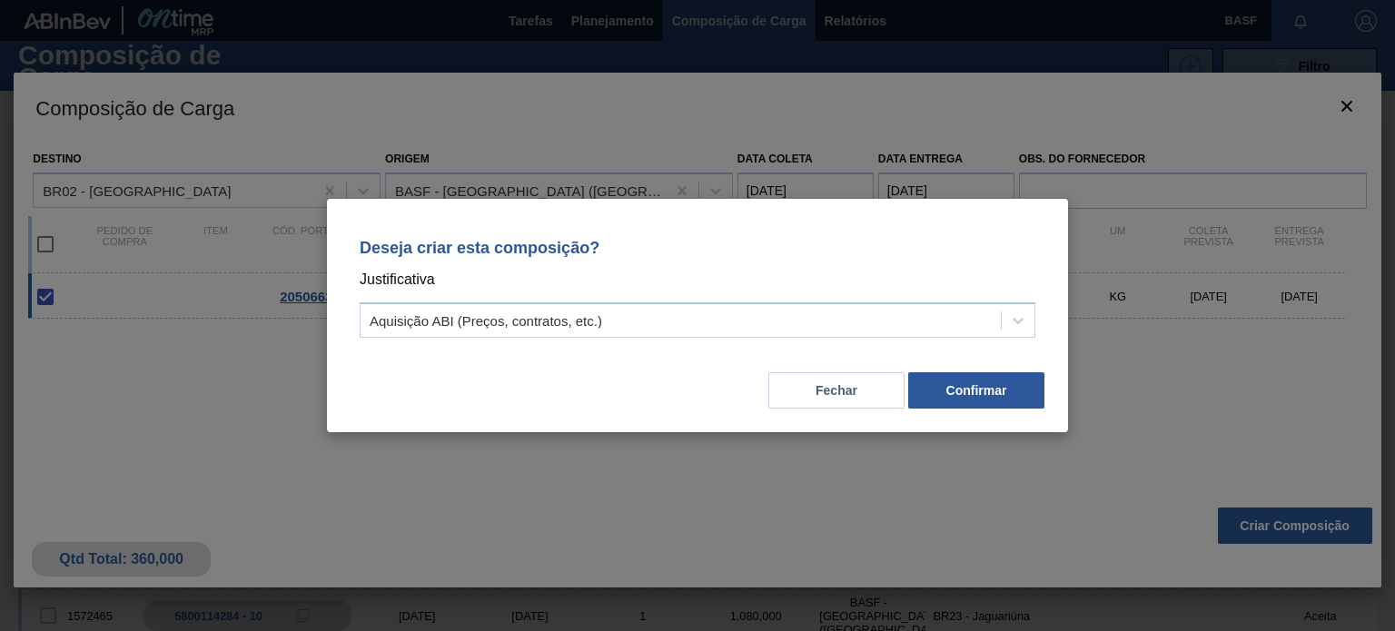
click at [948, 410] on div "Fechar Confirmar" at bounding box center [698, 380] width 698 height 62
click at [954, 399] on button "Confirmar" at bounding box center [976, 390] width 136 height 36
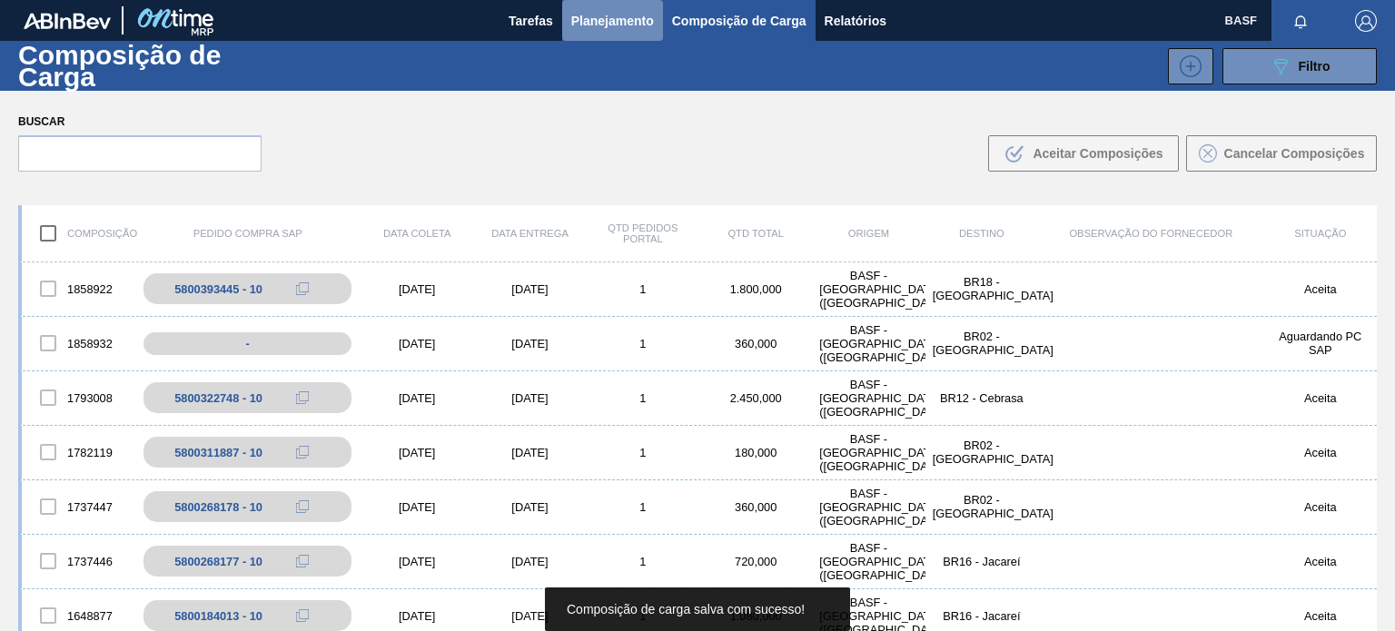
click at [576, 28] on span "Planejamento" at bounding box center [612, 21] width 83 height 22
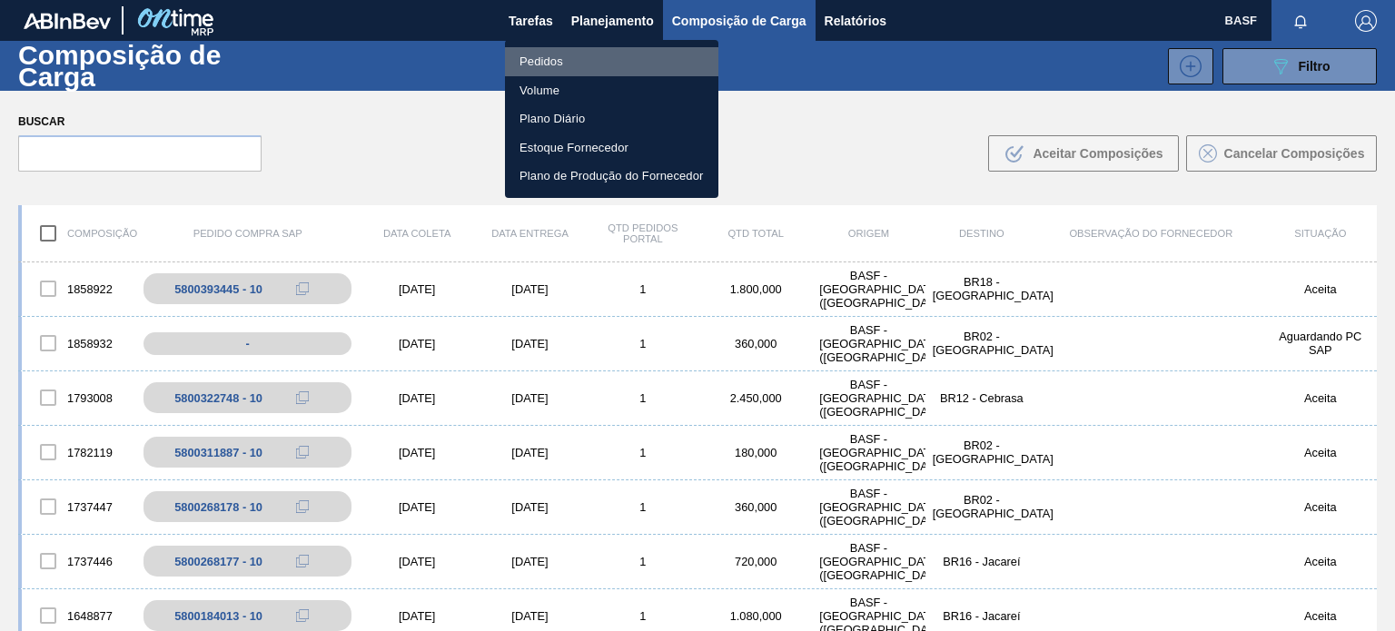
click at [546, 54] on li "Pedidos" at bounding box center [611, 61] width 213 height 29
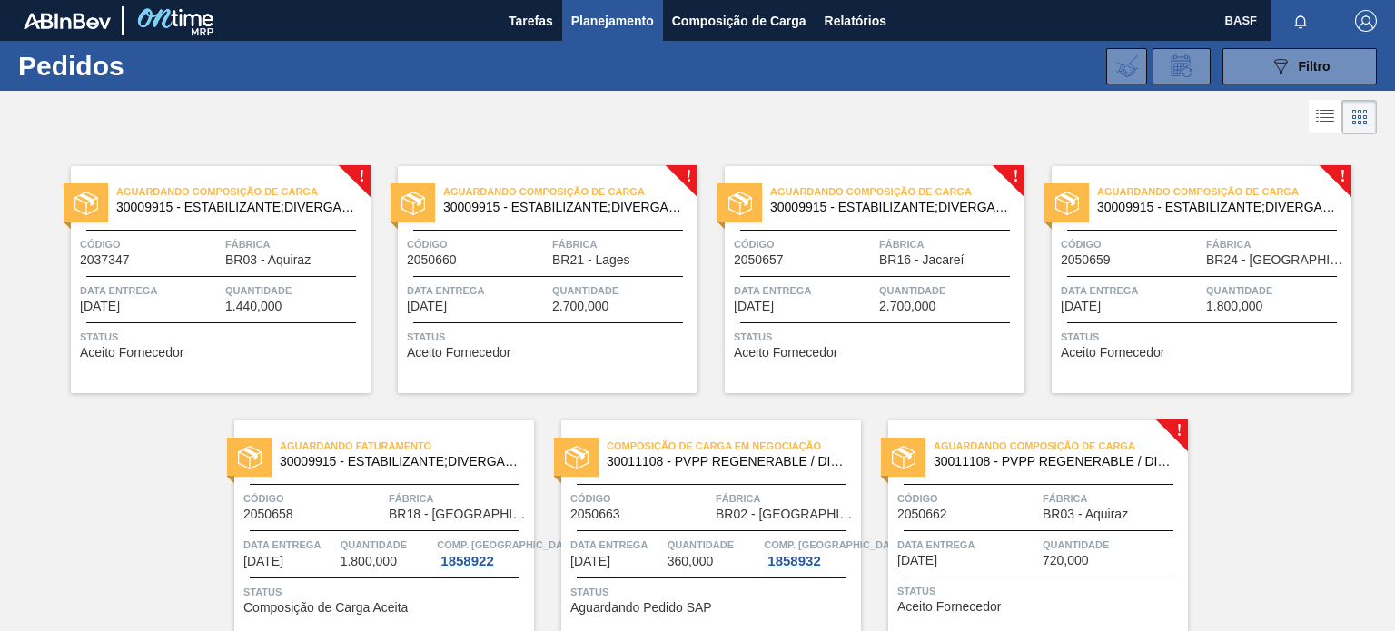
click at [1051, 540] on span "Quantidade" at bounding box center [1113, 545] width 141 height 18
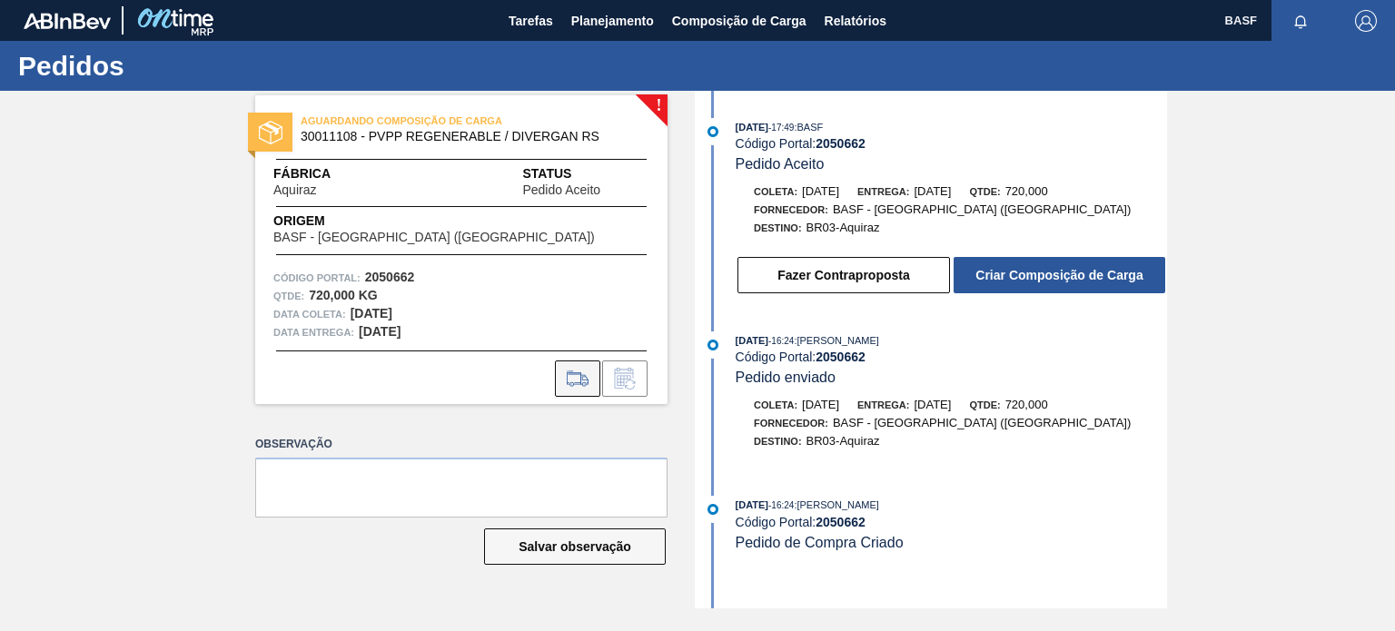
click at [579, 374] on icon at bounding box center [577, 379] width 29 height 22
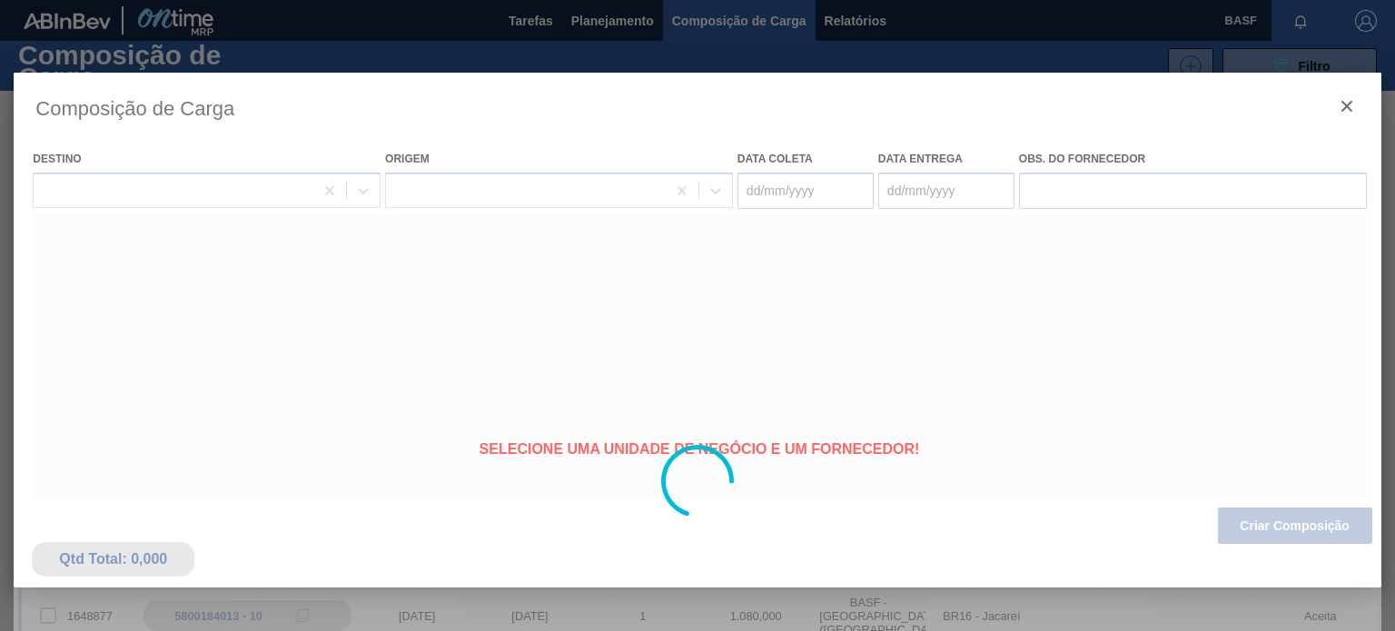
type coleta "[DATE]"
type Entrega "[DATE]"
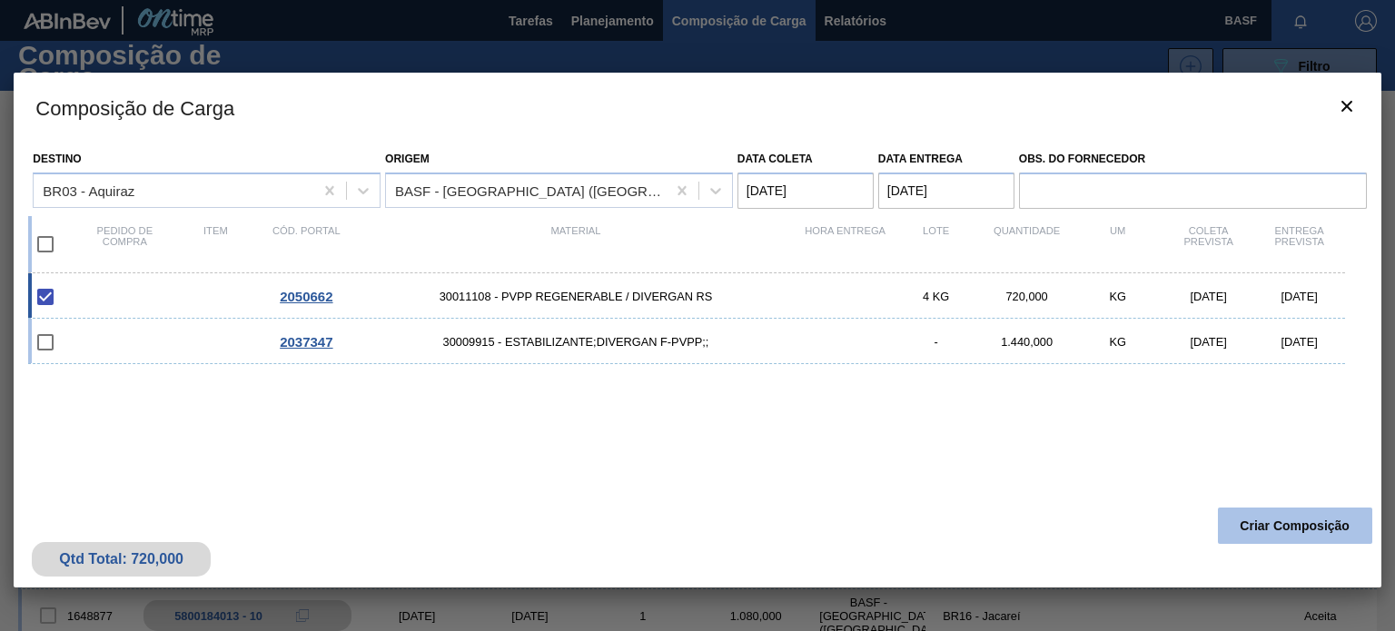
click at [1262, 520] on button "Criar Composição" at bounding box center [1295, 526] width 154 height 36
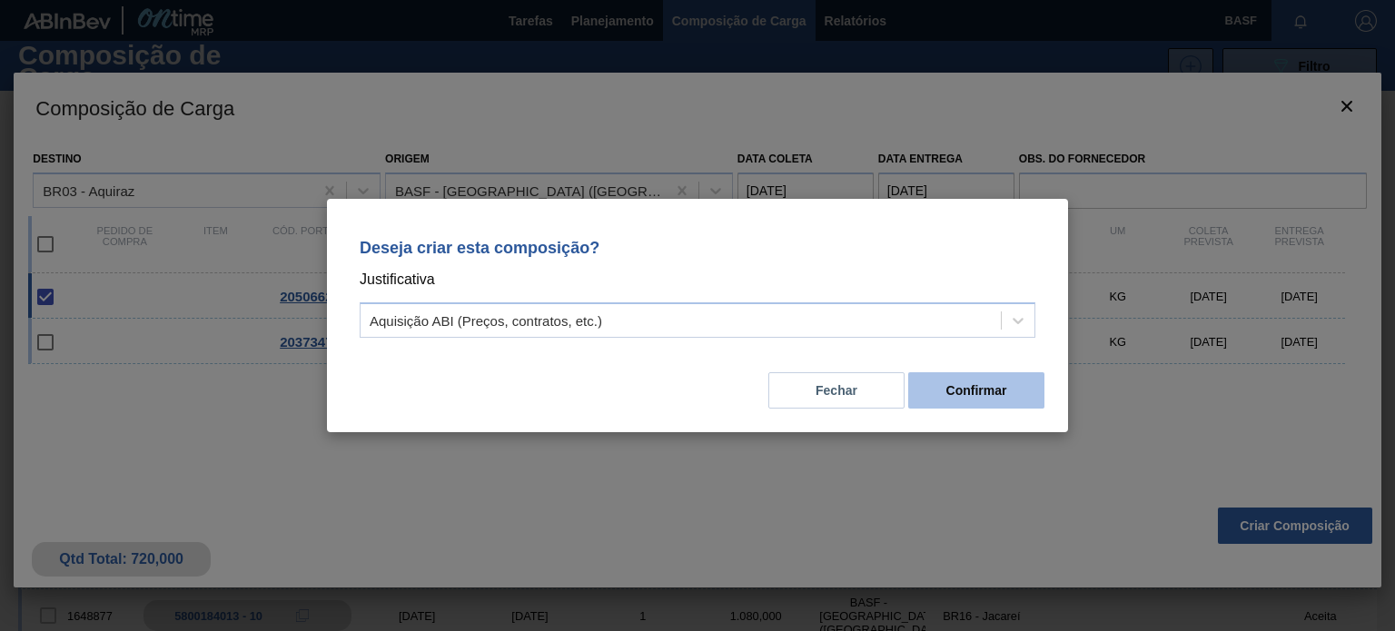
click at [955, 391] on button "Confirmar" at bounding box center [976, 390] width 136 height 36
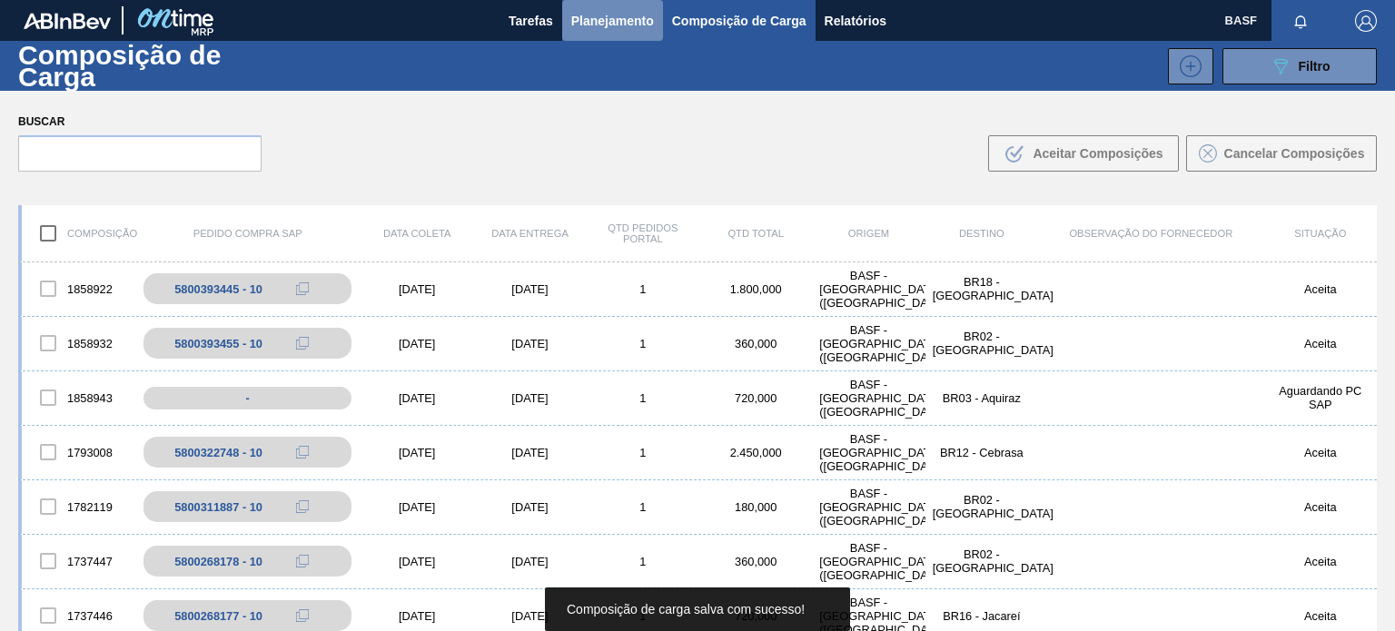
click at [618, 19] on span "Planejamento" at bounding box center [612, 21] width 83 height 22
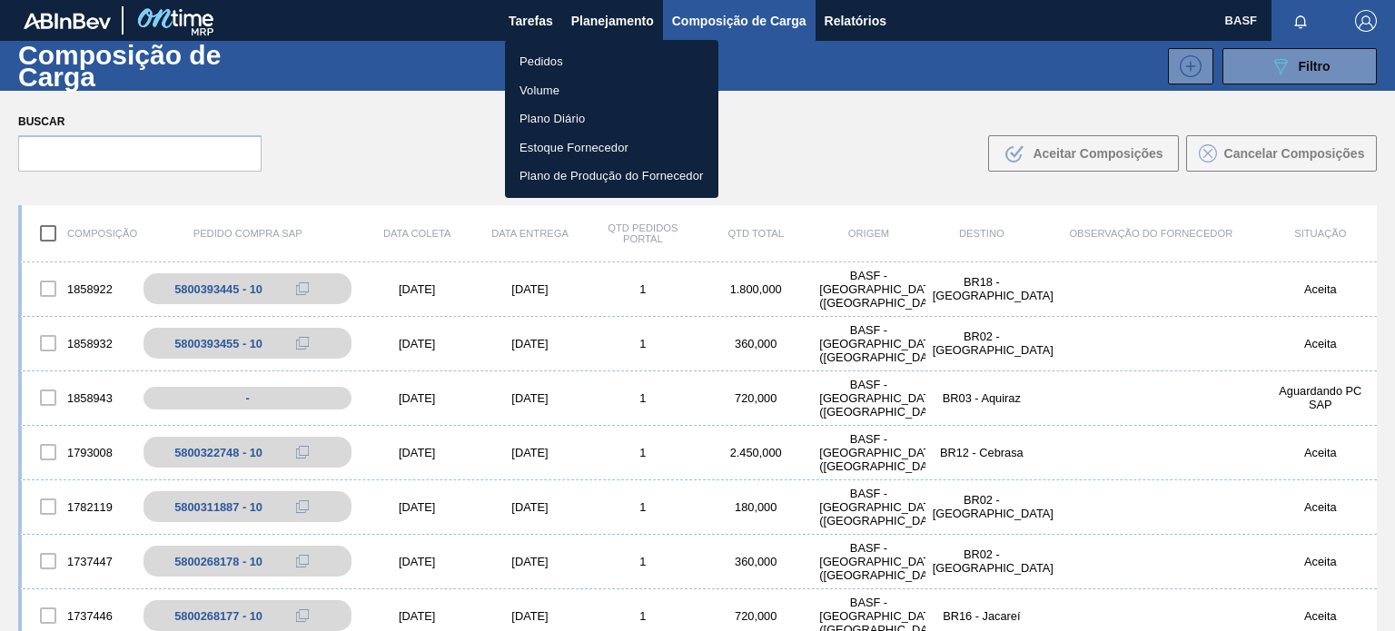
click at [534, 50] on li "Pedidos" at bounding box center [611, 61] width 213 height 29
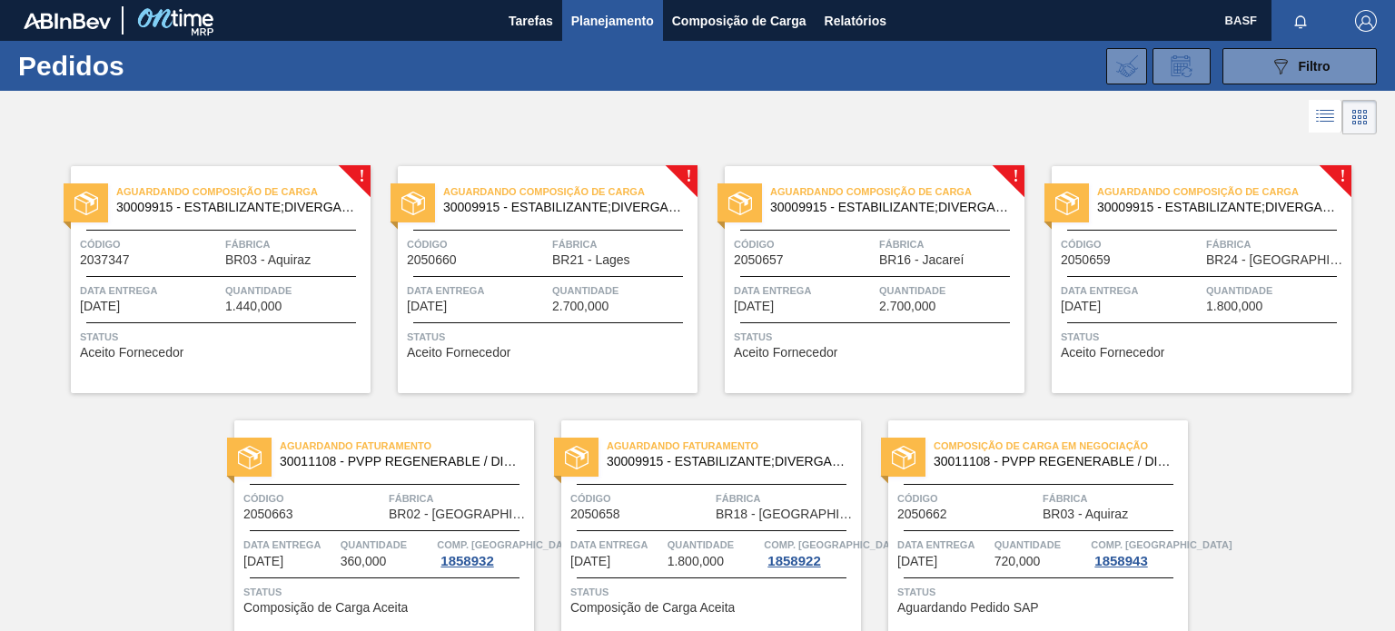
click at [1094, 351] on span "Aceito Fornecedor" at bounding box center [1113, 353] width 104 height 14
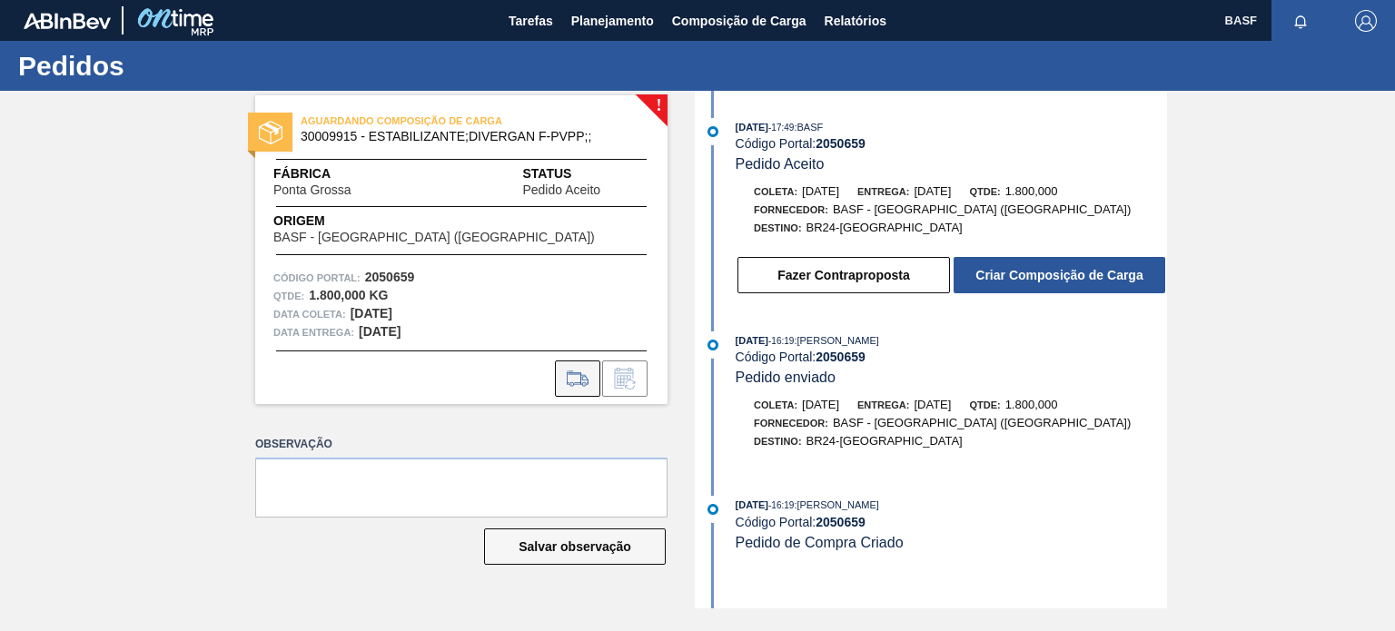
click at [572, 381] on icon at bounding box center [577, 379] width 29 height 22
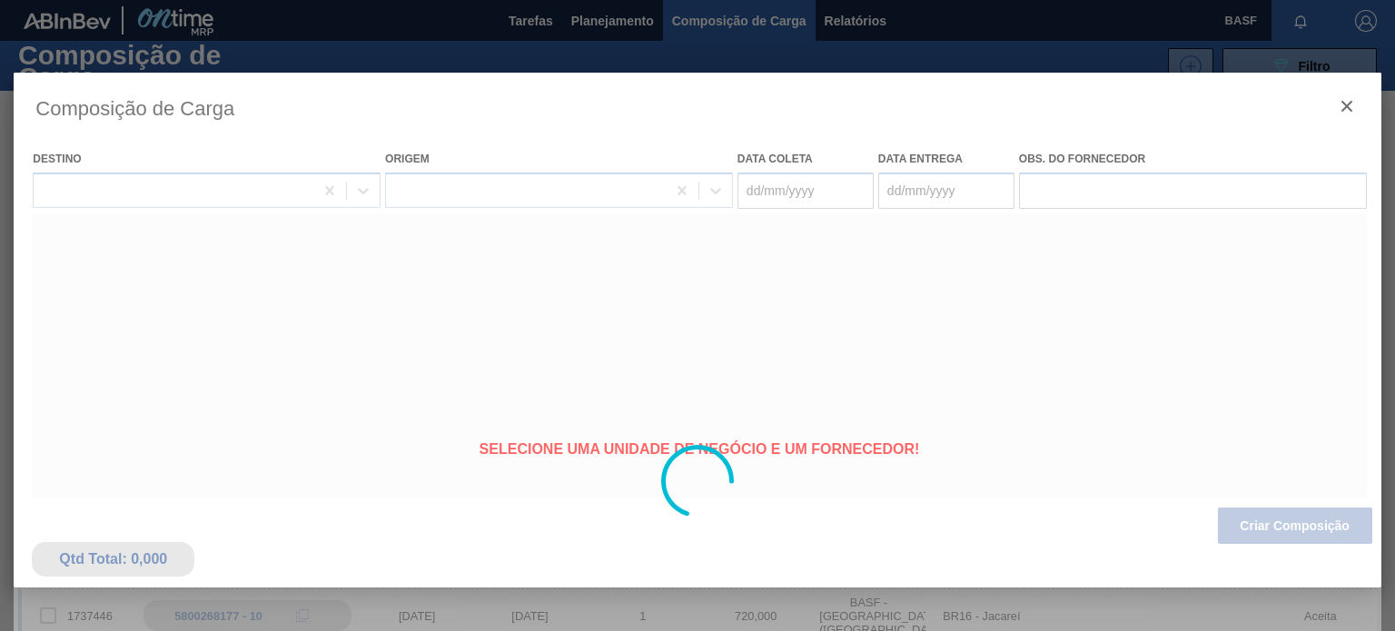
type coleta "[DATE]"
type Entrega "[DATE]"
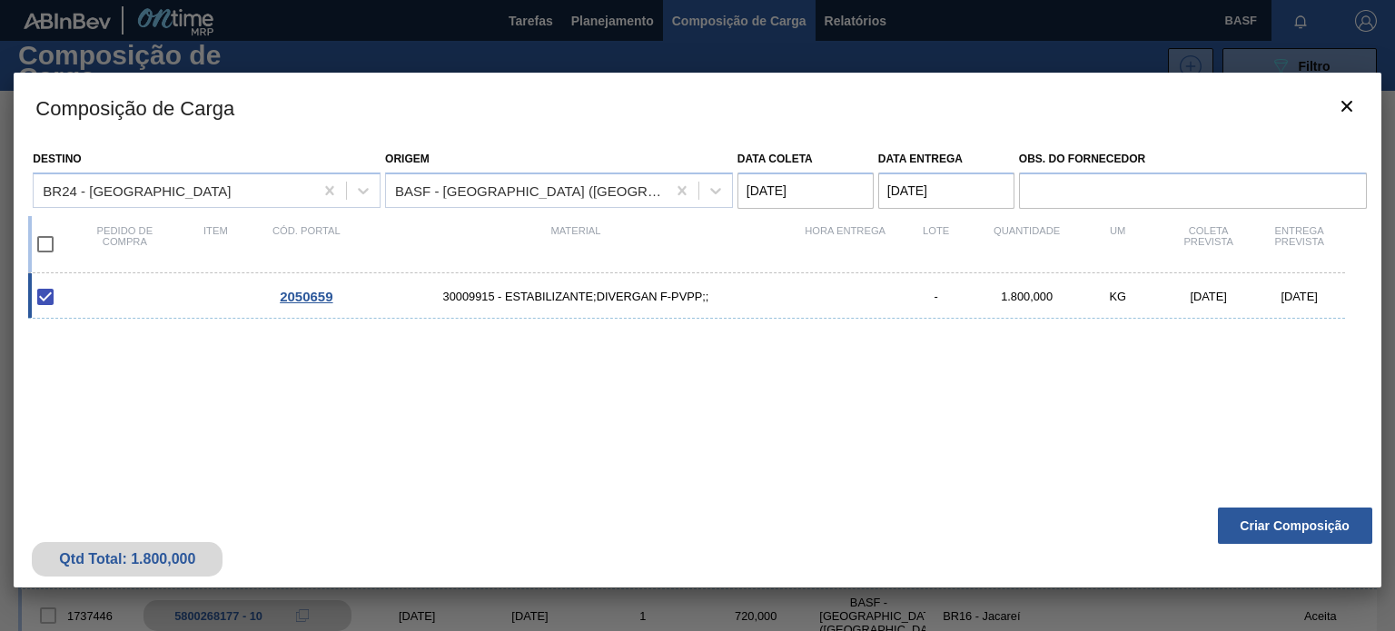
click at [1267, 525] on button "Criar Composição" at bounding box center [1295, 526] width 154 height 36
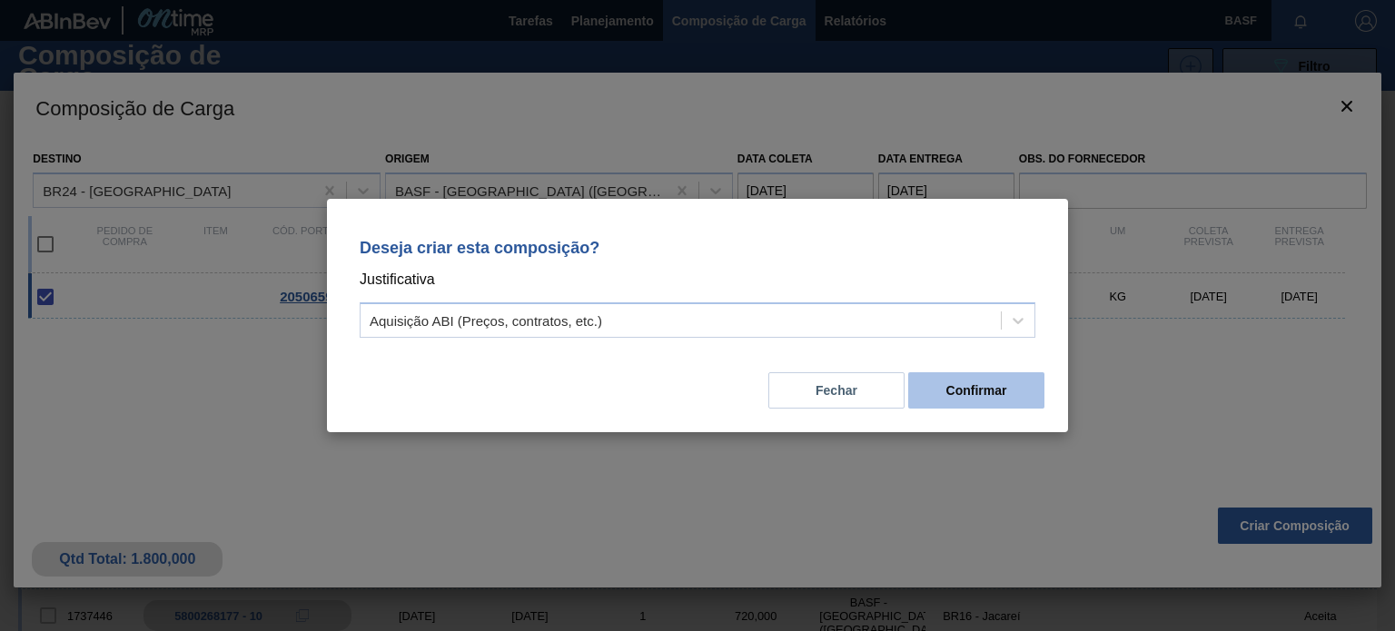
click at [977, 388] on button "Confirmar" at bounding box center [976, 390] width 136 height 36
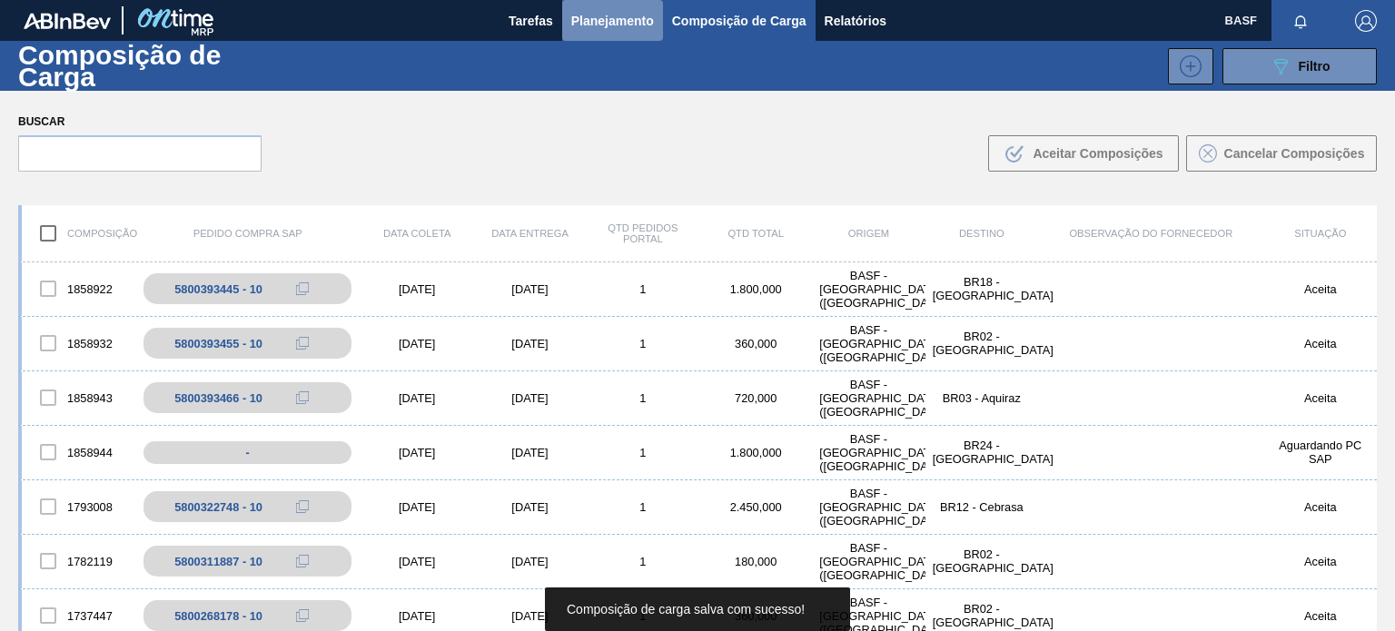
click at [588, 30] on span "Planejamento" at bounding box center [612, 21] width 83 height 22
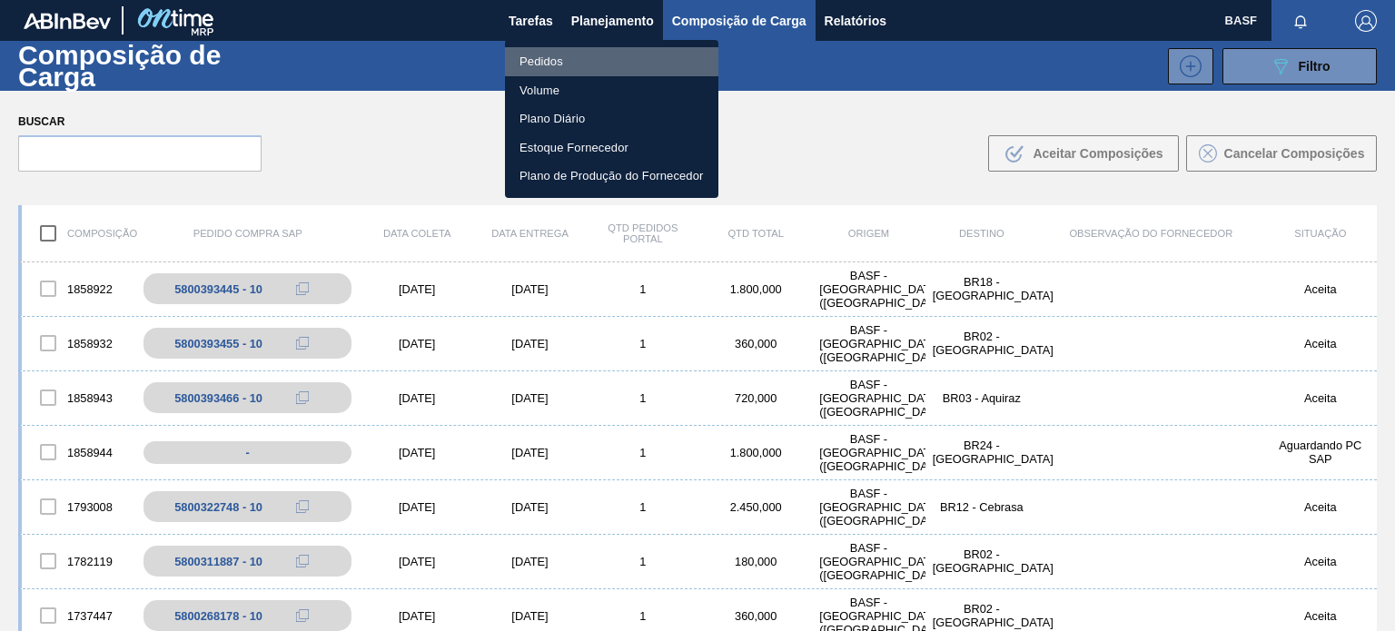
click at [555, 53] on li "Pedidos" at bounding box center [611, 61] width 213 height 29
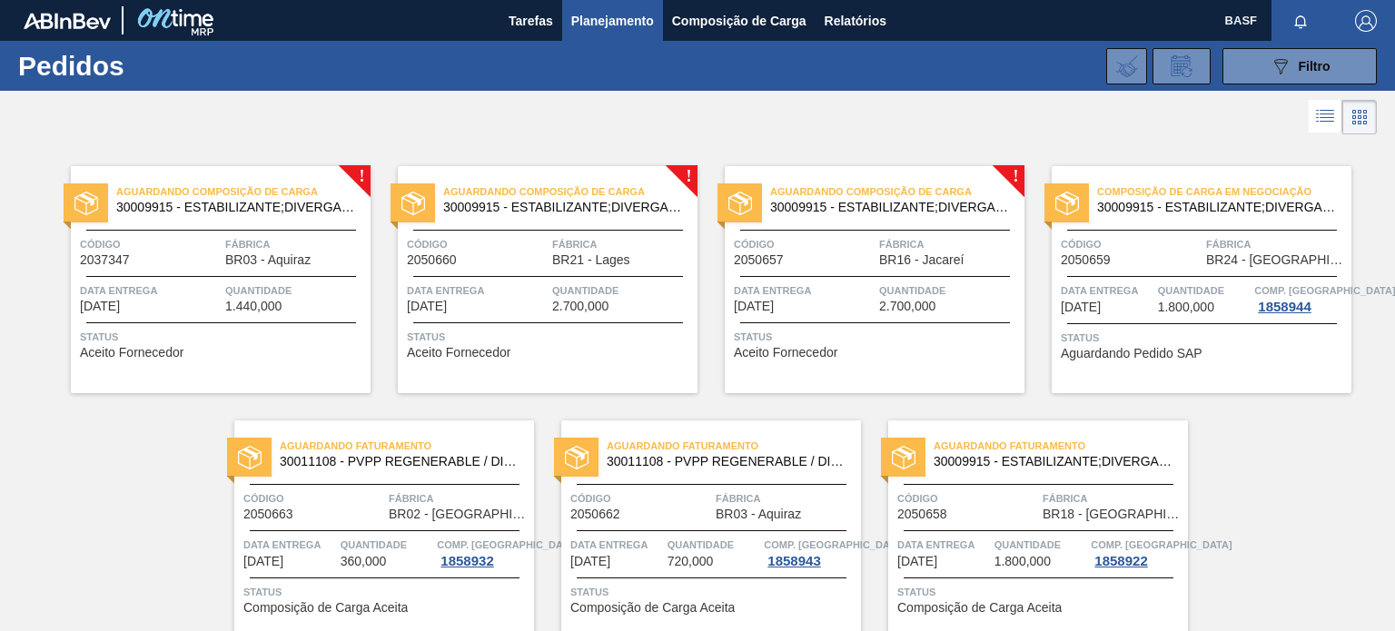
click at [824, 332] on span "Status" at bounding box center [877, 337] width 286 height 18
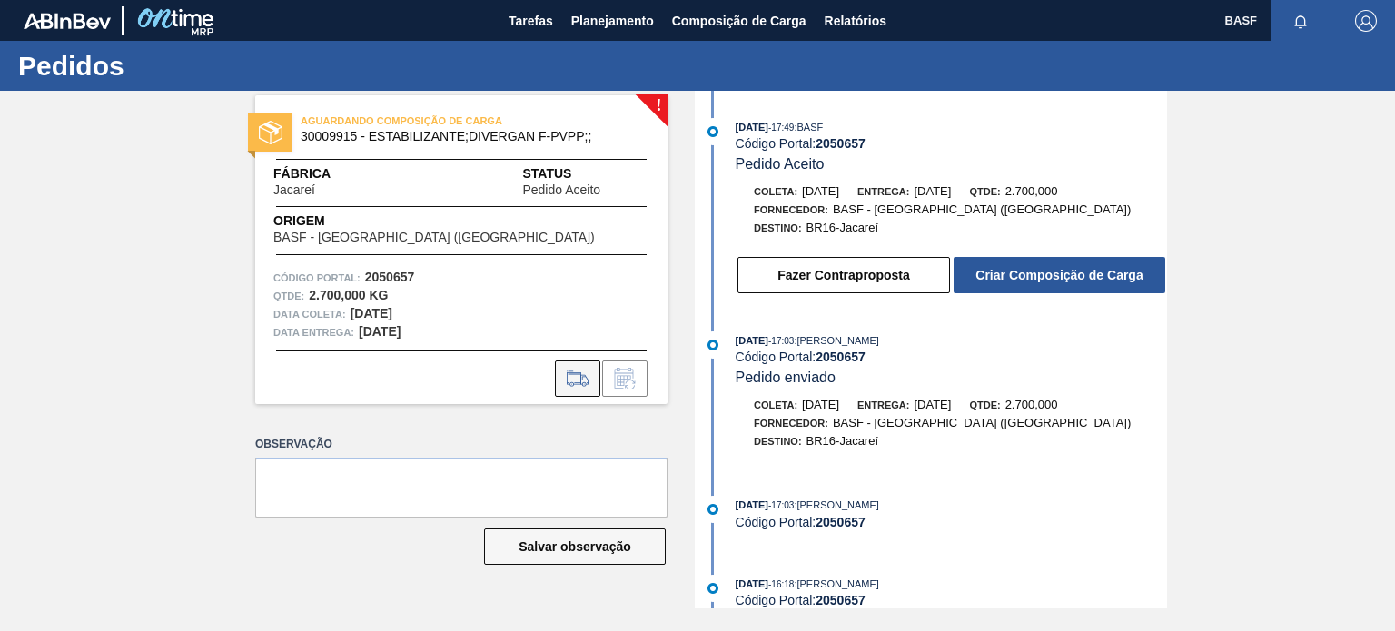
click at [578, 364] on button at bounding box center [577, 379] width 45 height 36
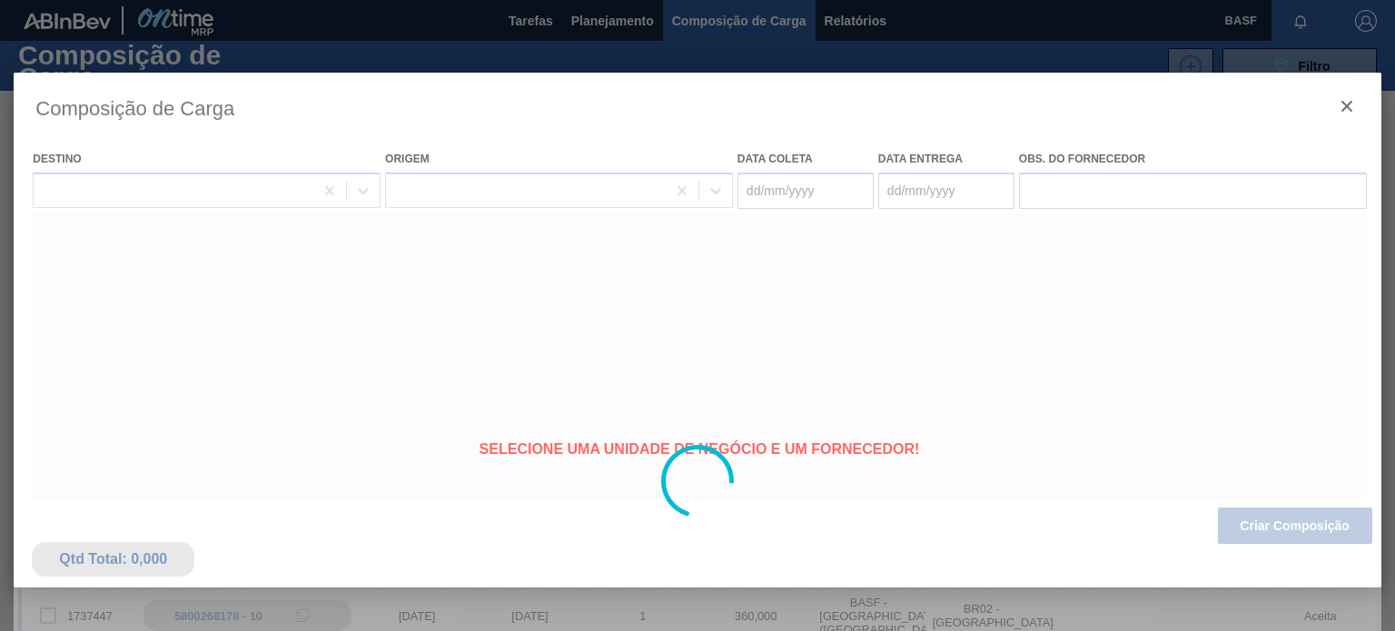
type coleta "[DATE]"
type Entrega "[DATE]"
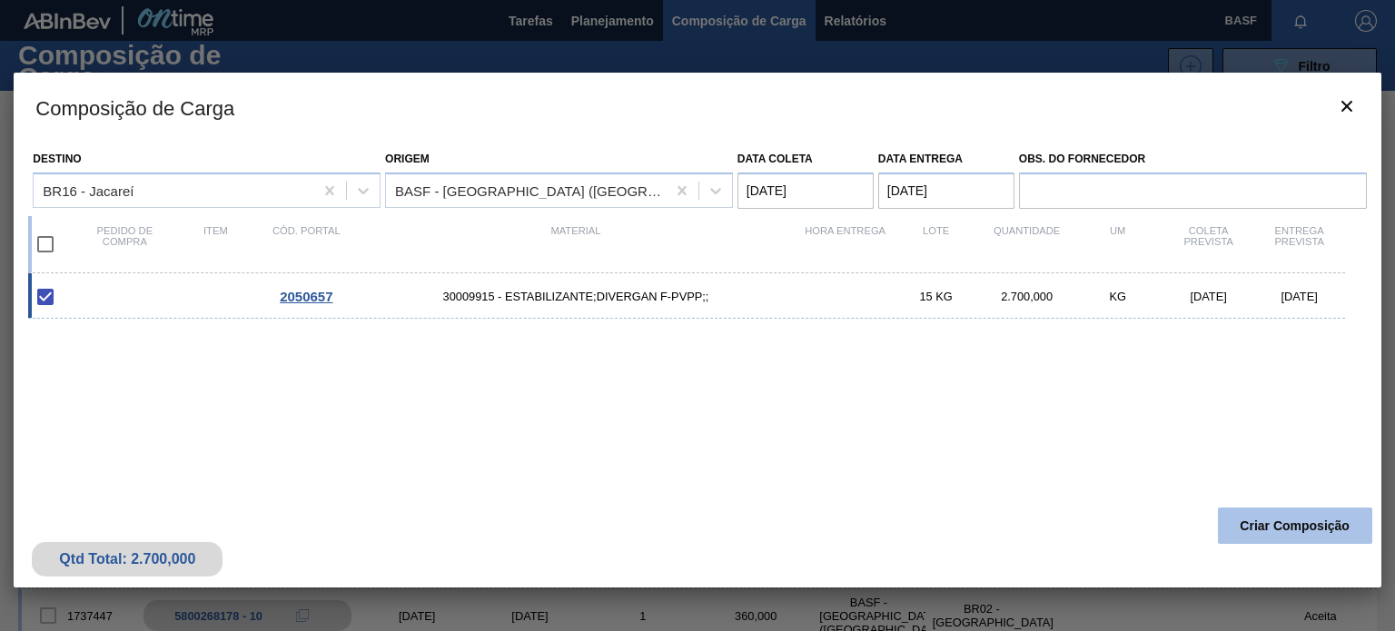
click at [1253, 530] on button "Criar Composição" at bounding box center [1295, 526] width 154 height 36
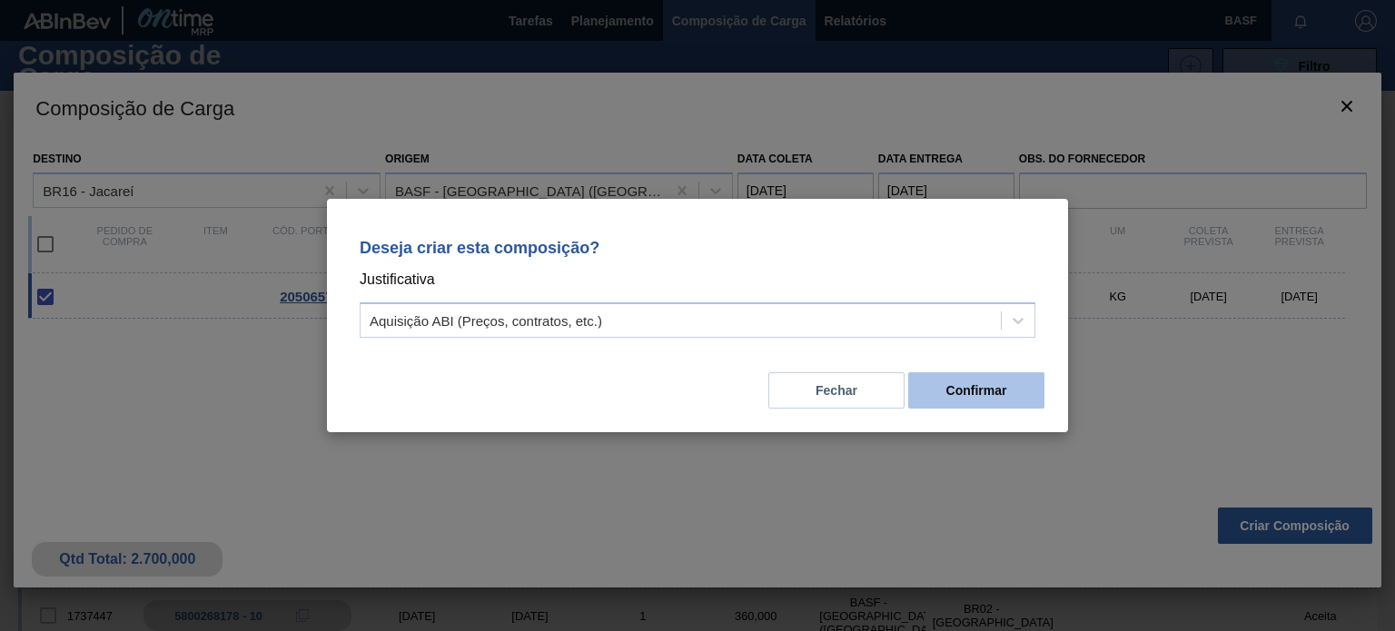
click at [968, 385] on button "Confirmar" at bounding box center [976, 390] width 136 height 36
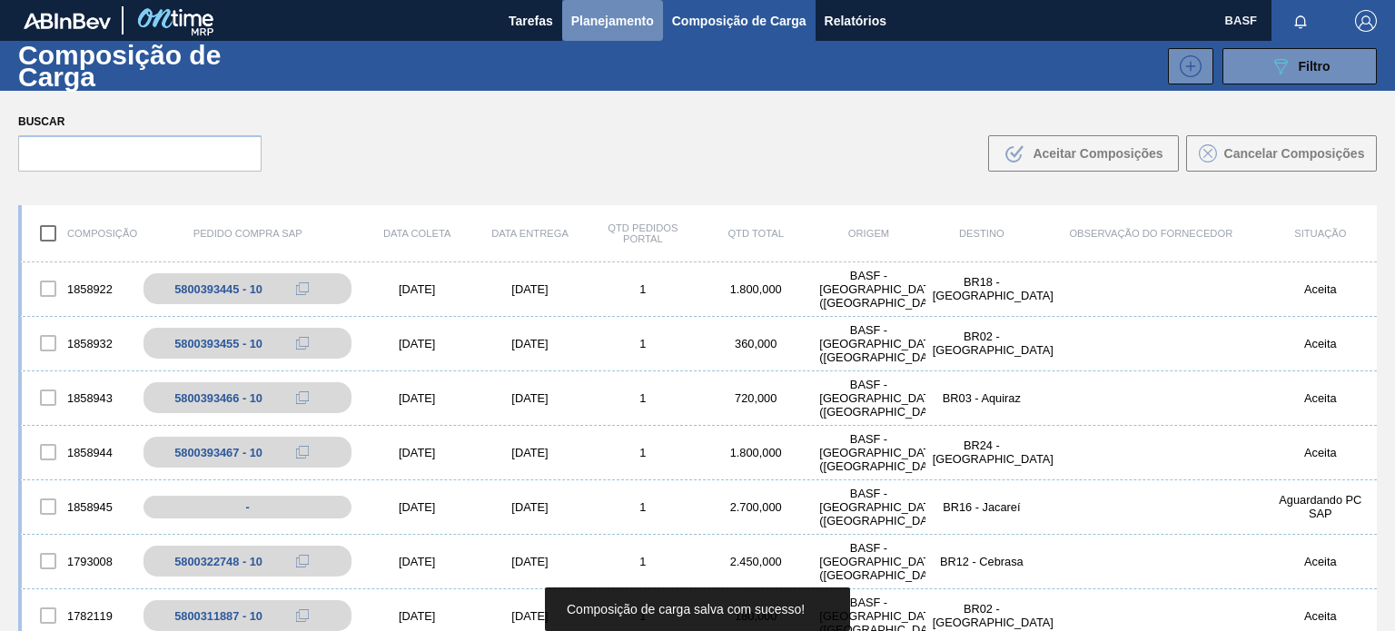
click at [607, 10] on span "Planejamento" at bounding box center [612, 21] width 83 height 22
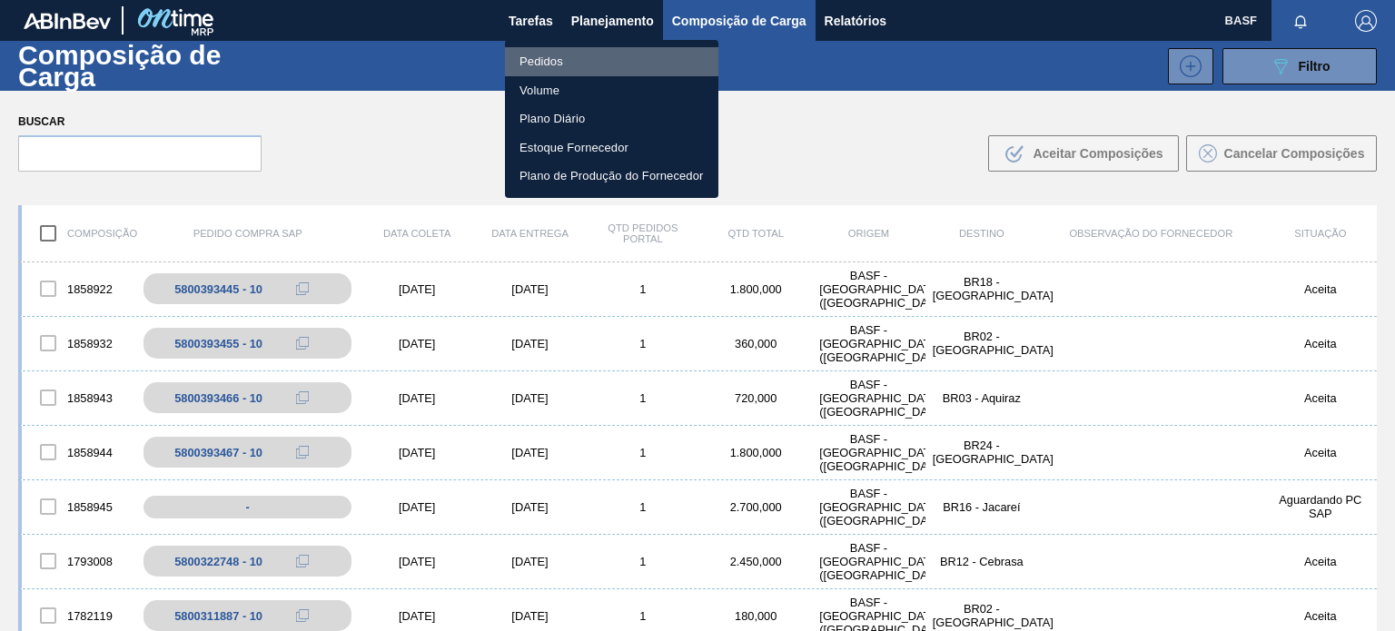
click at [540, 52] on li "Pedidos" at bounding box center [611, 61] width 213 height 29
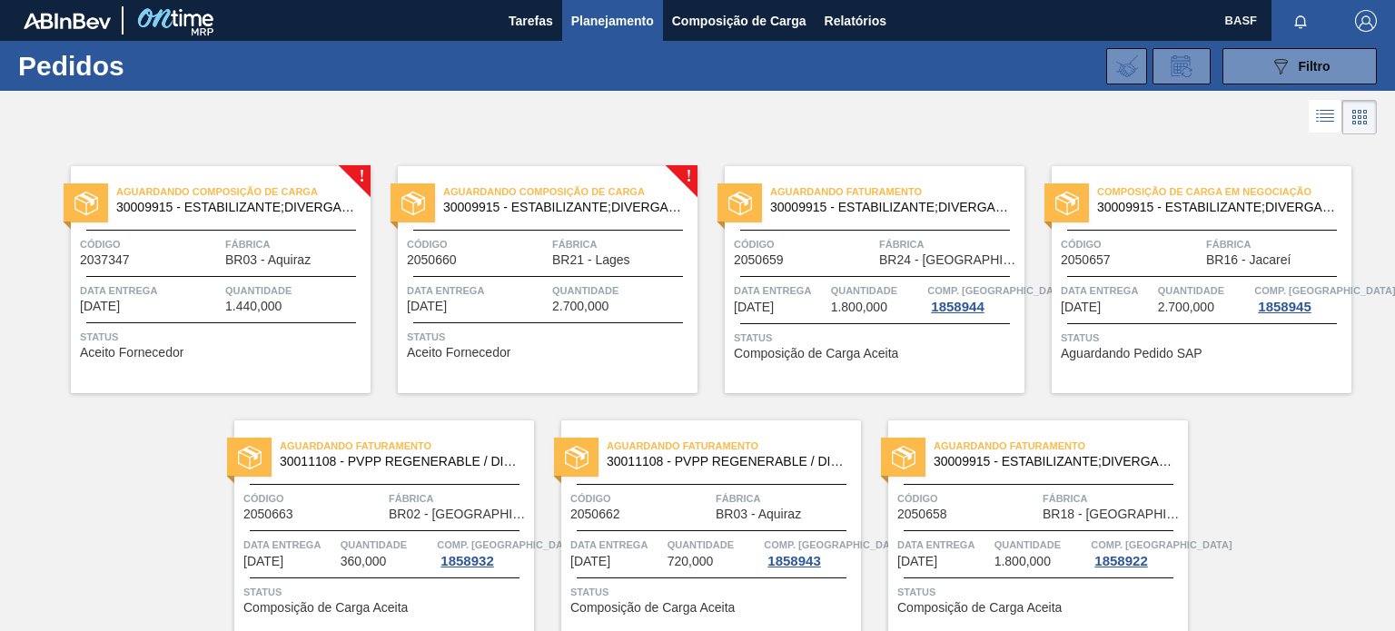
click at [496, 309] on div "Data Entrega [DATE]" at bounding box center [477, 298] width 141 height 32
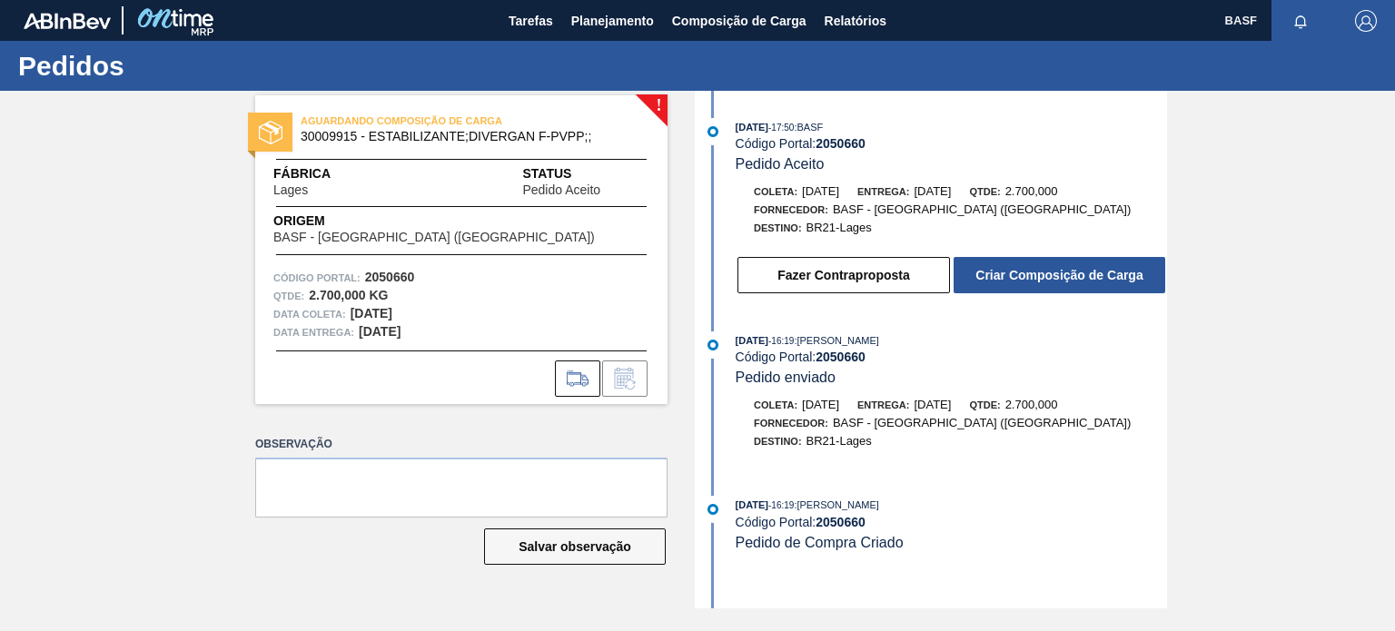
click at [552, 368] on div at bounding box center [461, 379] width 412 height 36
click at [562, 373] on button at bounding box center [577, 379] width 45 height 36
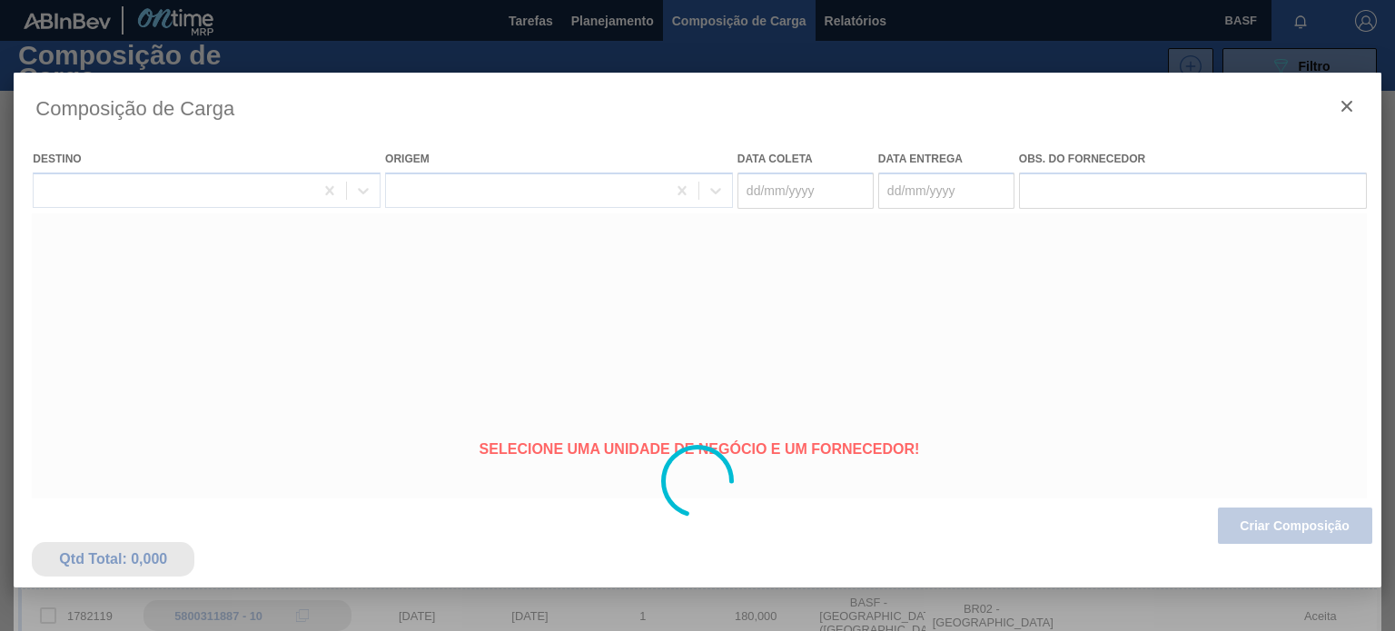
type coleta "[DATE]"
type Entrega "[DATE]"
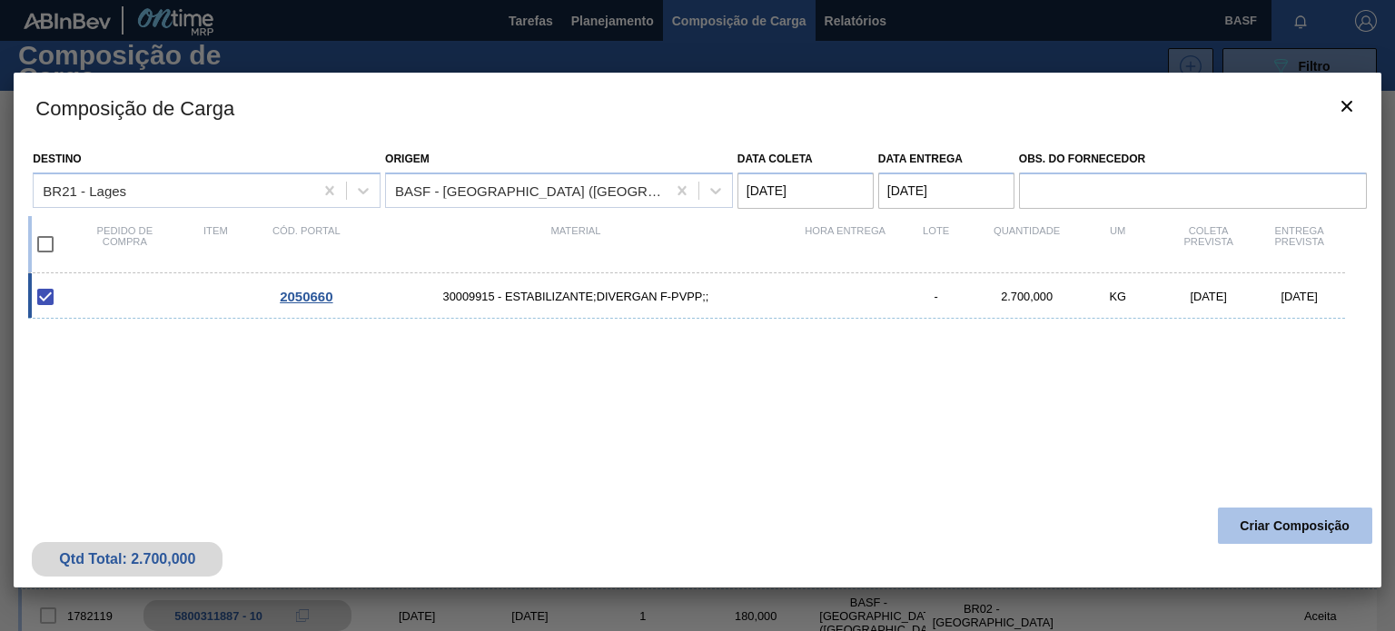
click at [1258, 526] on button "Criar Composição" at bounding box center [1295, 526] width 154 height 36
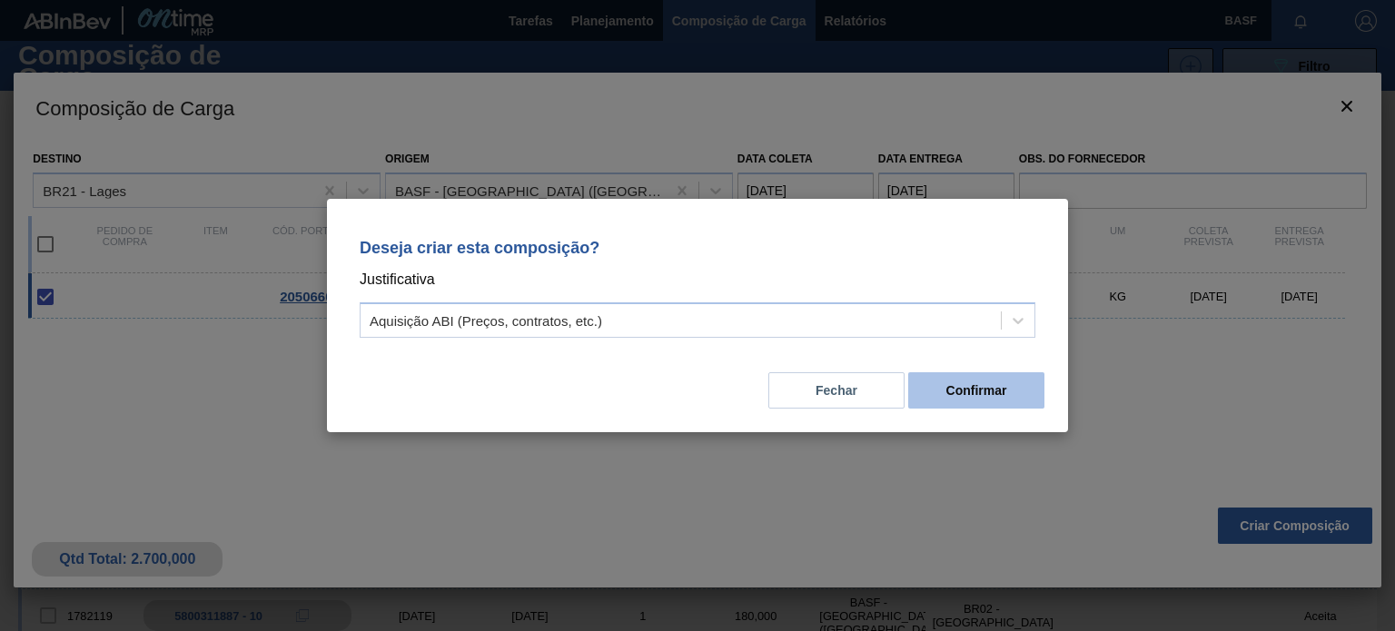
click at [957, 394] on button "Confirmar" at bounding box center [976, 390] width 136 height 36
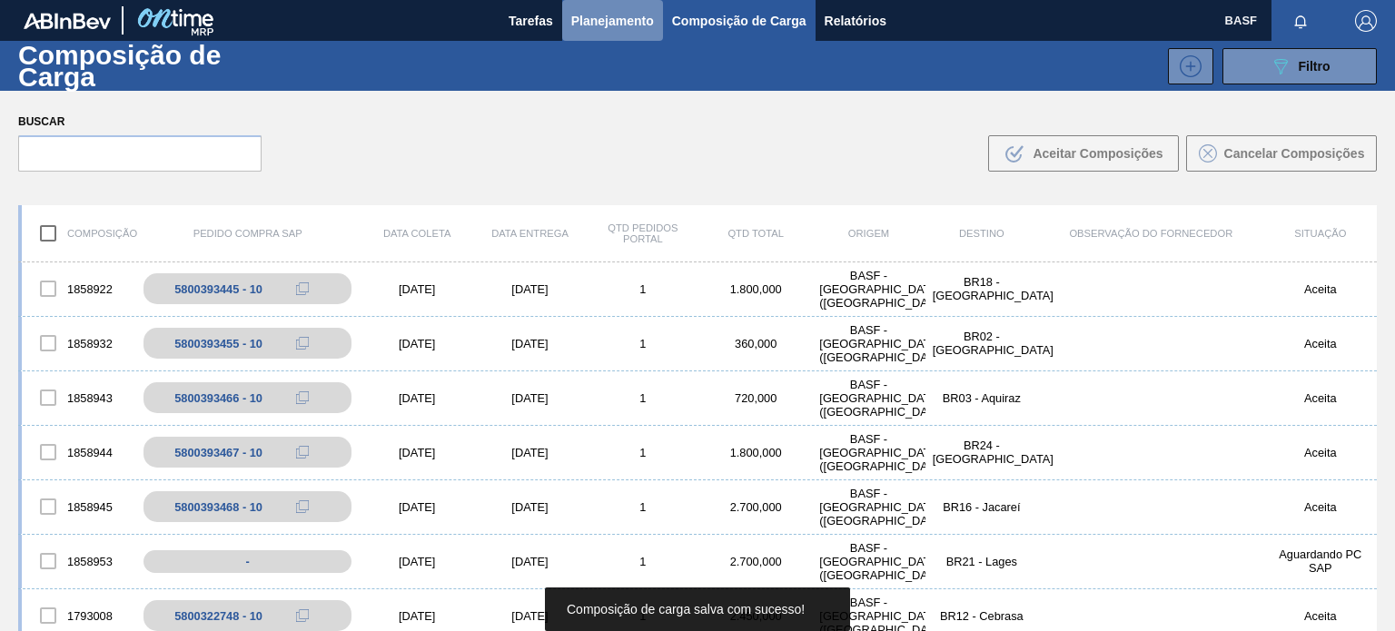
click at [592, 26] on span "Planejamento" at bounding box center [612, 21] width 83 height 22
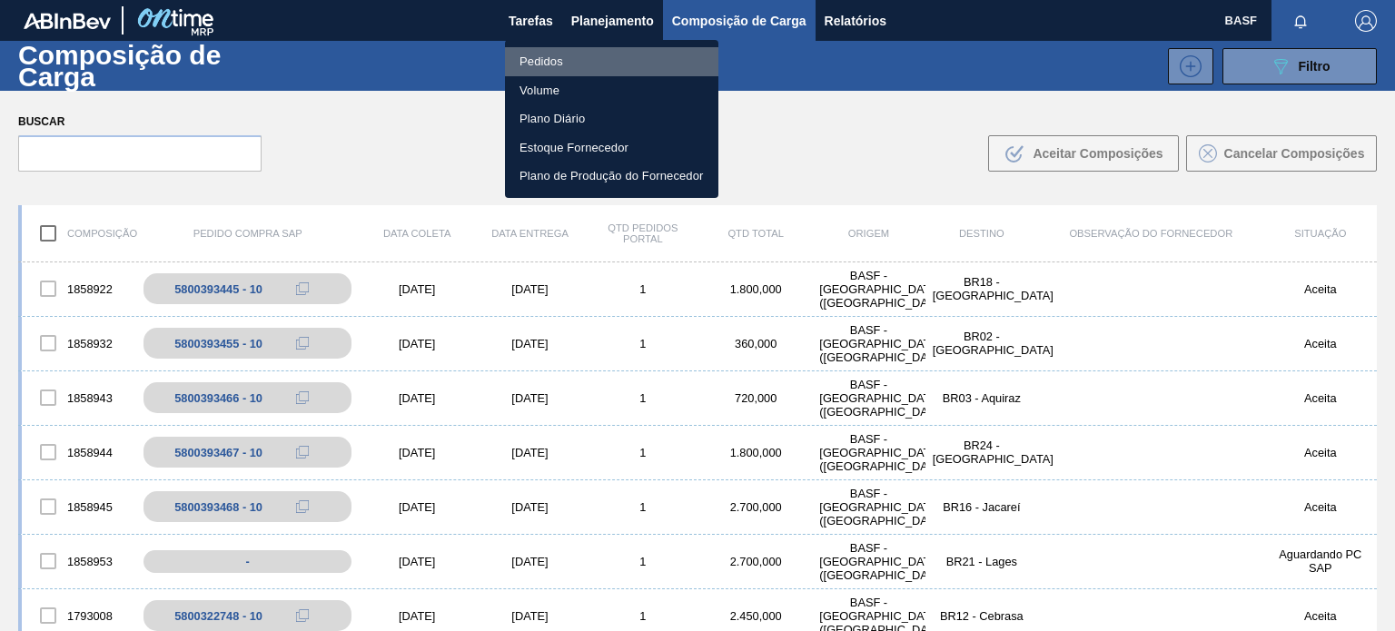
click at [539, 64] on li "Pedidos" at bounding box center [611, 61] width 213 height 29
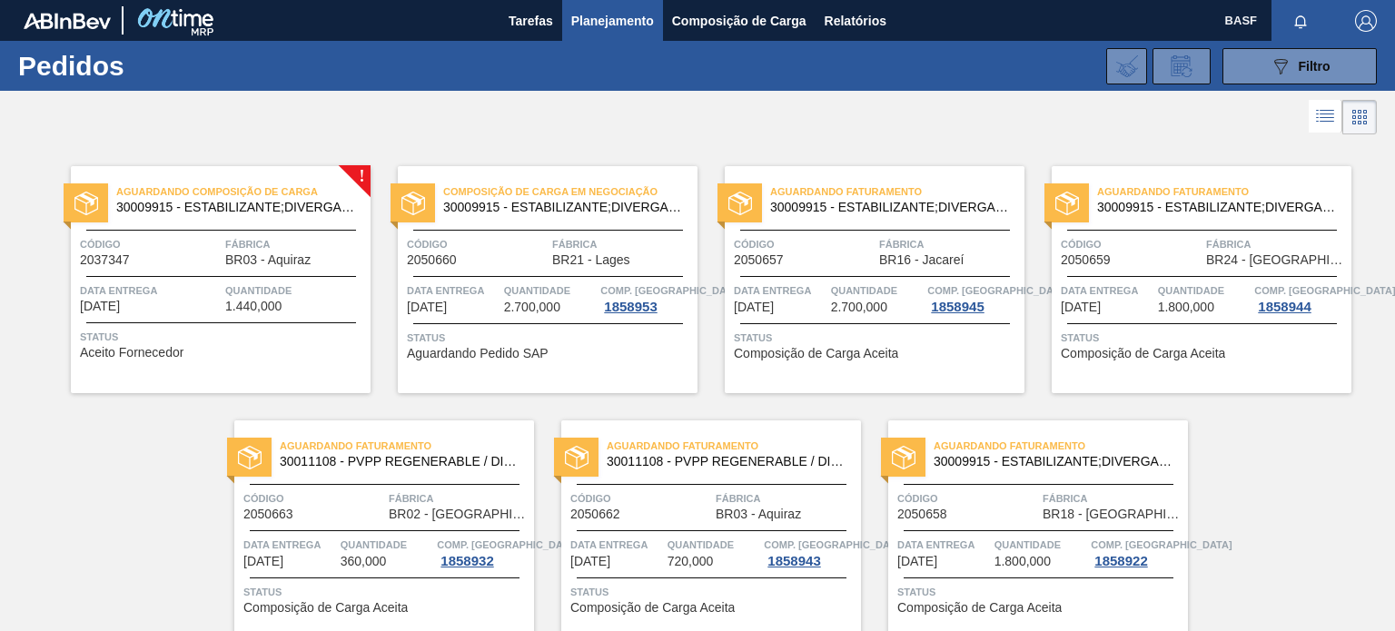
click at [153, 333] on span "Status" at bounding box center [223, 337] width 286 height 18
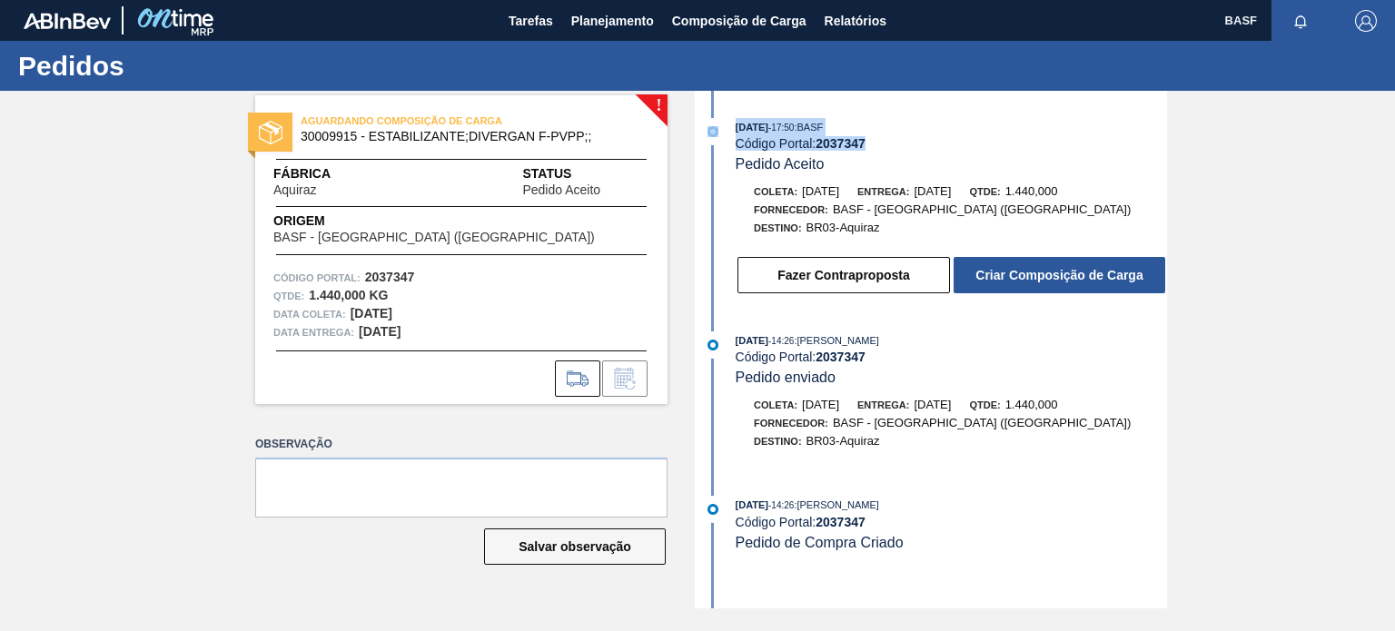
drag, startPoint x: 879, startPoint y: 138, endPoint x: 727, endPoint y: 143, distance: 152.6
click at [727, 143] on div "[DATE] 17:50 : BASF Código Portal: 2037347 Pedido Aceito" at bounding box center [933, 145] width 468 height 55
click at [736, 143] on div "Código Portal: 2037347" at bounding box center [951, 143] width 431 height 15
drag, startPoint x: 736, startPoint y: 143, endPoint x: 879, endPoint y: 137, distance: 143.6
click at [879, 137] on div "Código Portal: 2037347" at bounding box center [951, 143] width 431 height 15
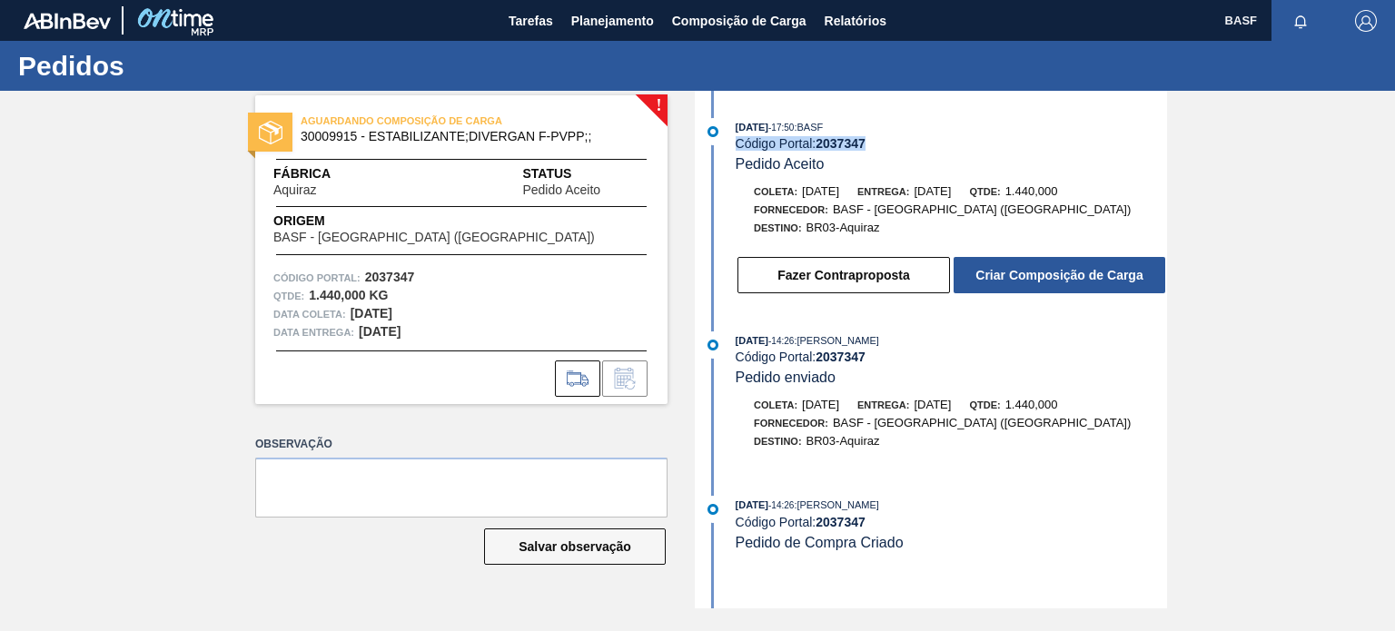
click at [840, 141] on strong "2037347" at bounding box center [841, 143] width 50 height 15
drag, startPoint x: 732, startPoint y: 141, endPoint x: 877, endPoint y: 163, distance: 146.9
click at [877, 163] on div "[DATE] 17:50 : BASF Código Portal: 2037347 Pedido Aceito" at bounding box center [933, 145] width 468 height 55
copy div "Código Portal: 2037347"
click at [891, 272] on button "Fazer Contraproposta" at bounding box center [843, 275] width 213 height 36
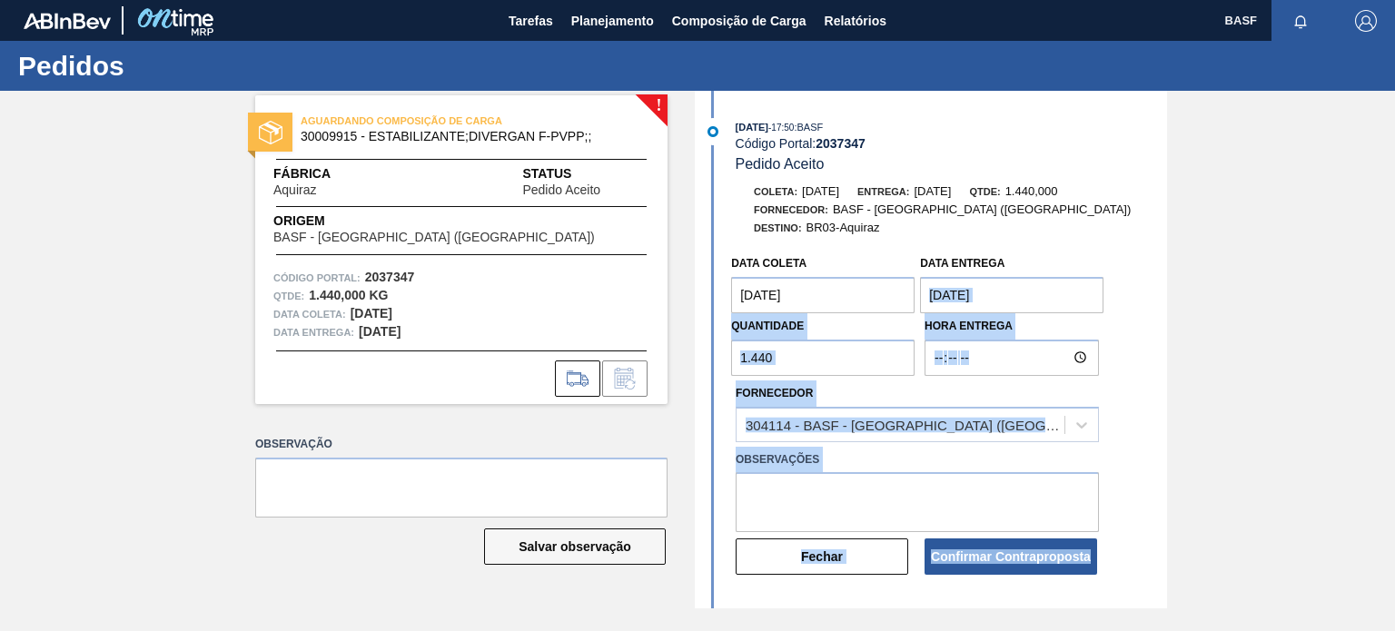
drag, startPoint x: 1163, startPoint y: 289, endPoint x: 1170, endPoint y: 401, distance: 112.8
click at [1170, 401] on div "! AGUARDANDO COMPOSIÇÃO DE CARGA 30009915 - ESTABILIZANTE;DIVERGAN F-PVPP;; Fáb…" at bounding box center [697, 350] width 1395 height 518
click at [1151, 403] on div "Data coleta [DATE] Data Entrega [DATE] Quantidade 1.440 Hora Entrega Fornecedor…" at bounding box center [933, 411] width 468 height 331
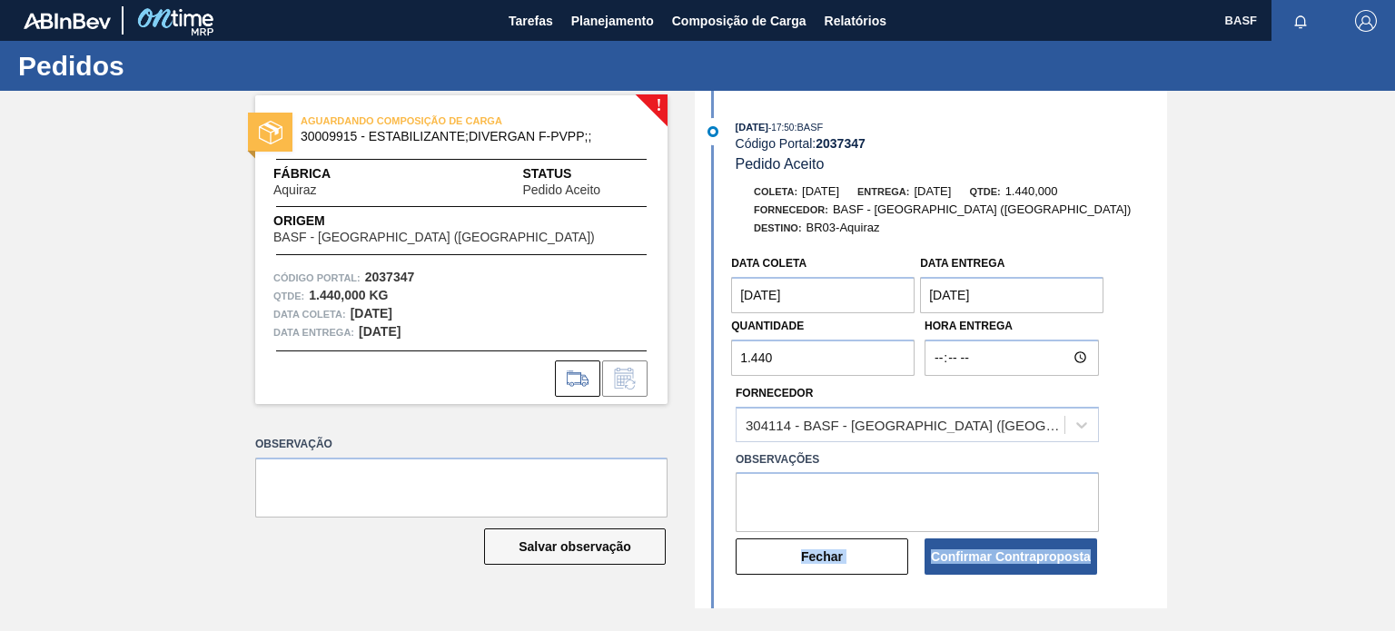
drag, startPoint x: 1166, startPoint y: 342, endPoint x: 1163, endPoint y: 524, distance: 181.7
click at [1163, 524] on div "[DATE] 17:50 : BASF Código Portal: 2037347 Pedido Aceito Coleta: [DATE] Entrega…" at bounding box center [933, 350] width 468 height 518
click at [1166, 530] on div "[DATE] 17:50 : BASF Código Portal: 2037347 Pedido Aceito Coleta: [DATE] Entrega…" at bounding box center [933, 350] width 468 height 518
click at [1168, 535] on div "! AGUARDANDO COMPOSIÇÃO DE CARGA 30009915 - ESTABILIZANTE;DIVERGAN F-PVPP;; Fáb…" at bounding box center [697, 350] width 1395 height 518
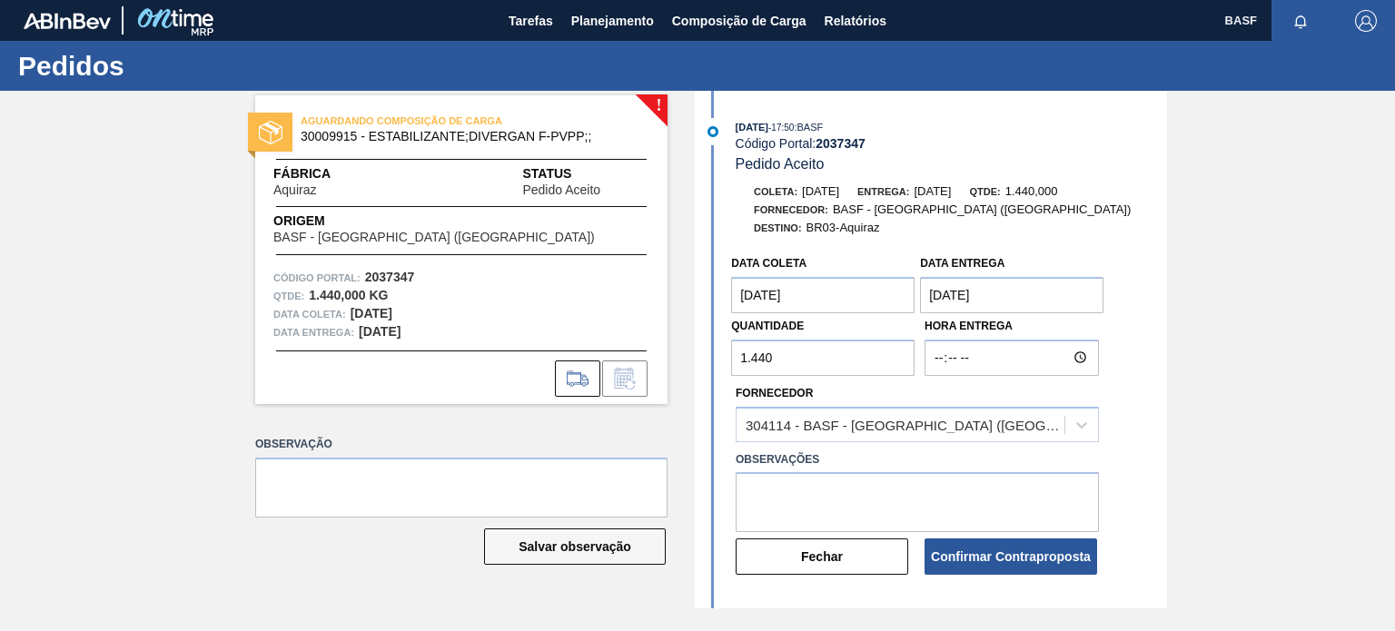
click at [1163, 446] on div "Data coleta [DATE] Data Entrega [DATE] Quantidade 1.440 Hora Entrega Fornecedor…" at bounding box center [933, 411] width 468 height 331
click at [857, 559] on button "Fechar" at bounding box center [822, 557] width 173 height 36
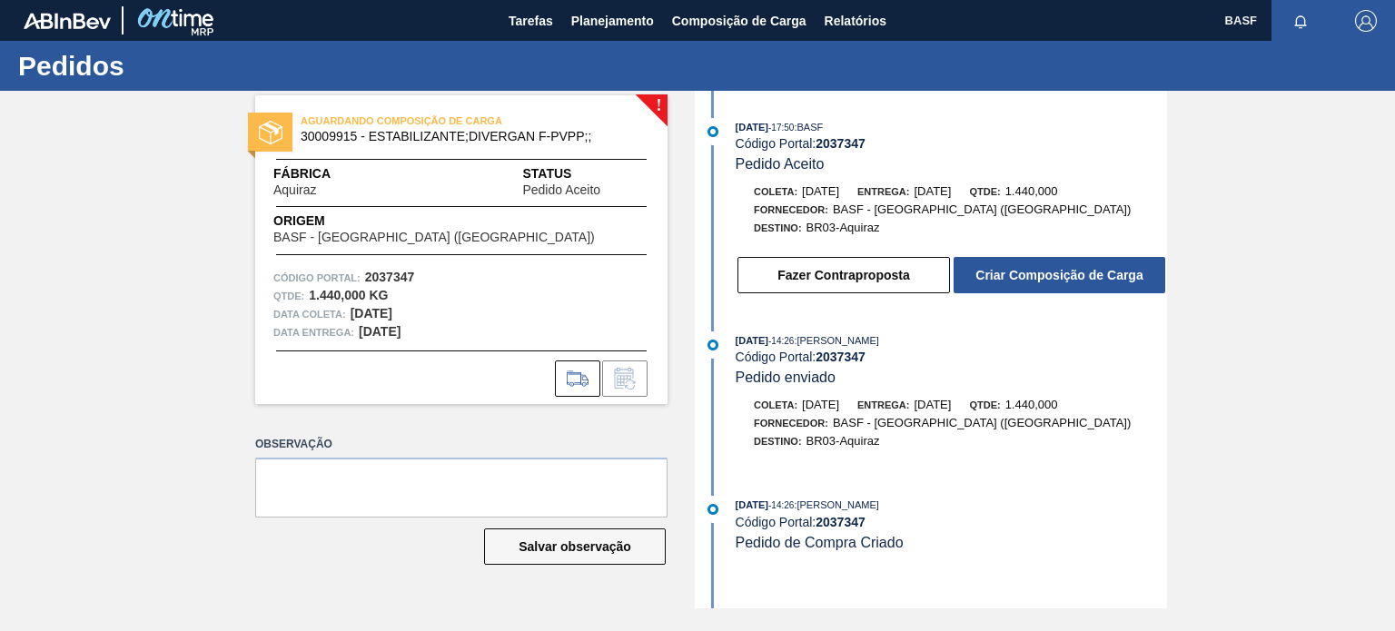
click at [569, 440] on label "Observação" at bounding box center [461, 444] width 412 height 26
click at [621, 23] on span "Planejamento" at bounding box center [612, 21] width 83 height 22
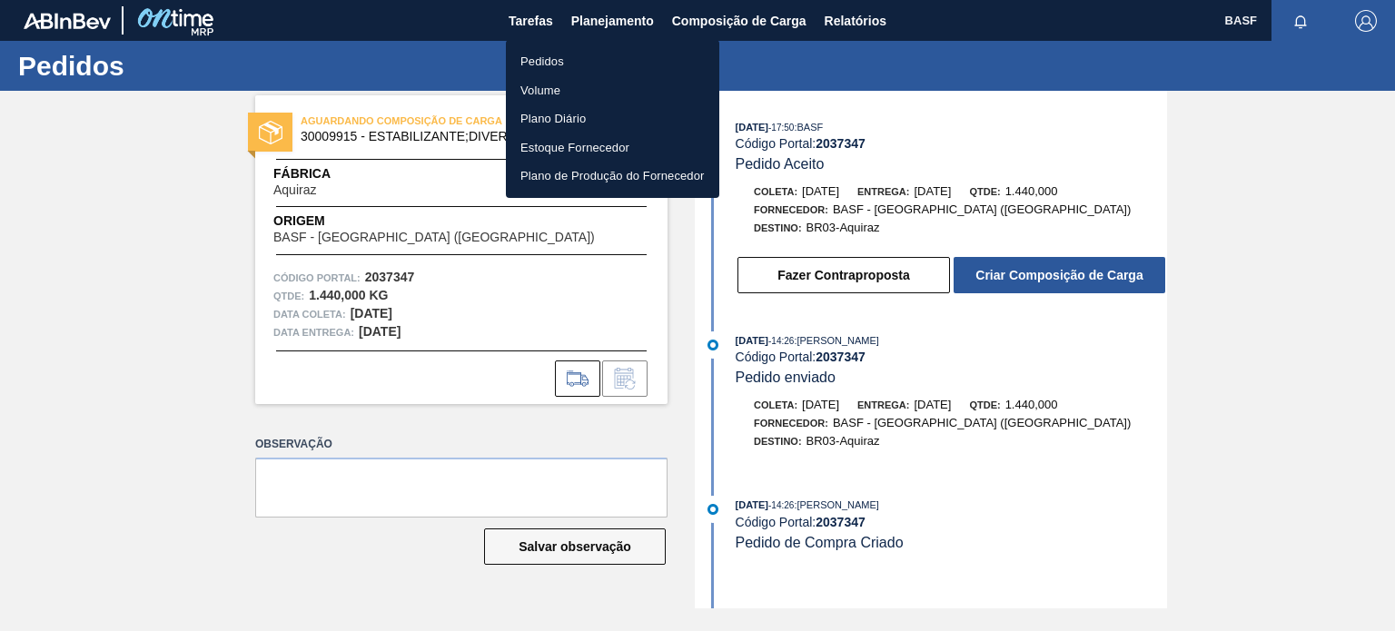
click at [550, 62] on li "Pedidos" at bounding box center [612, 61] width 213 height 29
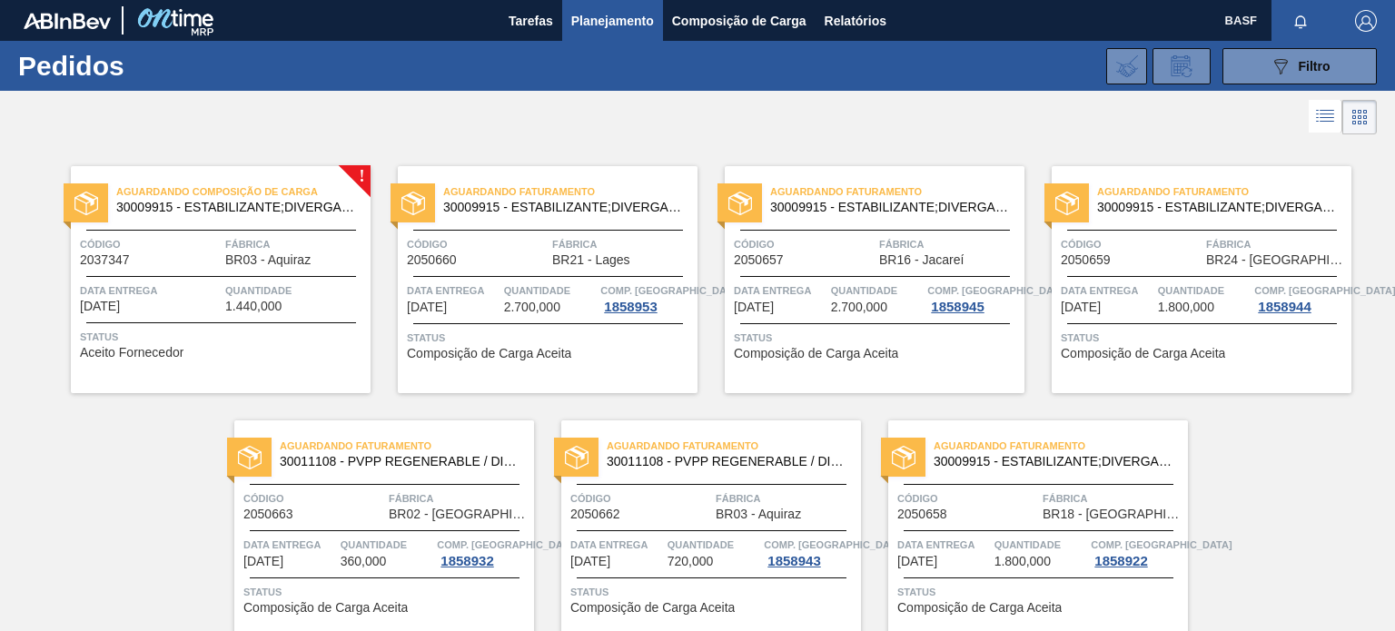
click at [131, 481] on div "! Aguardando Composição de Carga 30009915 - ESTABILIZANTE;DIVERGAN F-PVPP;; Cód…" at bounding box center [697, 393] width 1395 height 509
click at [154, 456] on div "! Aguardando Composição de Carga 30009915 - ESTABILIZANTE;DIVERGAN F-PVPP;; Cód…" at bounding box center [697, 393] width 1395 height 509
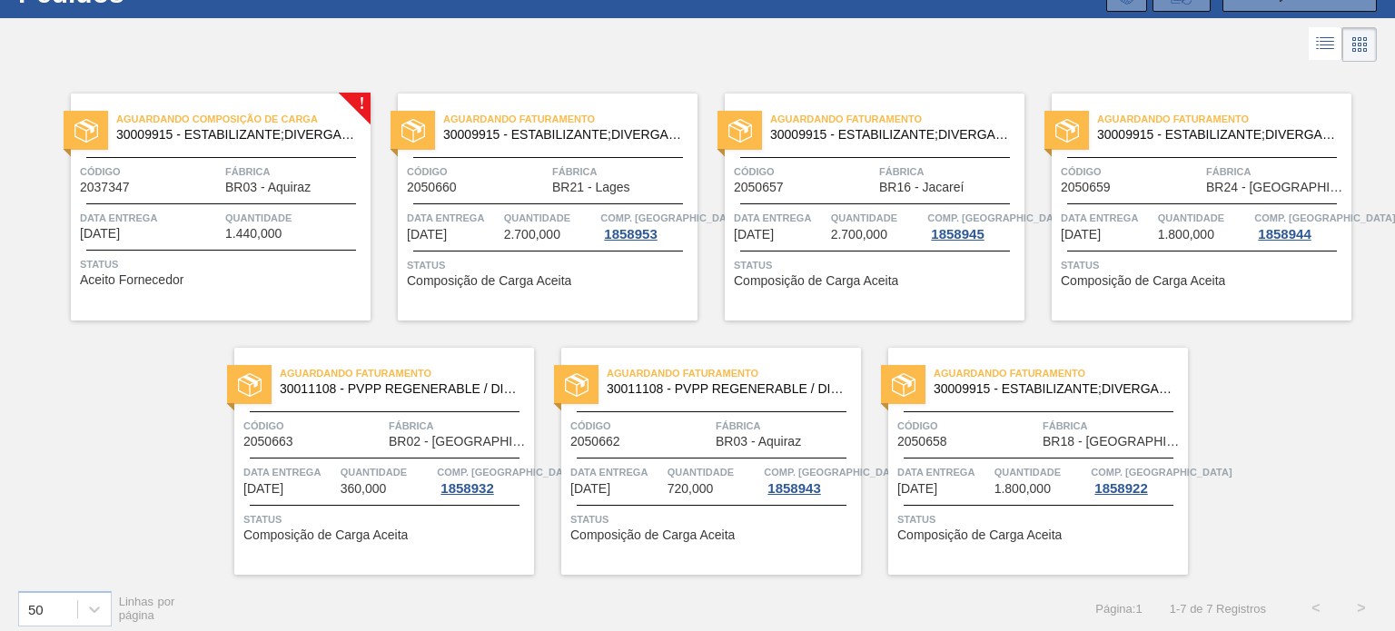
scroll to position [83, 0]
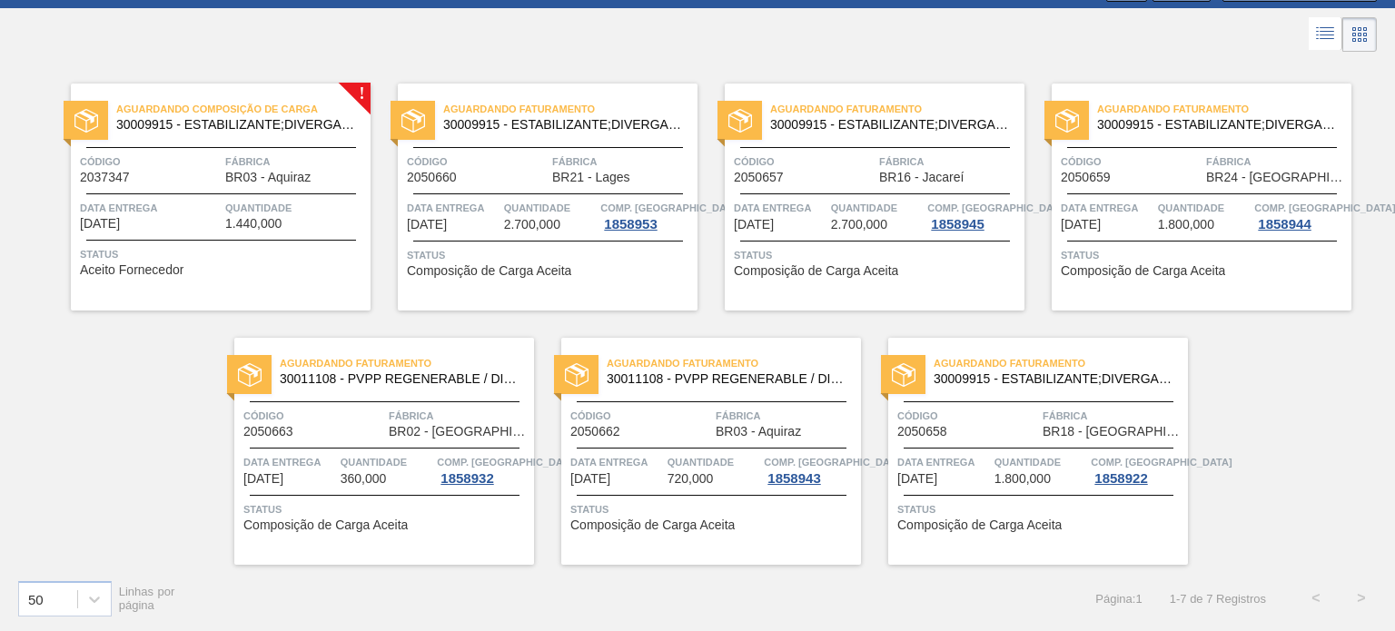
click at [1331, 421] on div "! Aguardando Composição de Carga 30009915 - ESTABILIZANTE;DIVERGAN F-PVPP;; Cód…" at bounding box center [697, 310] width 1395 height 509
